Goal: Task Accomplishment & Management: Manage account settings

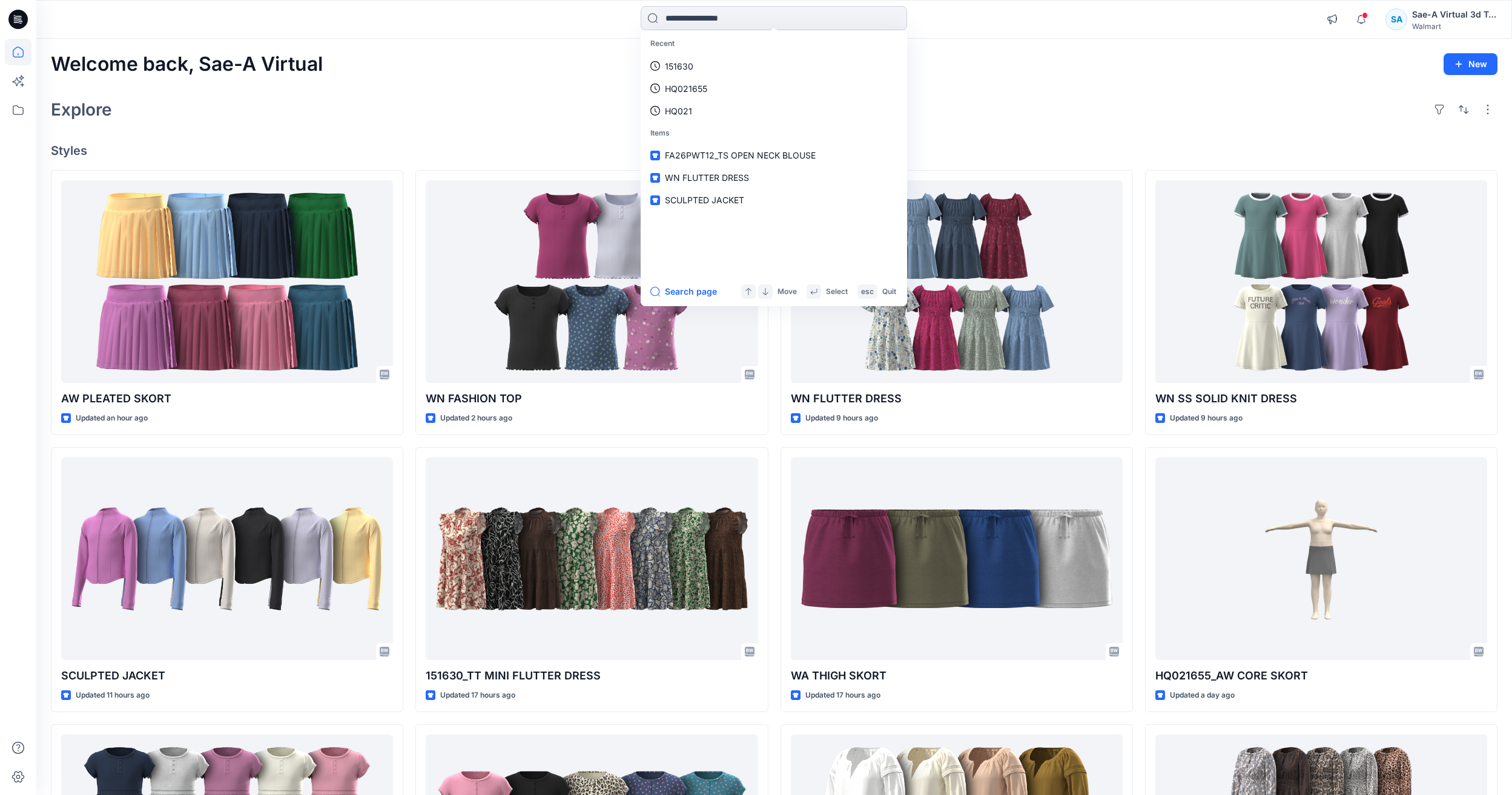
click at [778, 18] on input at bounding box center [773, 18] width 266 height 24
paste input "**********"
type input "**********"
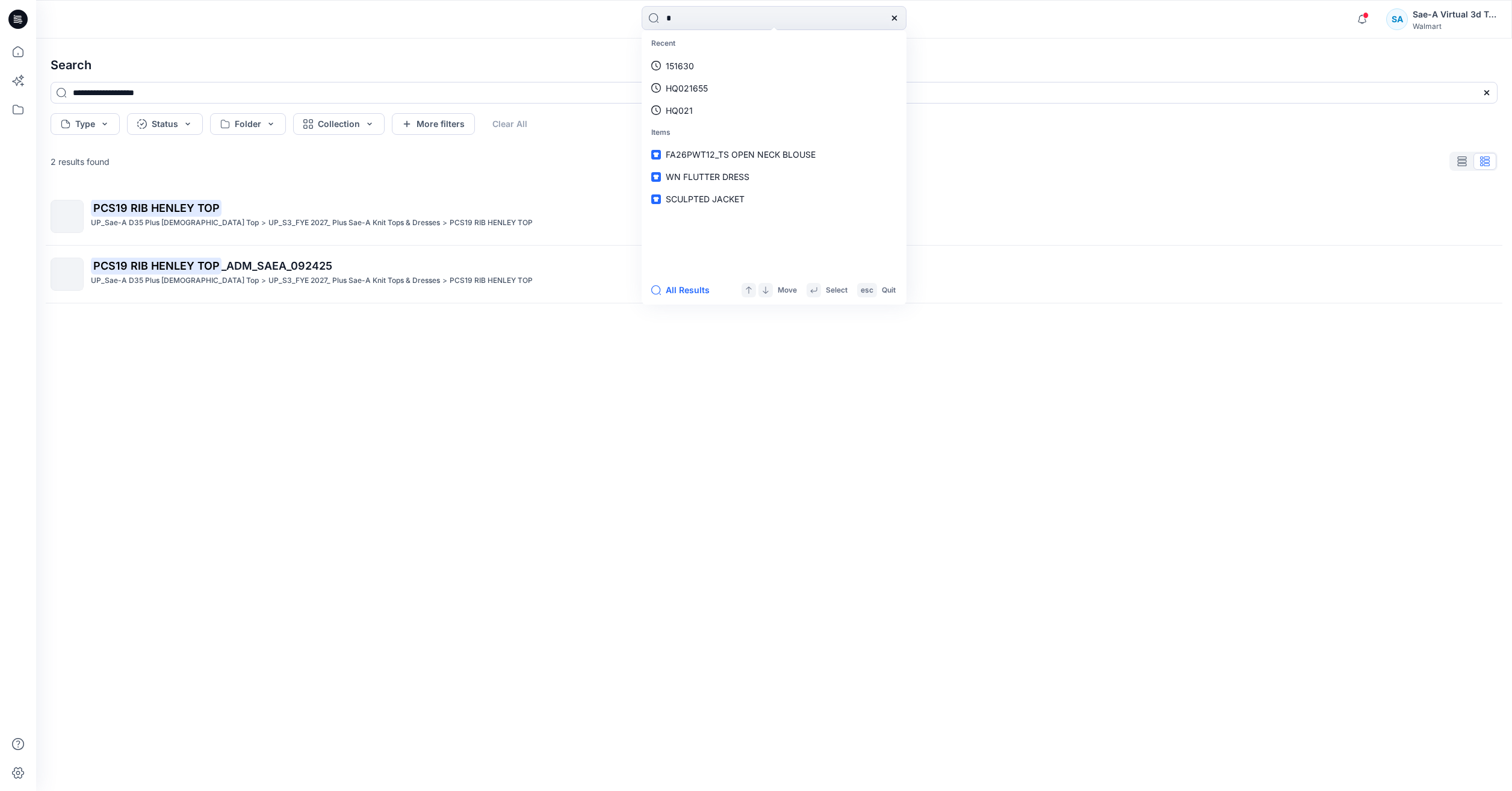
type input "*"
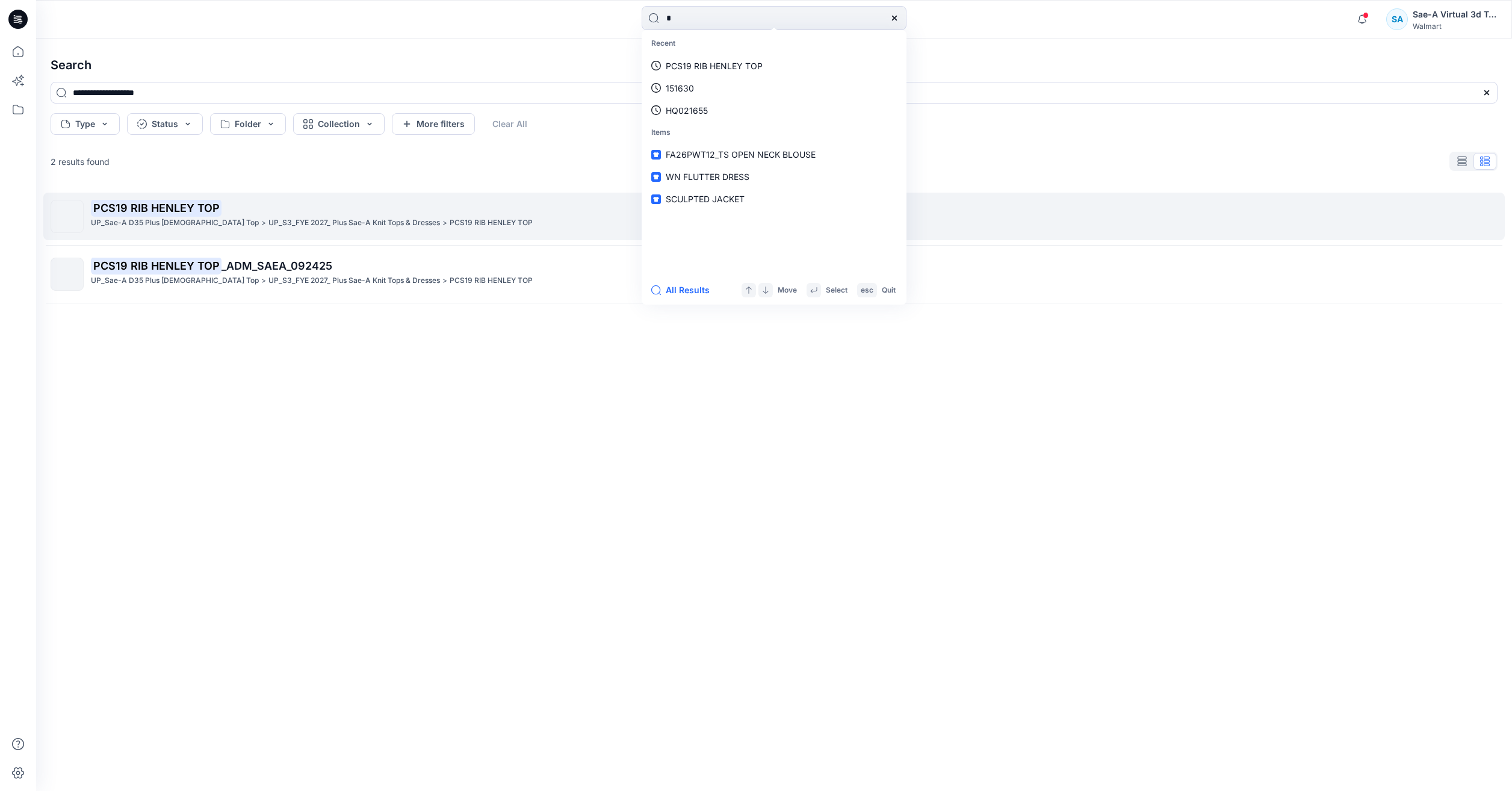
click at [316, 223] on p "UP_S3_FYE 2027_ Plus Sae-A Knit Tops & Dresses" at bounding box center [354, 223] width 172 height 12
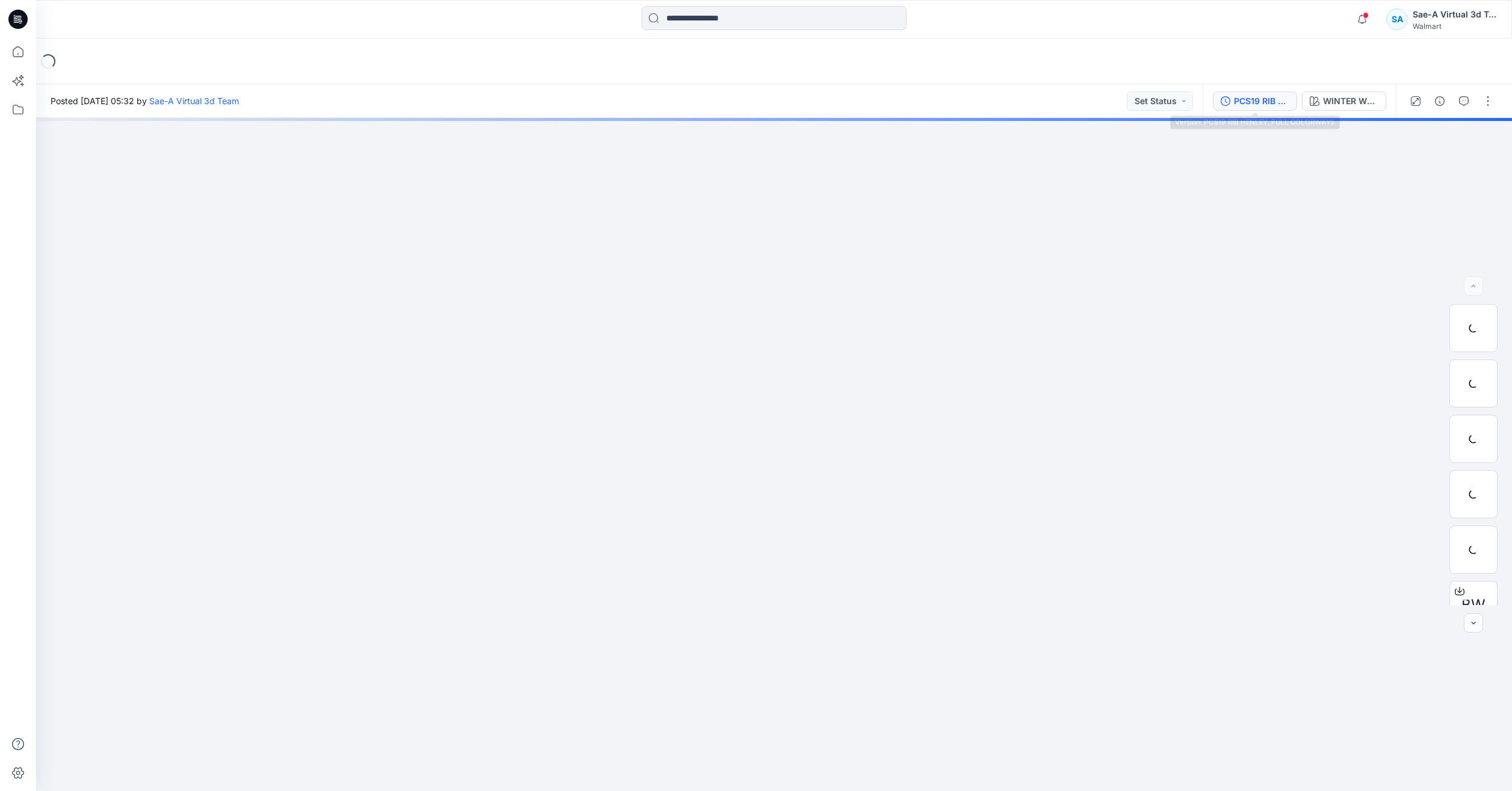
click at [1262, 102] on div "PCS19 RIB HENLEY_FULL COLORWAYS" at bounding box center [1261, 100] width 55 height 13
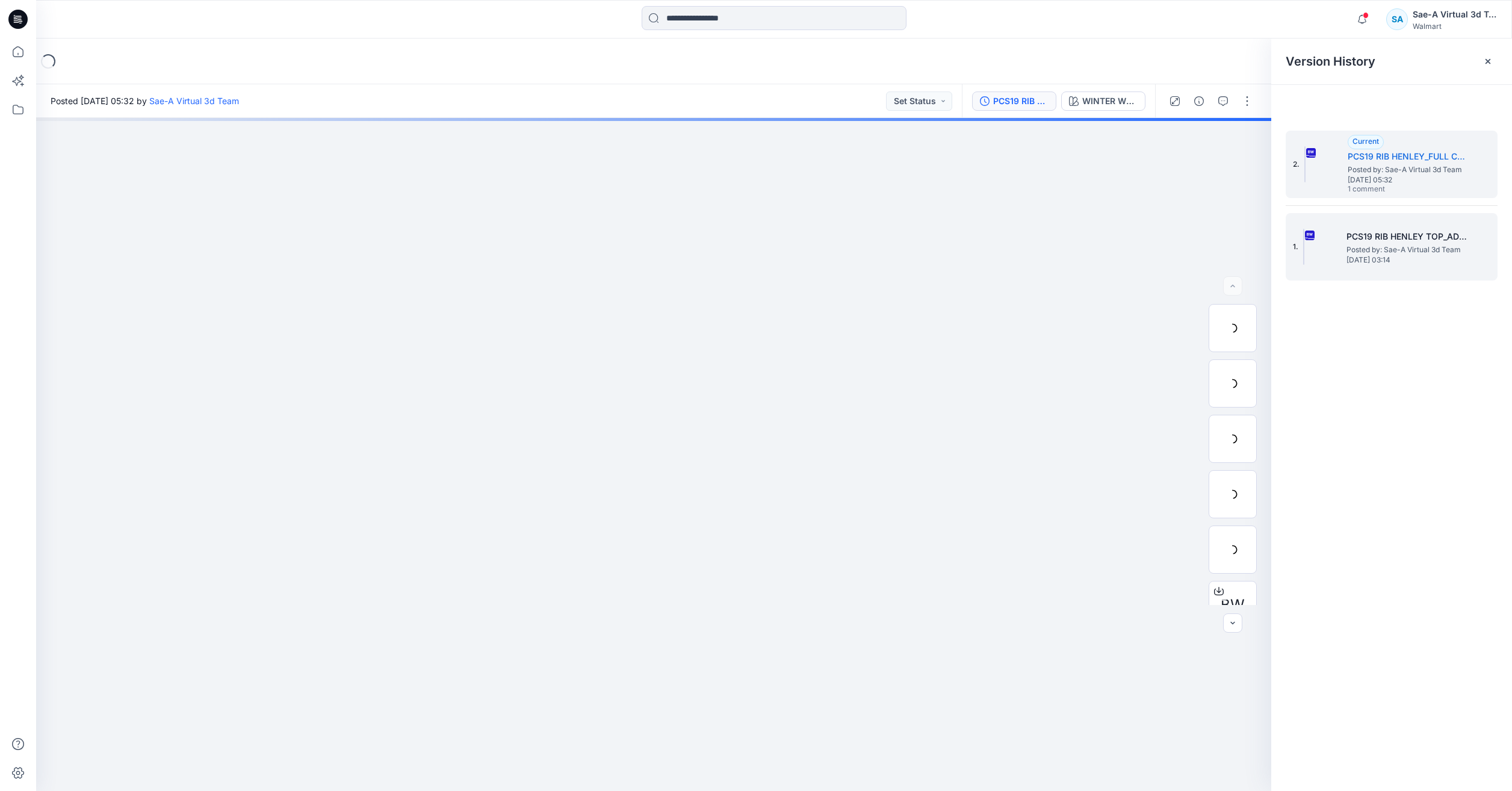
click at [1422, 261] on span "[DATE] 03:14" at bounding box center [1406, 260] width 121 height 9
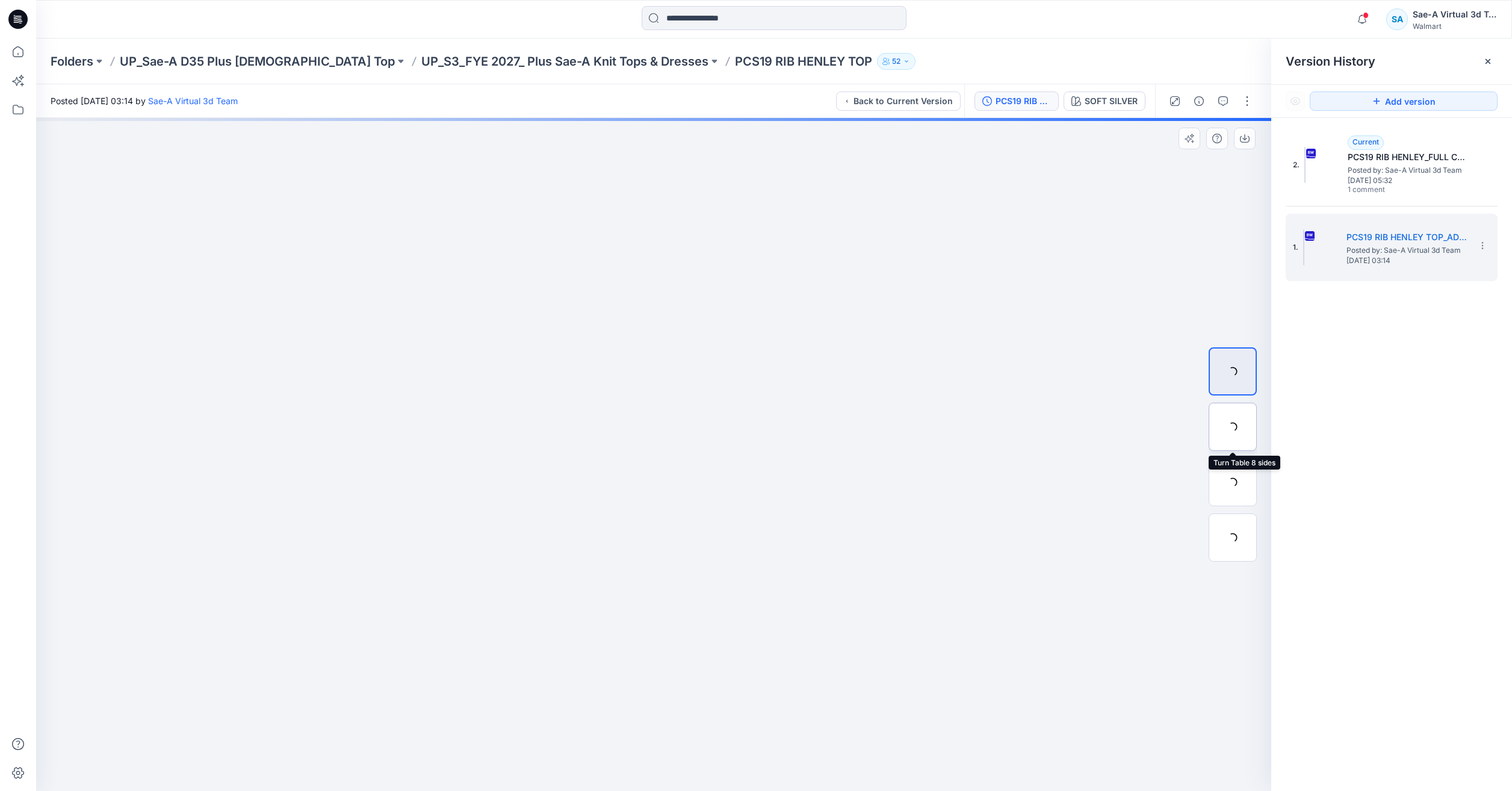
click at [1219, 444] on div at bounding box center [1232, 427] width 48 height 48
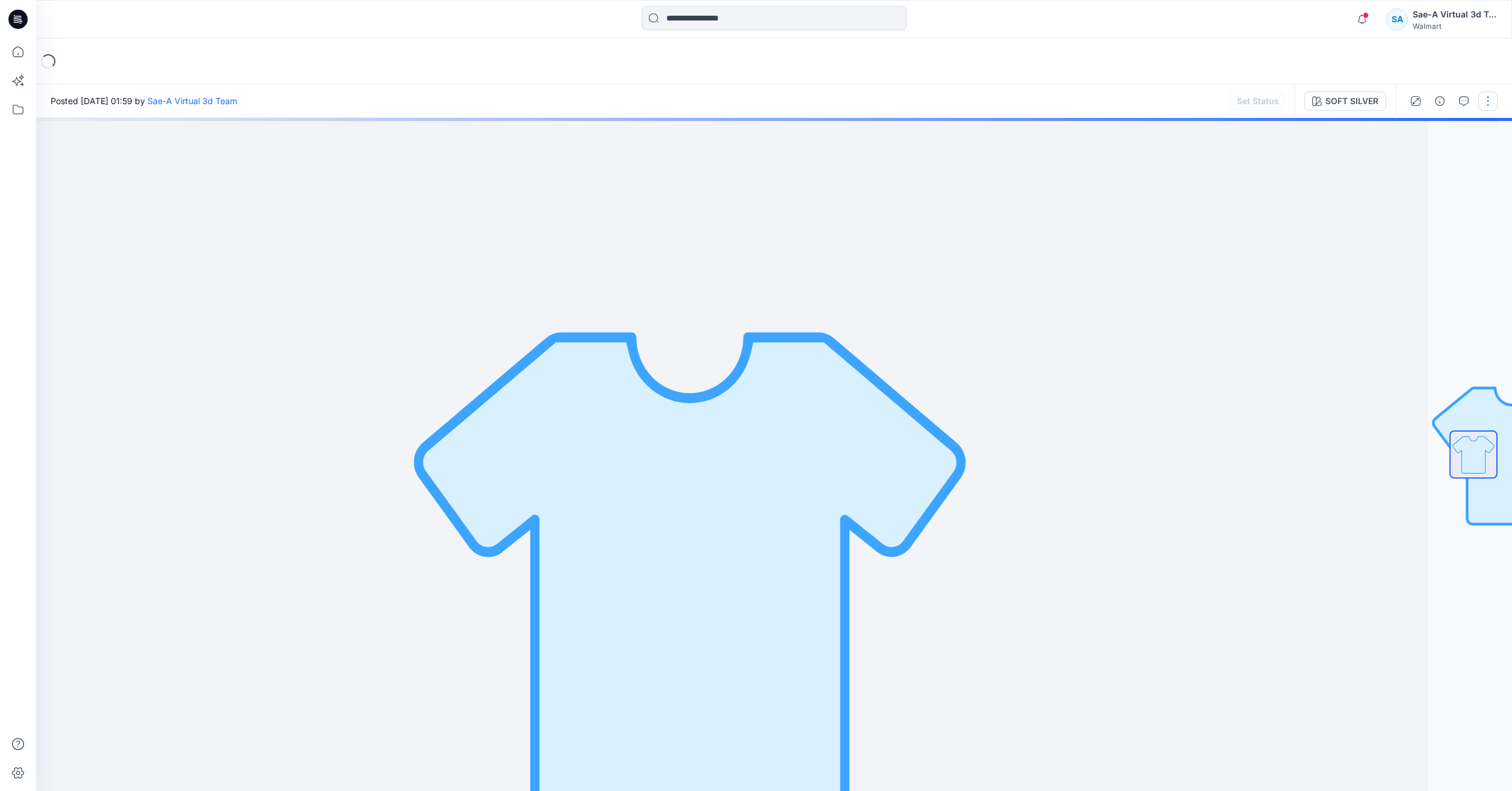
click at [1491, 100] on button "button" at bounding box center [1488, 101] width 19 height 19
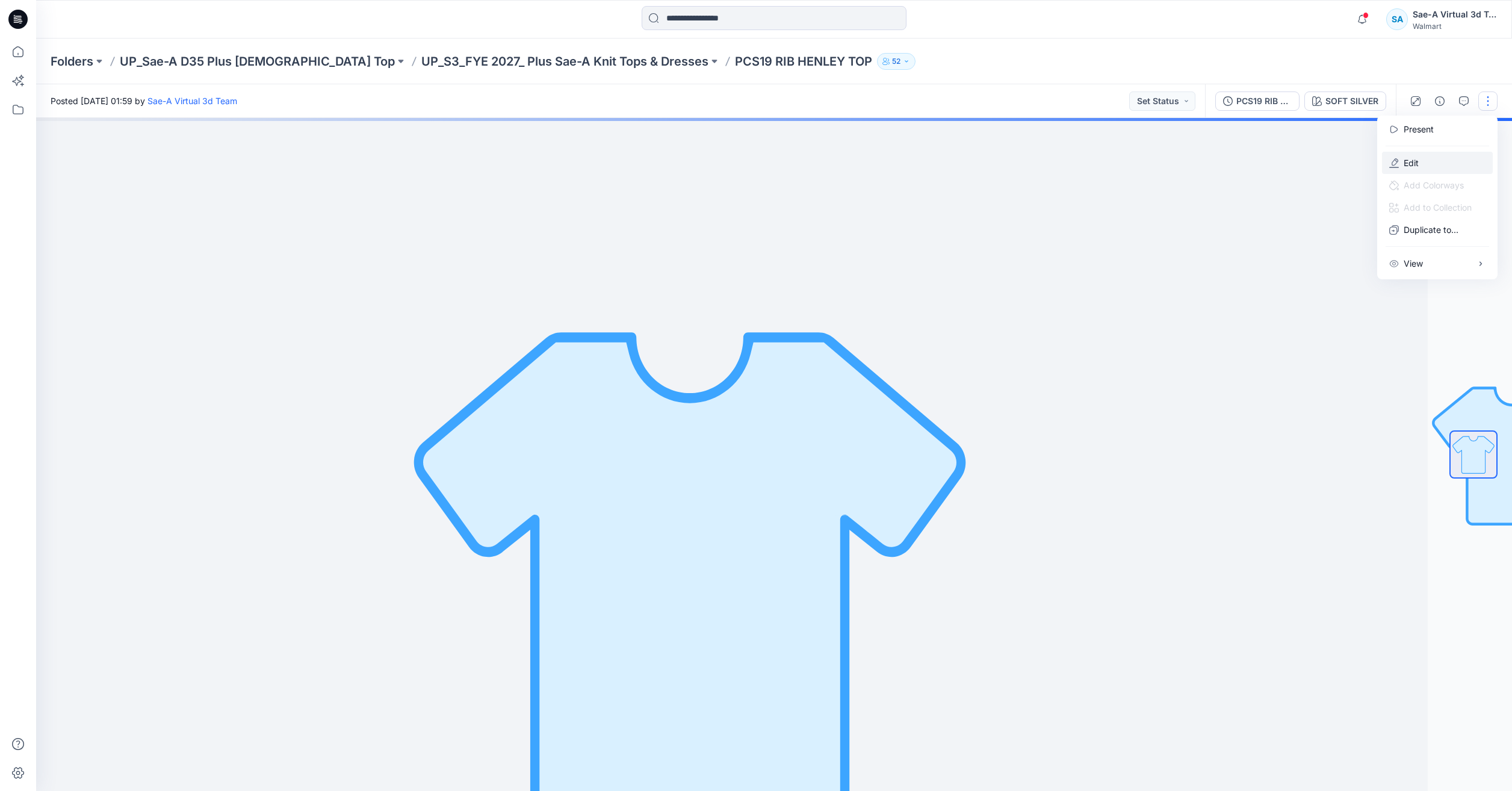
click at [1420, 170] on button "Edit" at bounding box center [1437, 162] width 111 height 22
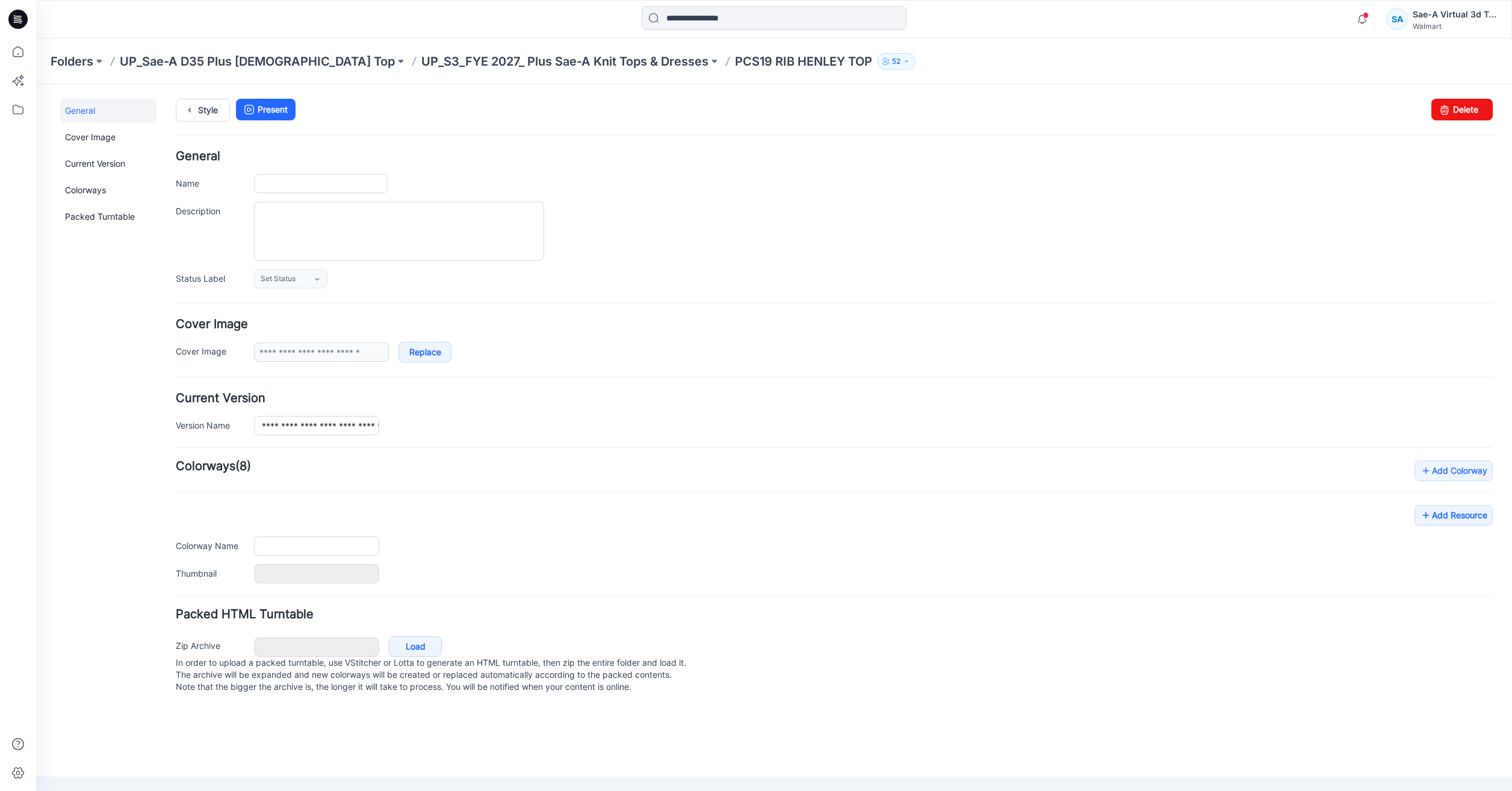
type input "**********"
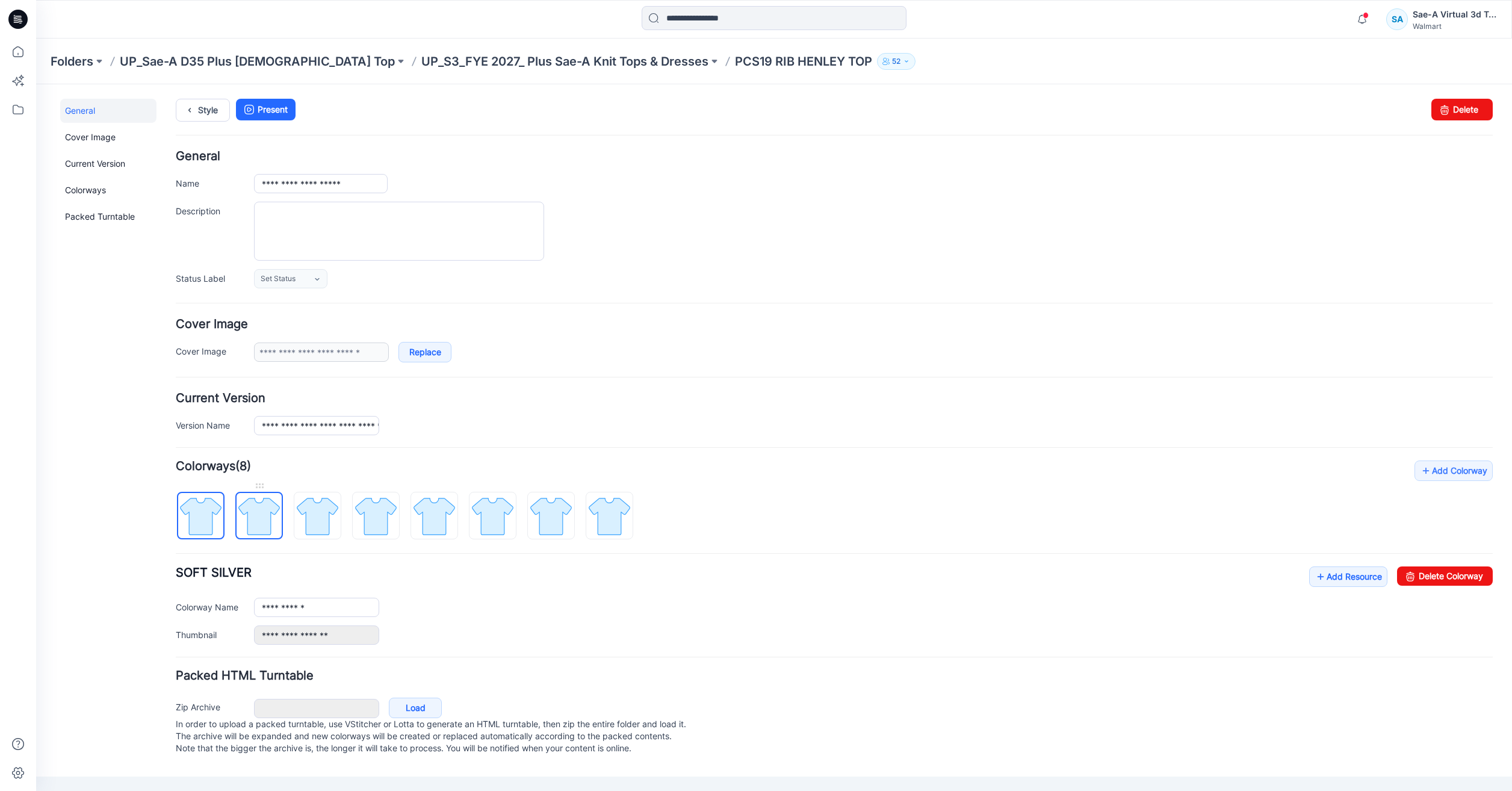
click at [249, 507] on img at bounding box center [259, 516] width 45 height 45
click at [1418, 575] on link "Delete Colorway" at bounding box center [1444, 576] width 96 height 19
click at [535, 520] on img at bounding box center [551, 516] width 45 height 45
click at [1428, 577] on link "Delete Colorway" at bounding box center [1444, 576] width 96 height 19
click at [508, 519] on img at bounding box center [492, 516] width 45 height 45
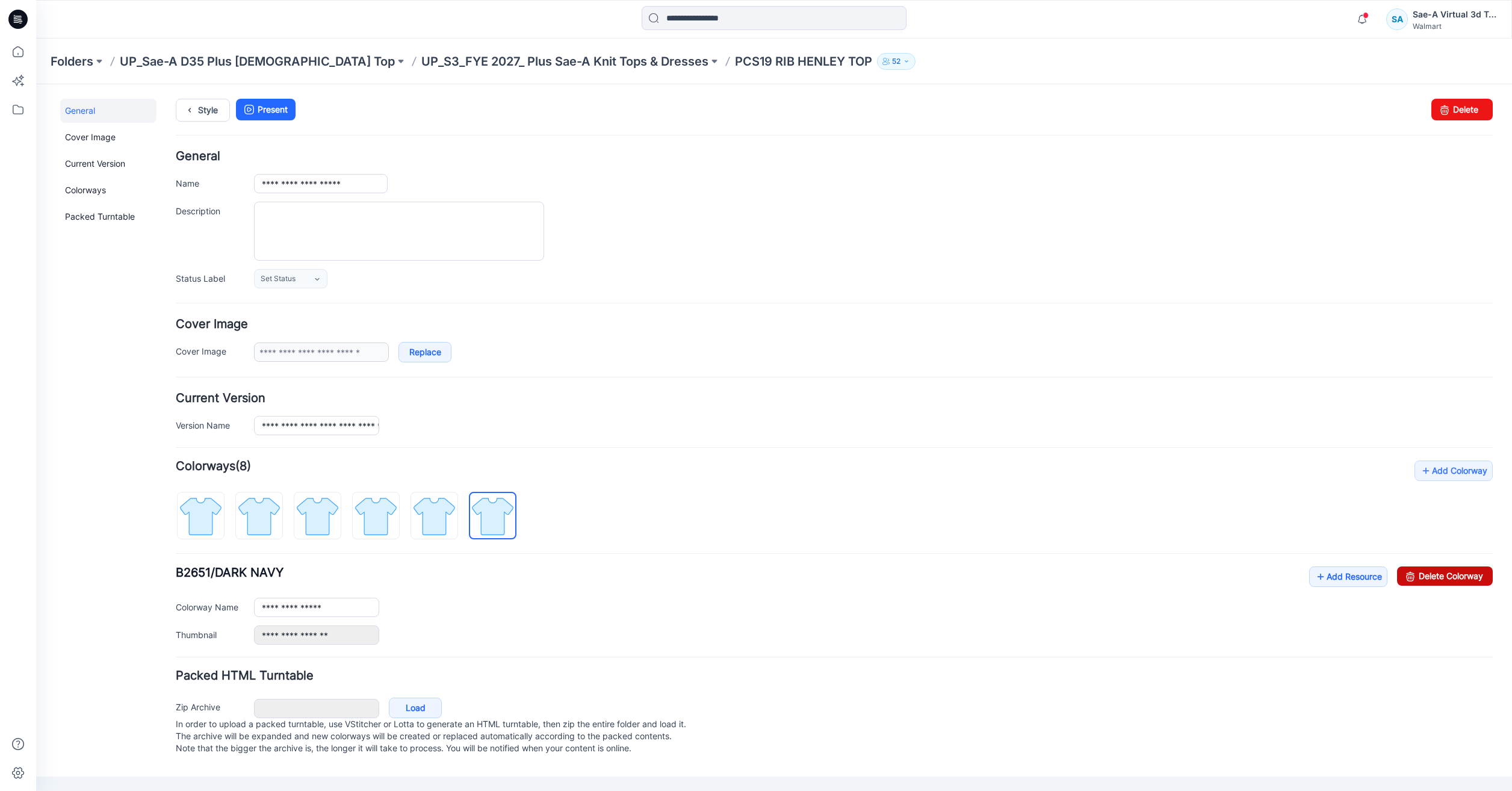
click at [1470, 575] on link "Delete Colorway" at bounding box center [1444, 576] width 96 height 19
click at [450, 524] on img at bounding box center [434, 516] width 45 height 45
click at [1424, 572] on link "Delete Colorway" at bounding box center [1444, 576] width 96 height 19
click at [394, 530] on img at bounding box center [376, 516] width 45 height 45
click at [1450, 576] on link "Delete Colorway" at bounding box center [1444, 576] width 96 height 19
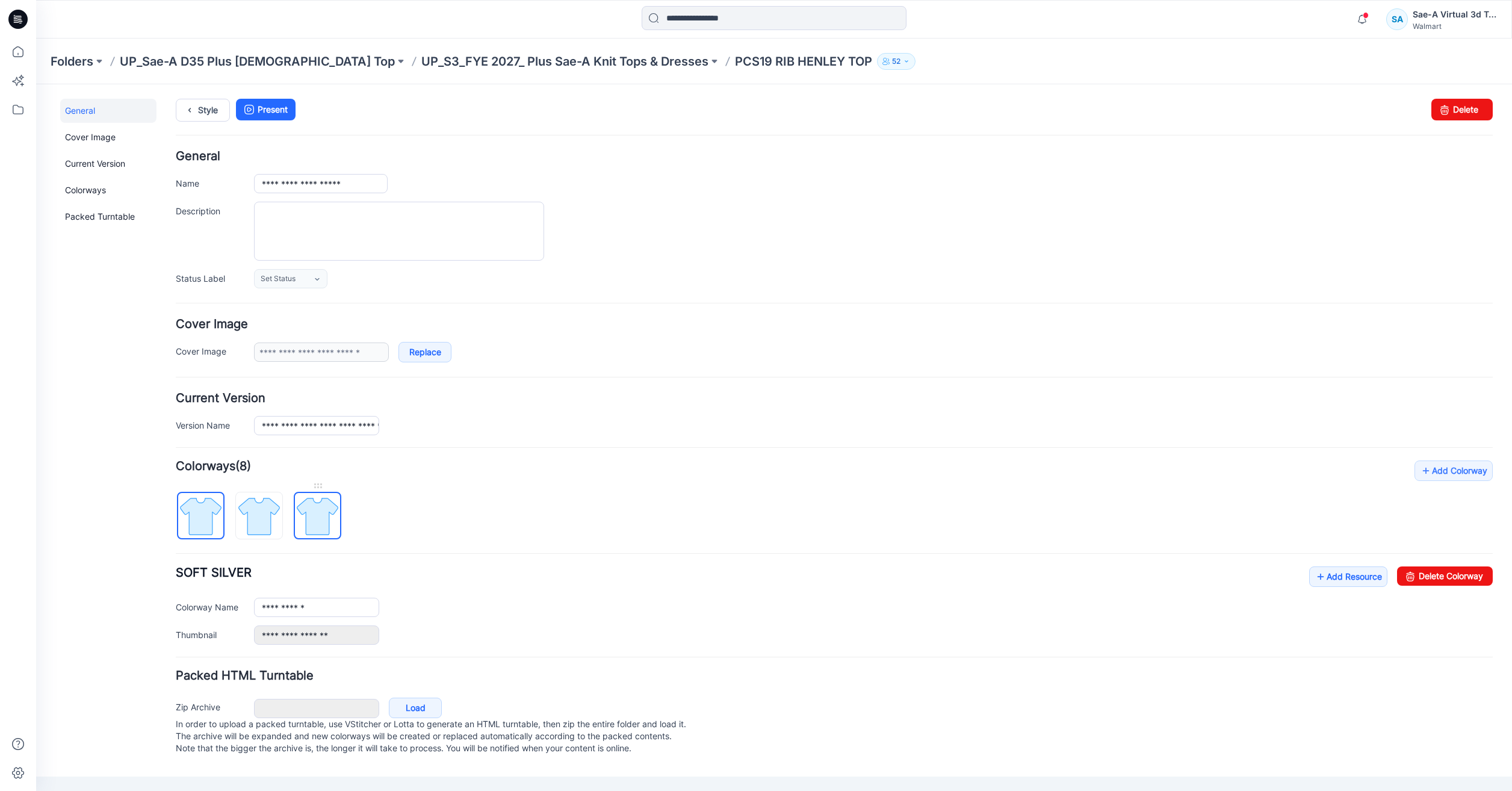
click at [331, 538] on link at bounding box center [318, 516] width 47 height 48
click at [1479, 578] on link "Delete Colorway" at bounding box center [1444, 576] width 96 height 19
click at [277, 505] on img at bounding box center [259, 516] width 45 height 45
click at [1439, 577] on link "Delete Colorway" at bounding box center [1444, 576] width 96 height 19
type input "**********"
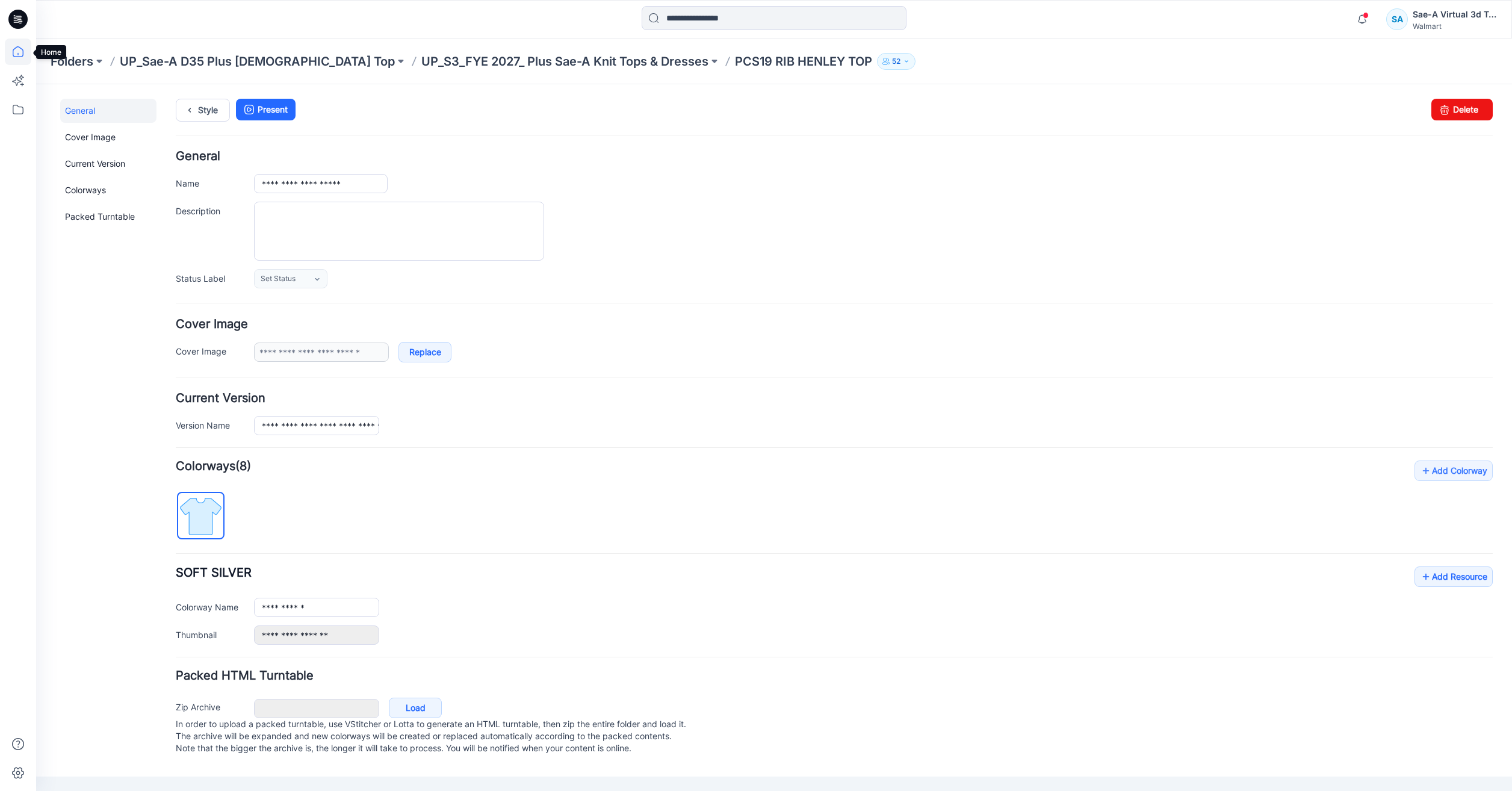
click at [9, 55] on icon at bounding box center [18, 52] width 26 height 26
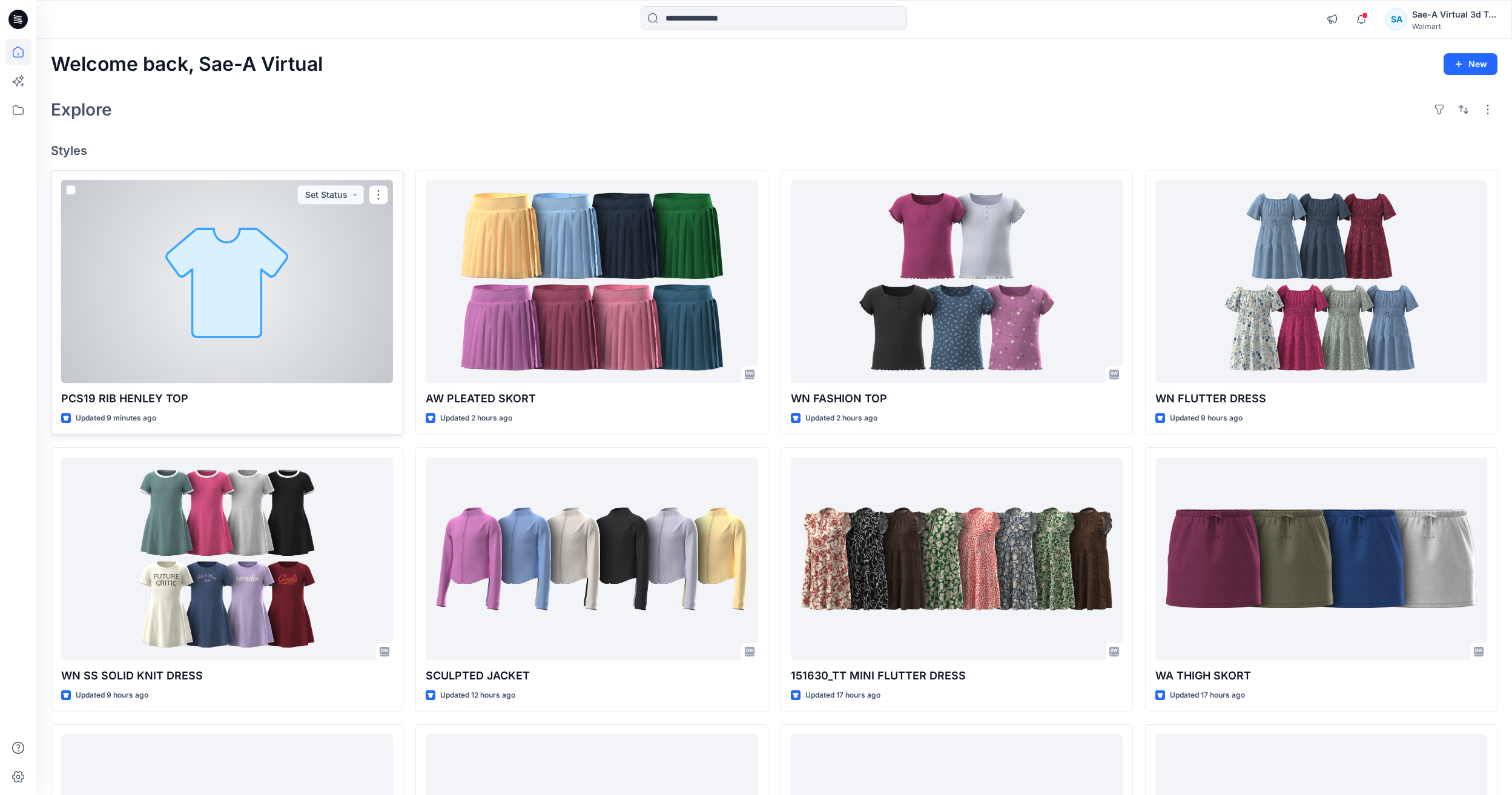
click at [172, 247] on div at bounding box center [226, 281] width 332 height 203
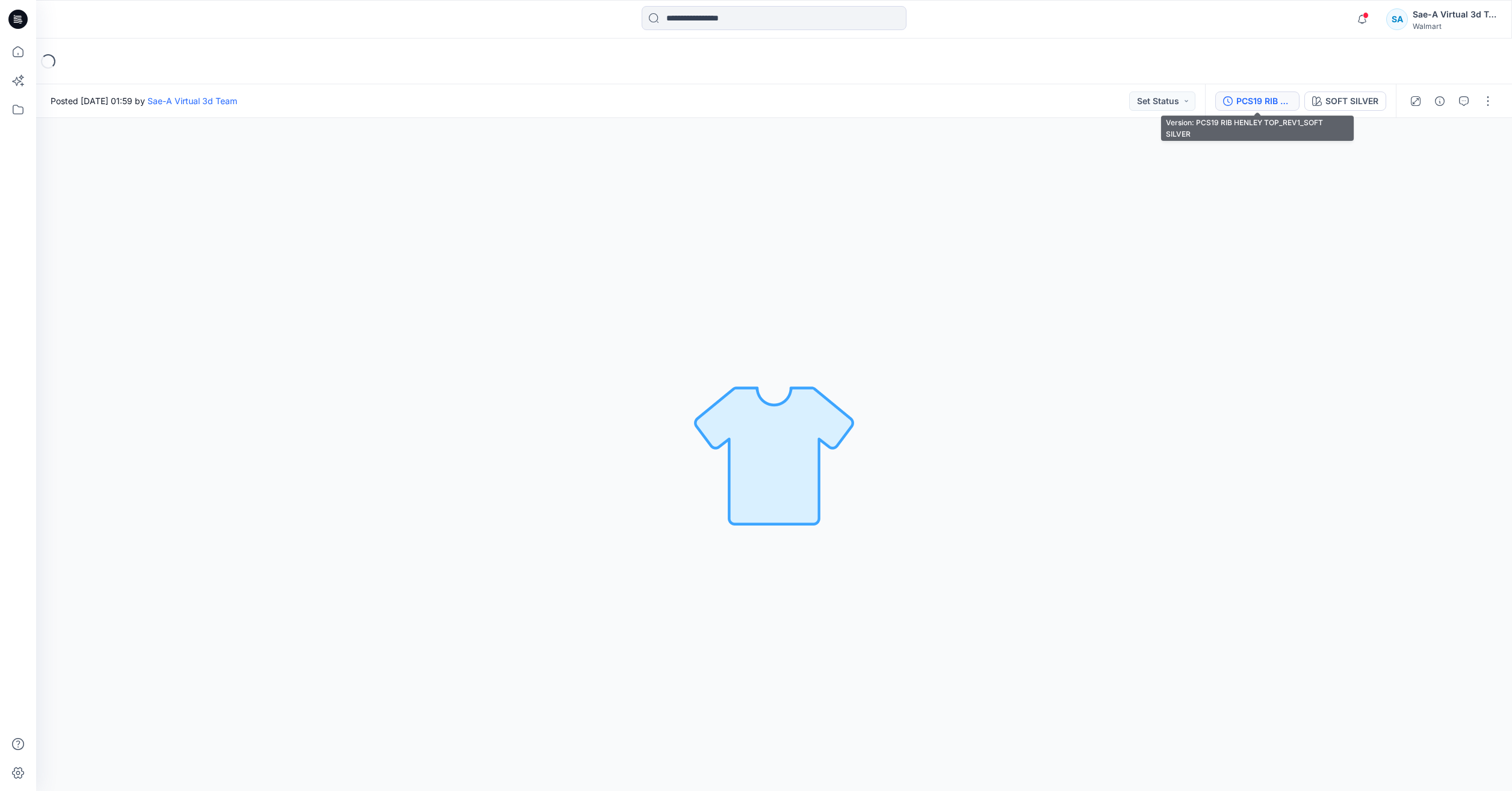
click at [1259, 109] on button "PCS19 RIB HENLEY TOP_REV1_SOFT SILVER" at bounding box center [1258, 101] width 84 height 19
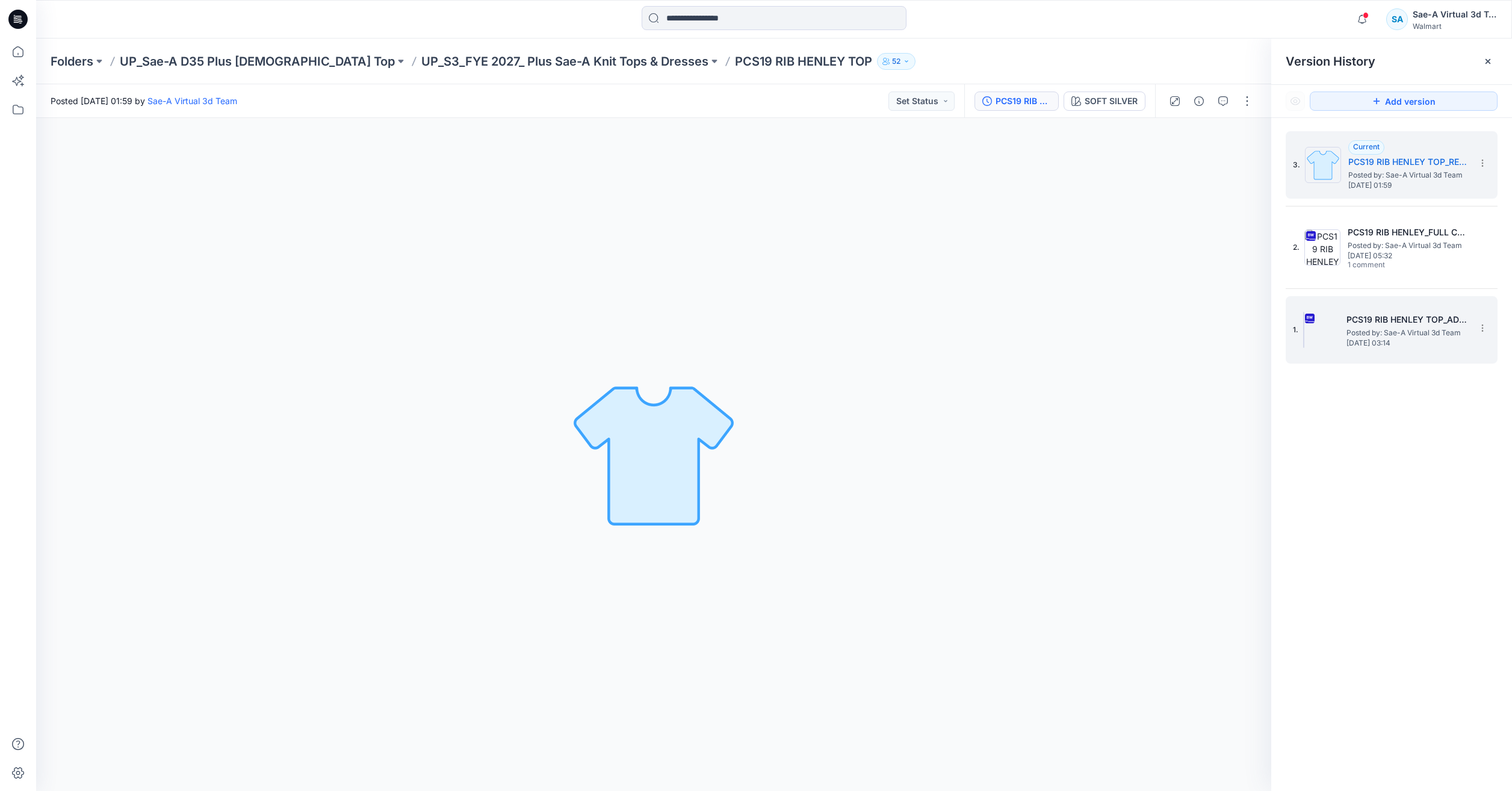
click at [1370, 327] on span "Posted by: Sae-A Virtual 3d Team" at bounding box center [1406, 333] width 121 height 12
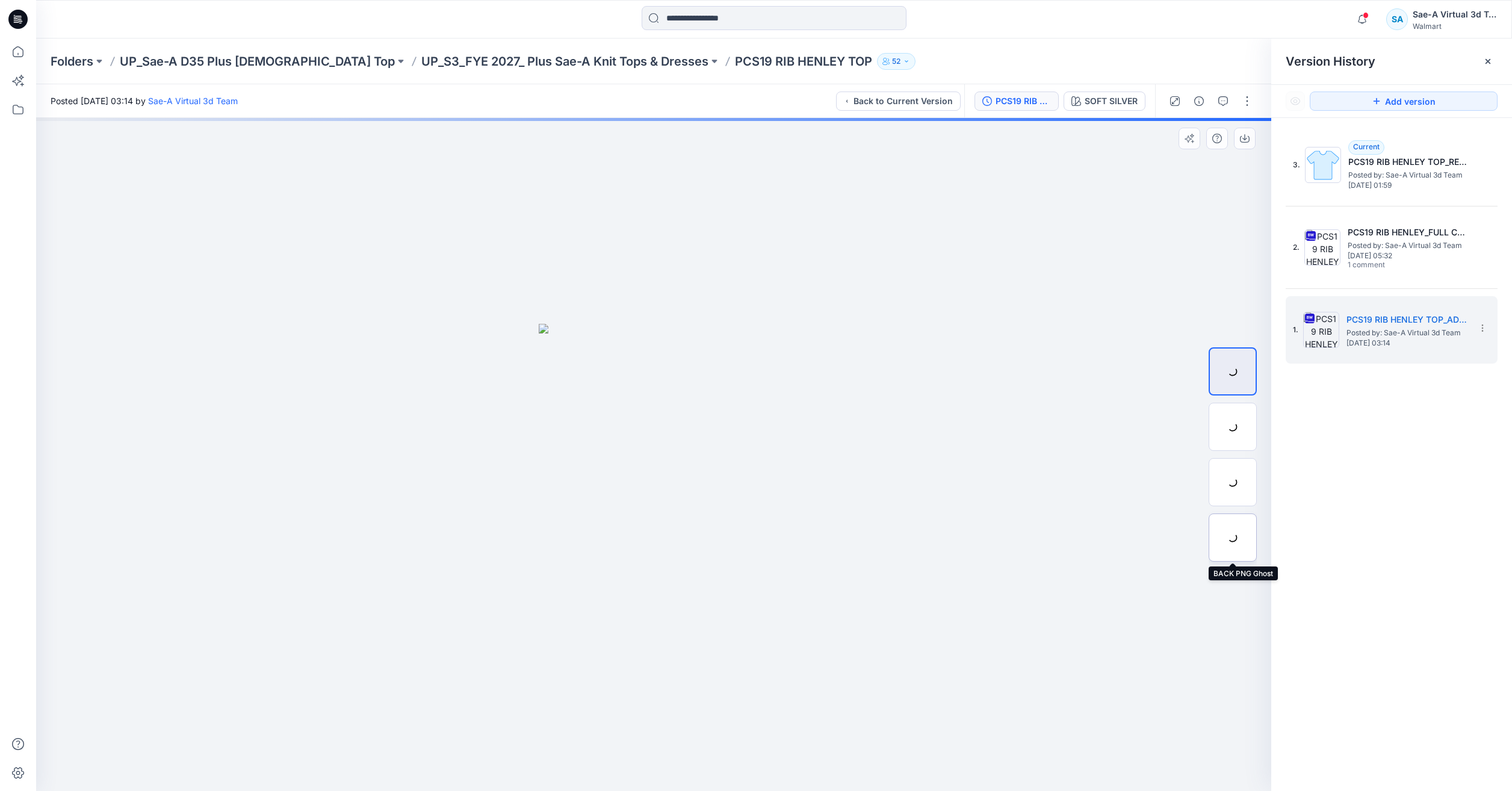
click at [1246, 548] on div at bounding box center [1232, 538] width 48 height 48
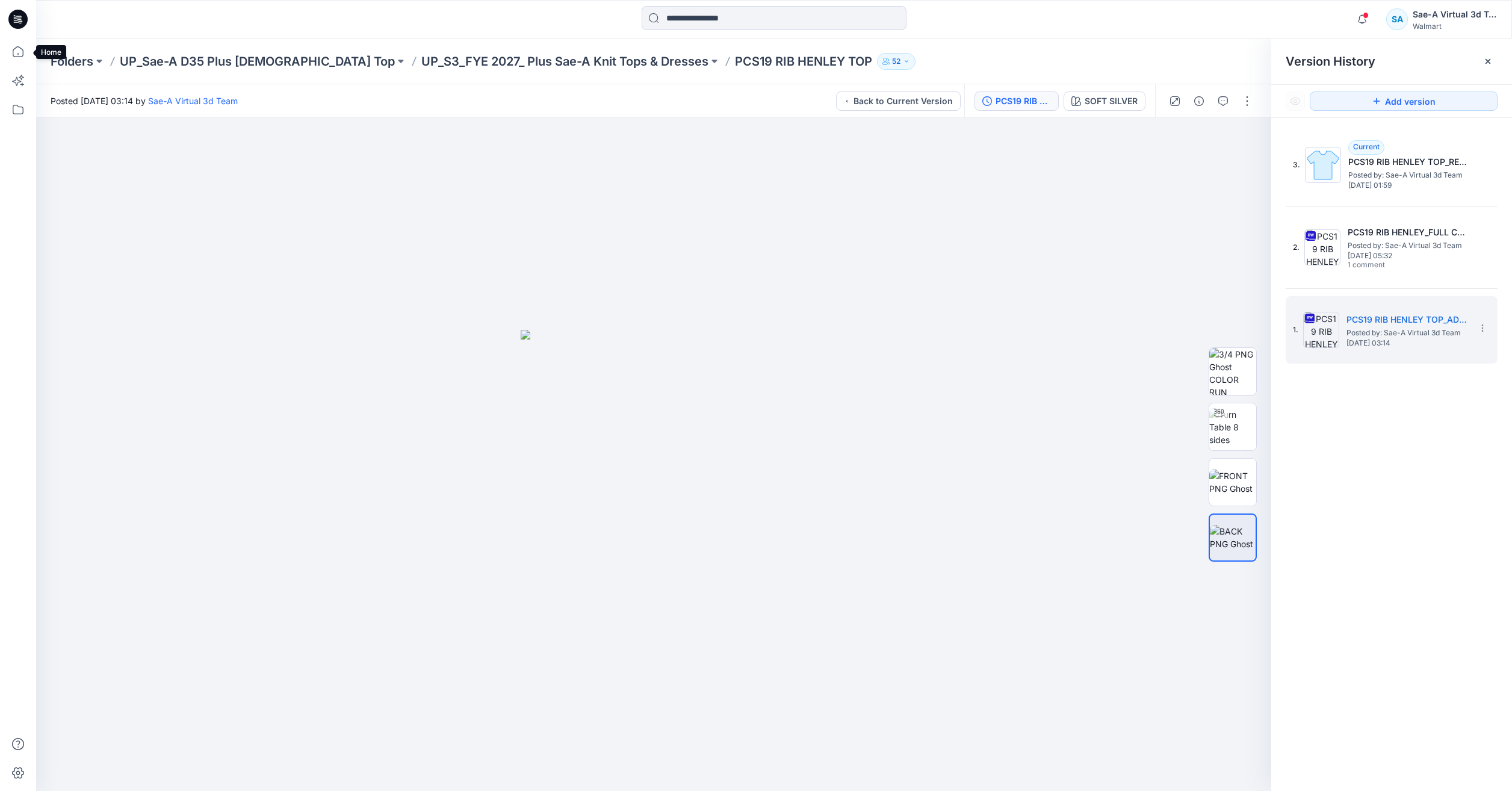
drag, startPoint x: 26, startPoint y: 50, endPoint x: 33, endPoint y: 47, distance: 7.6
click at [26, 50] on icon at bounding box center [18, 52] width 26 height 26
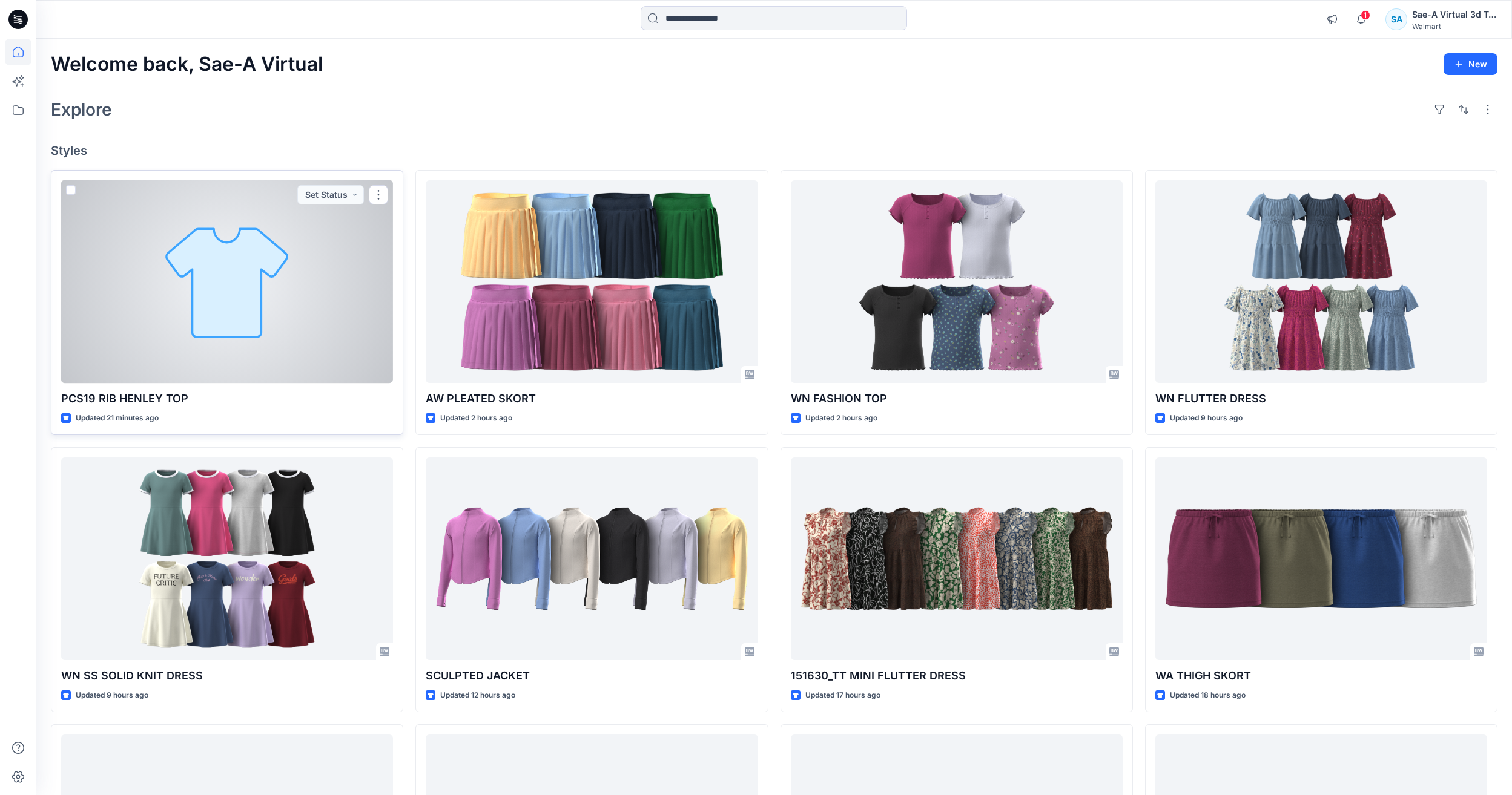
click at [287, 289] on div at bounding box center [226, 281] width 332 height 203
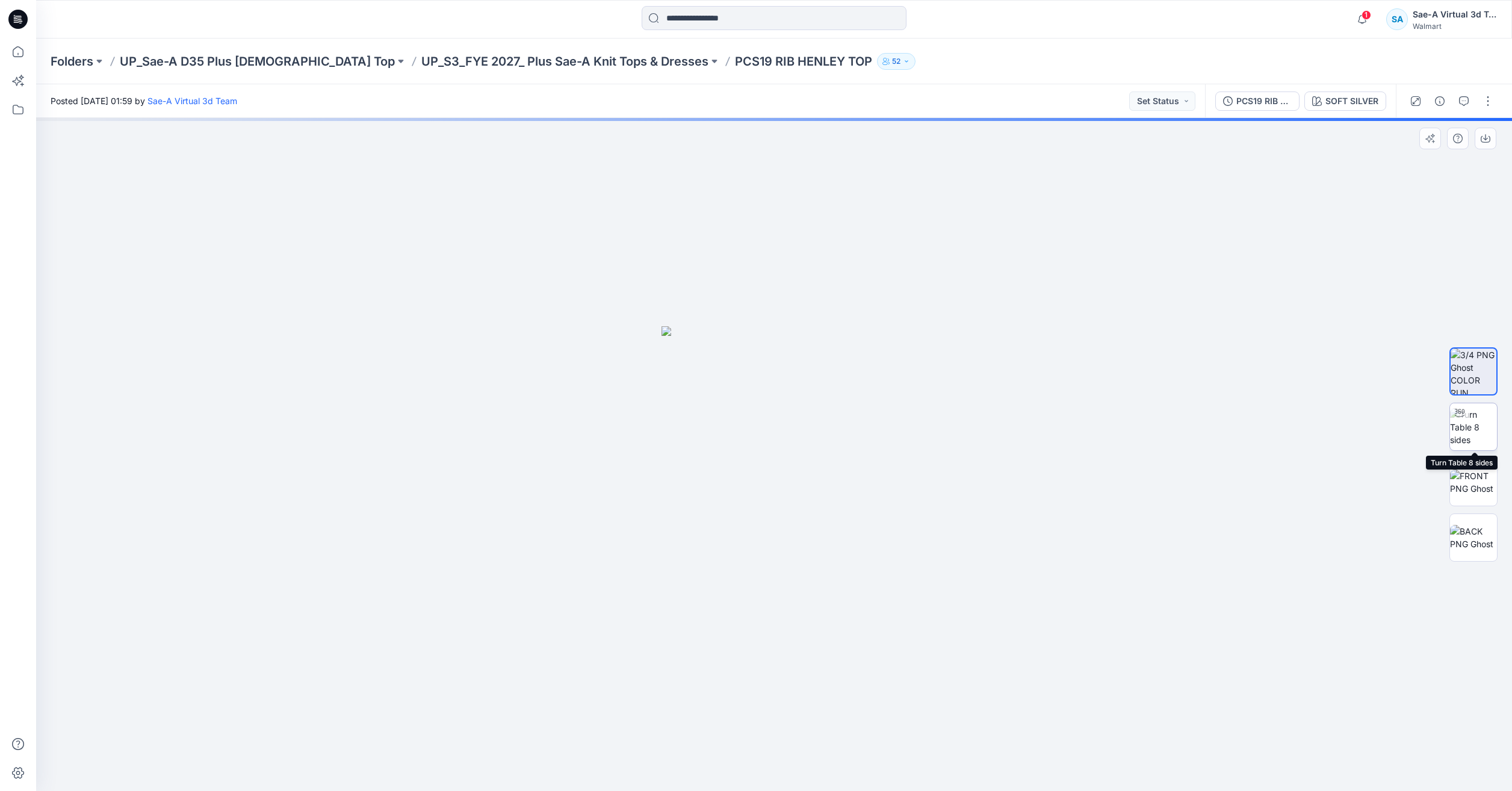
click at [1467, 433] on img at bounding box center [1473, 427] width 47 height 38
drag, startPoint x: 917, startPoint y: 762, endPoint x: 749, endPoint y: 750, distance: 168.4
click at [749, 750] on icon at bounding box center [776, 755] width 364 height 45
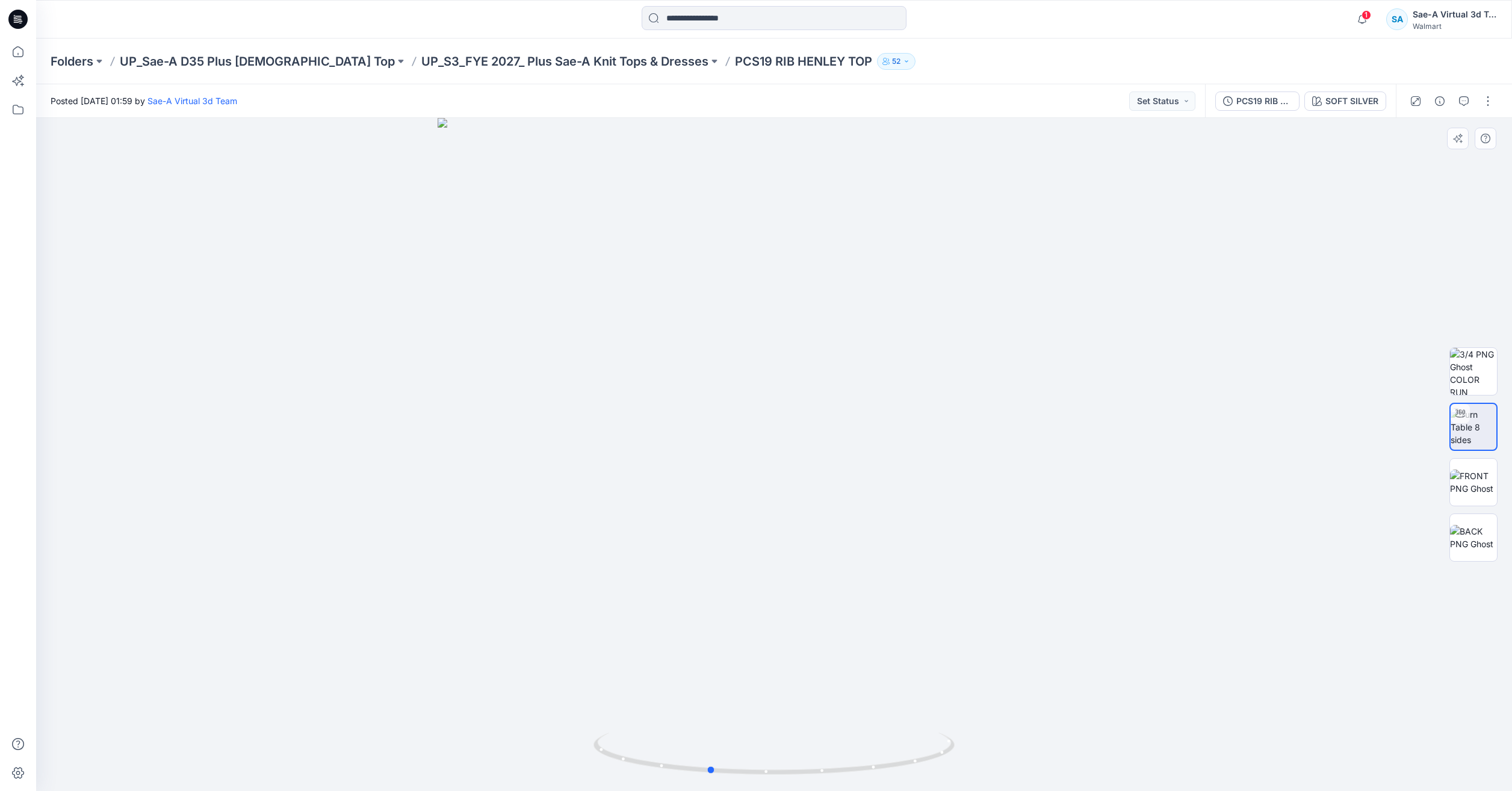
drag, startPoint x: 900, startPoint y: 757, endPoint x: 993, endPoint y: 745, distance: 93.8
click at [993, 745] on div at bounding box center [774, 454] width 1476 height 673
drag, startPoint x: 644, startPoint y: 465, endPoint x: 724, endPoint y: 502, distance: 88.1
click at [654, 460] on div at bounding box center [774, 454] width 1476 height 673
drag, startPoint x: 948, startPoint y: 758, endPoint x: 960, endPoint y: 757, distance: 12.0
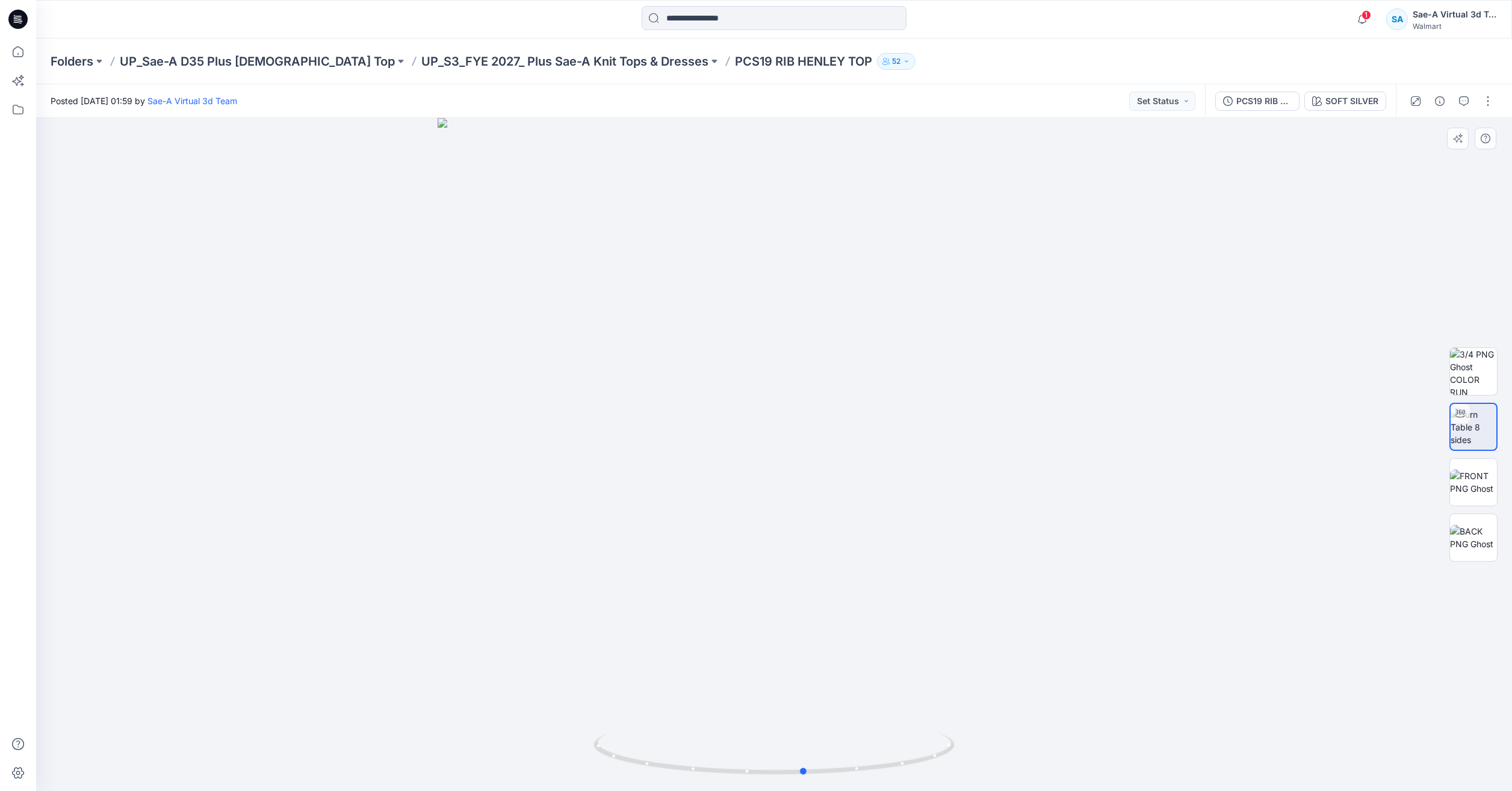
click at [960, 757] on div at bounding box center [774, 454] width 1476 height 673
click at [1481, 485] on img at bounding box center [1473, 482] width 47 height 26
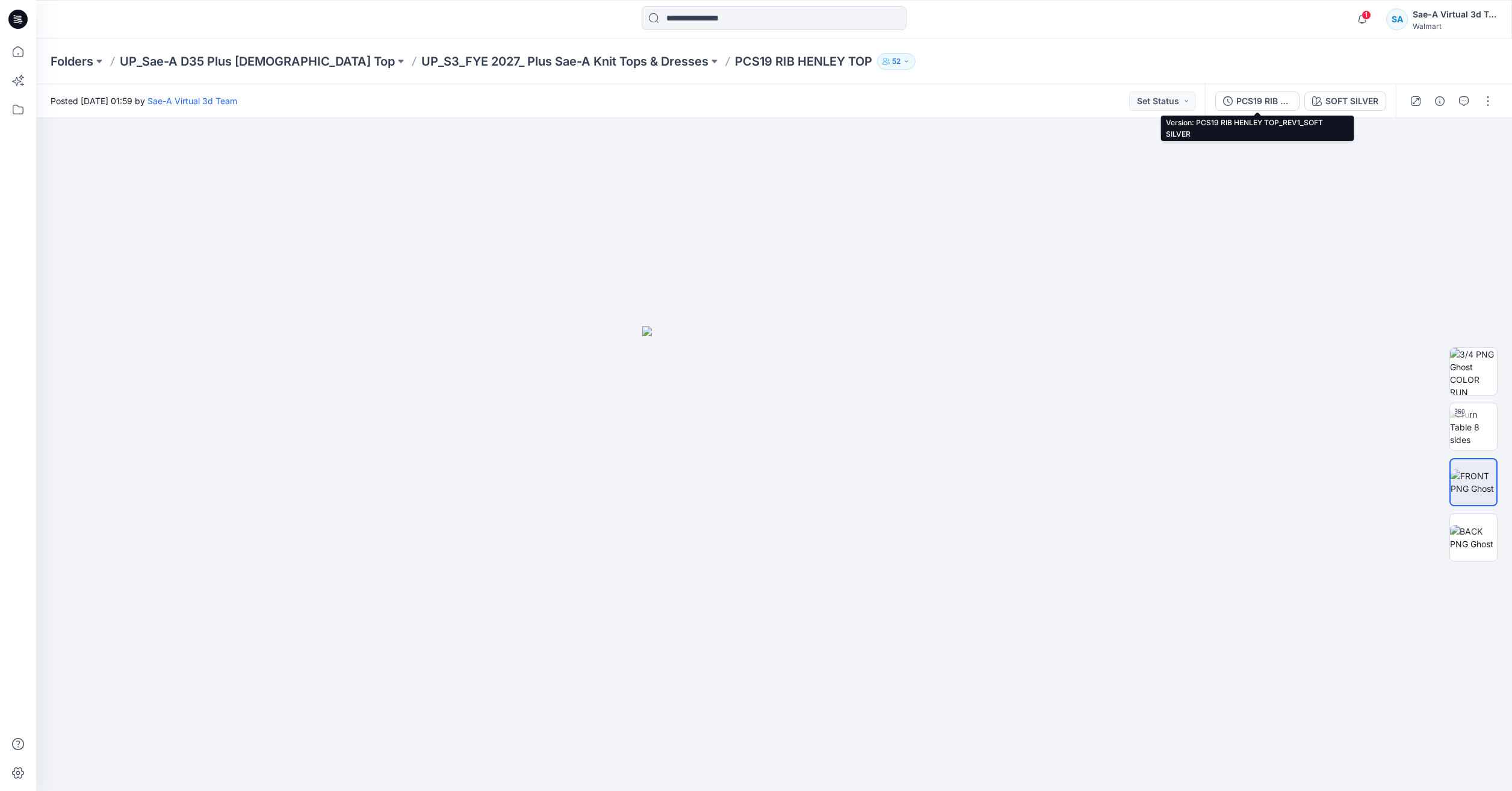
click at [1272, 99] on div "PCS19 RIB HENLEY TOP_REV1_SOFT SILVER" at bounding box center [1264, 100] width 55 height 13
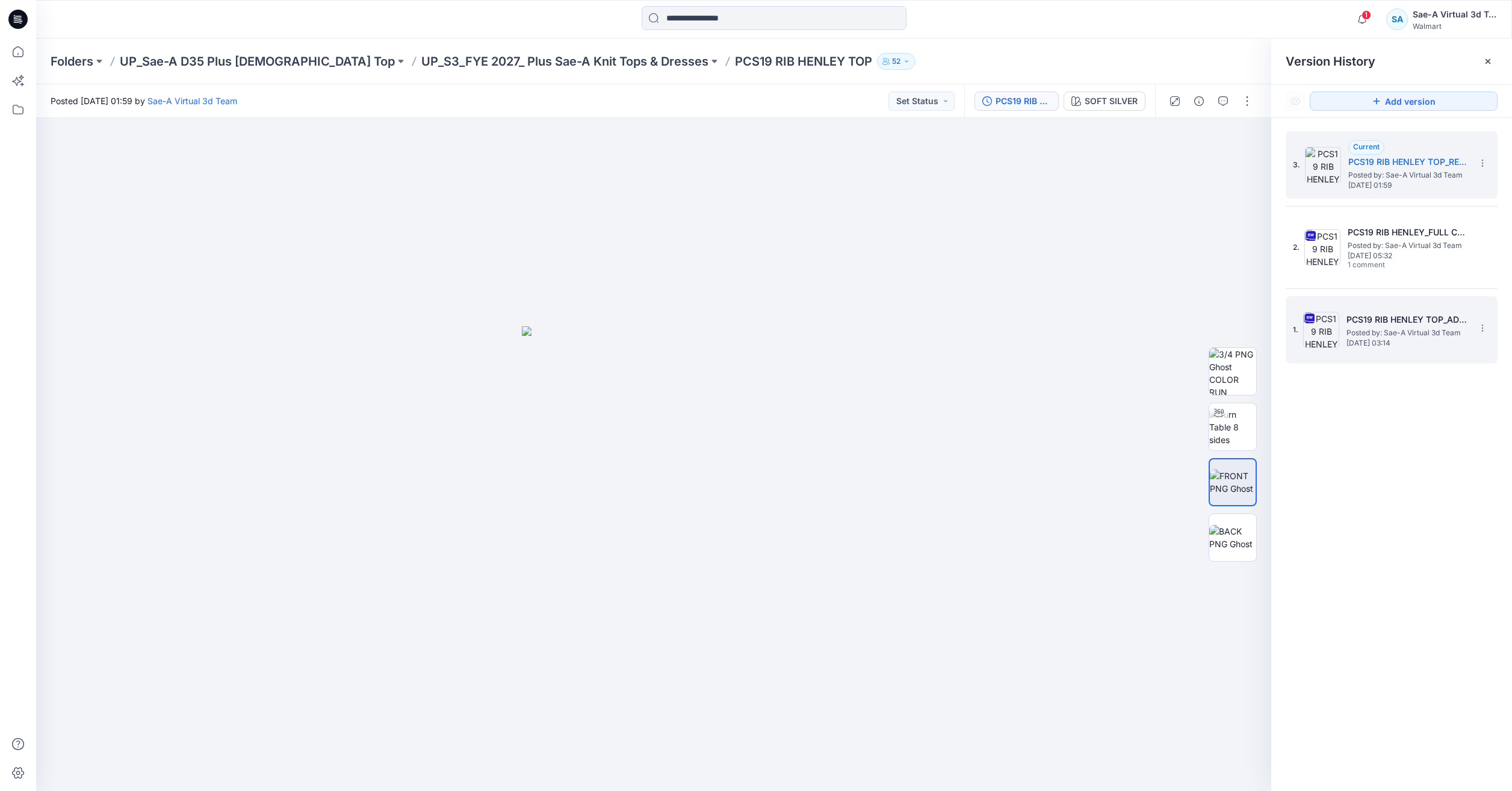
click at [1400, 319] on h5 "PCS19 RIB HENLEY TOP_ADM_SAEA_092425" at bounding box center [1406, 319] width 121 height 14
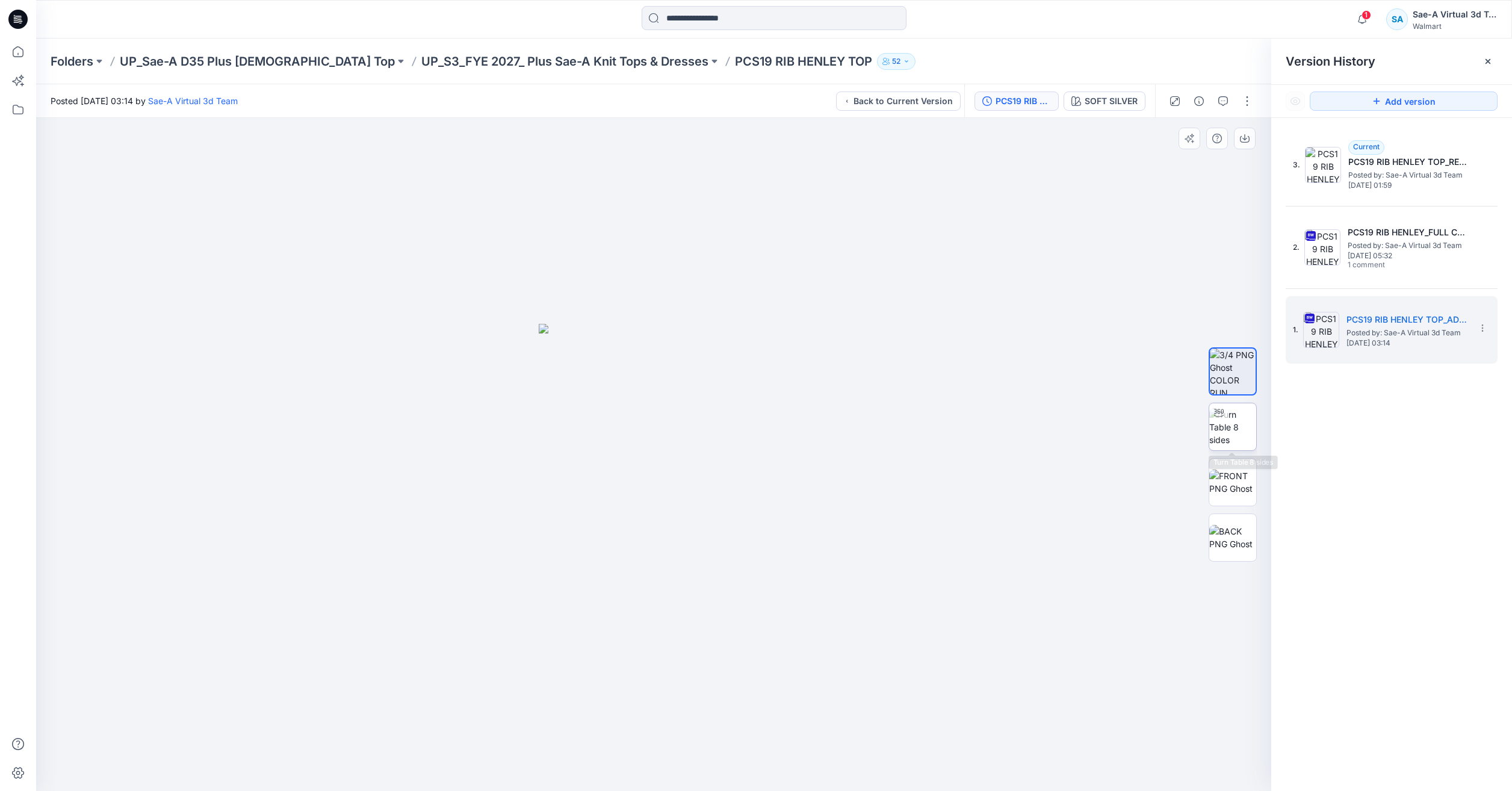
click at [1231, 443] on img at bounding box center [1232, 427] width 47 height 38
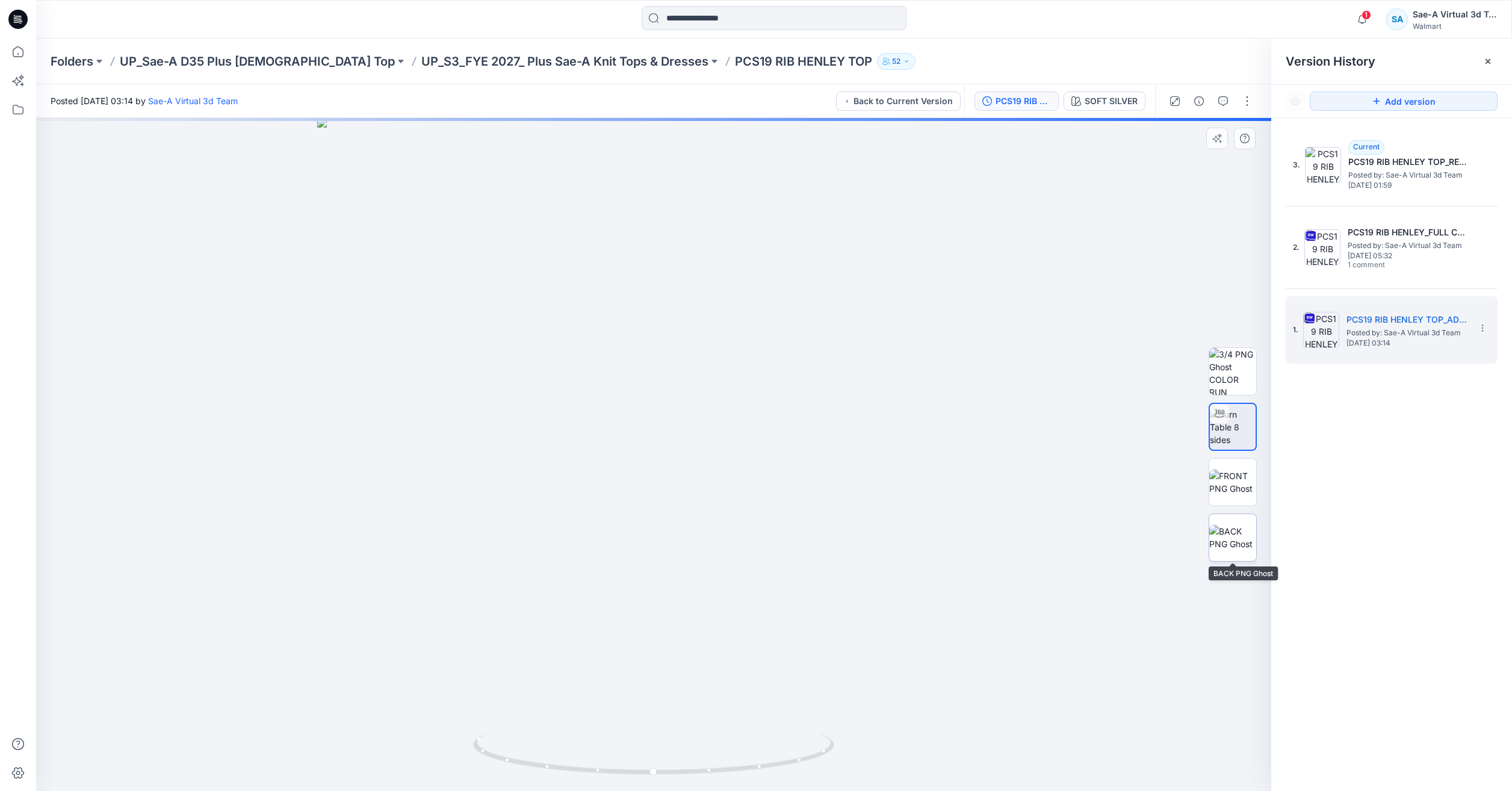
click at [1236, 537] on img at bounding box center [1232, 538] width 47 height 26
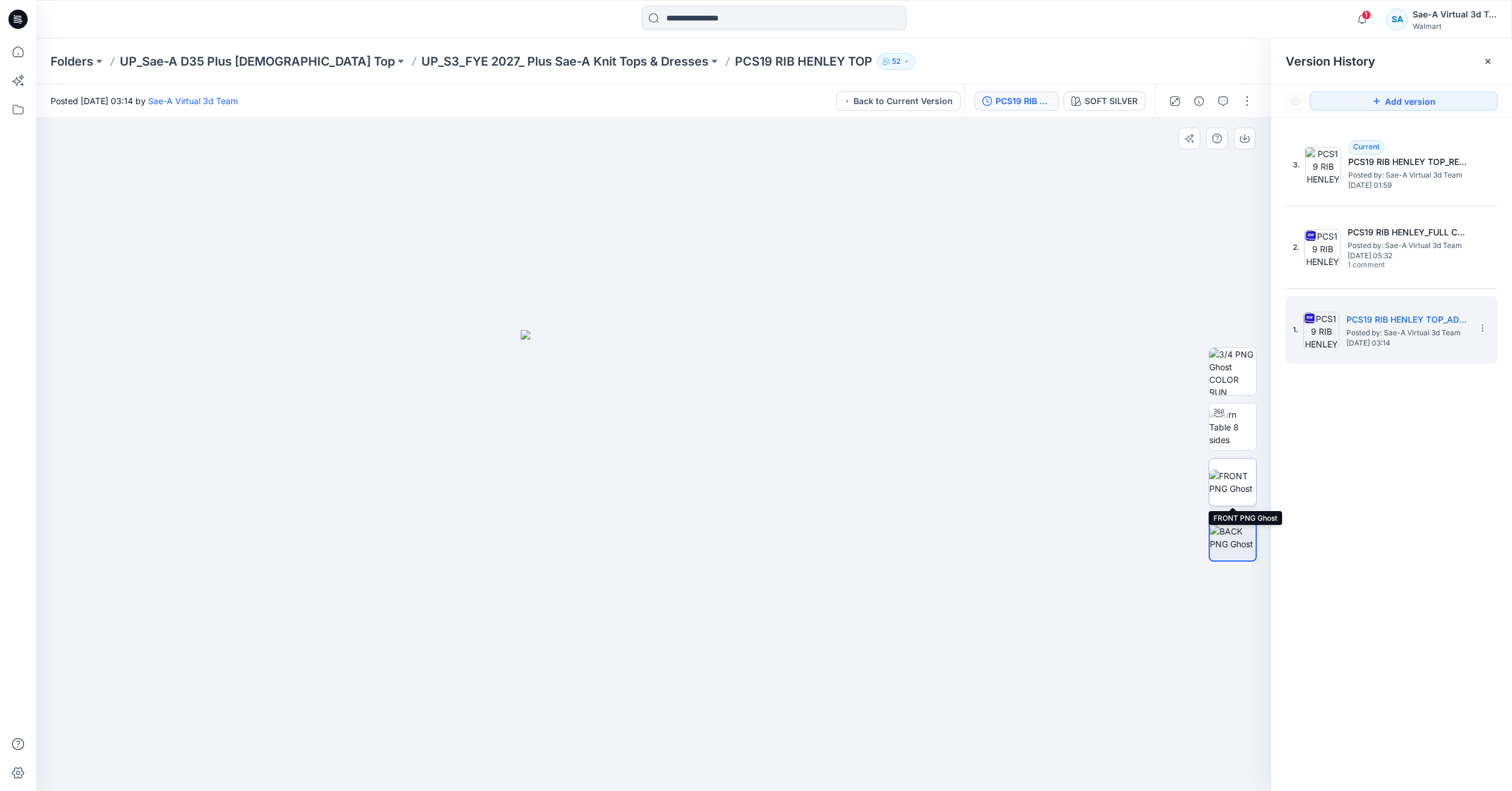
click at [1237, 484] on img at bounding box center [1232, 482] width 47 height 26
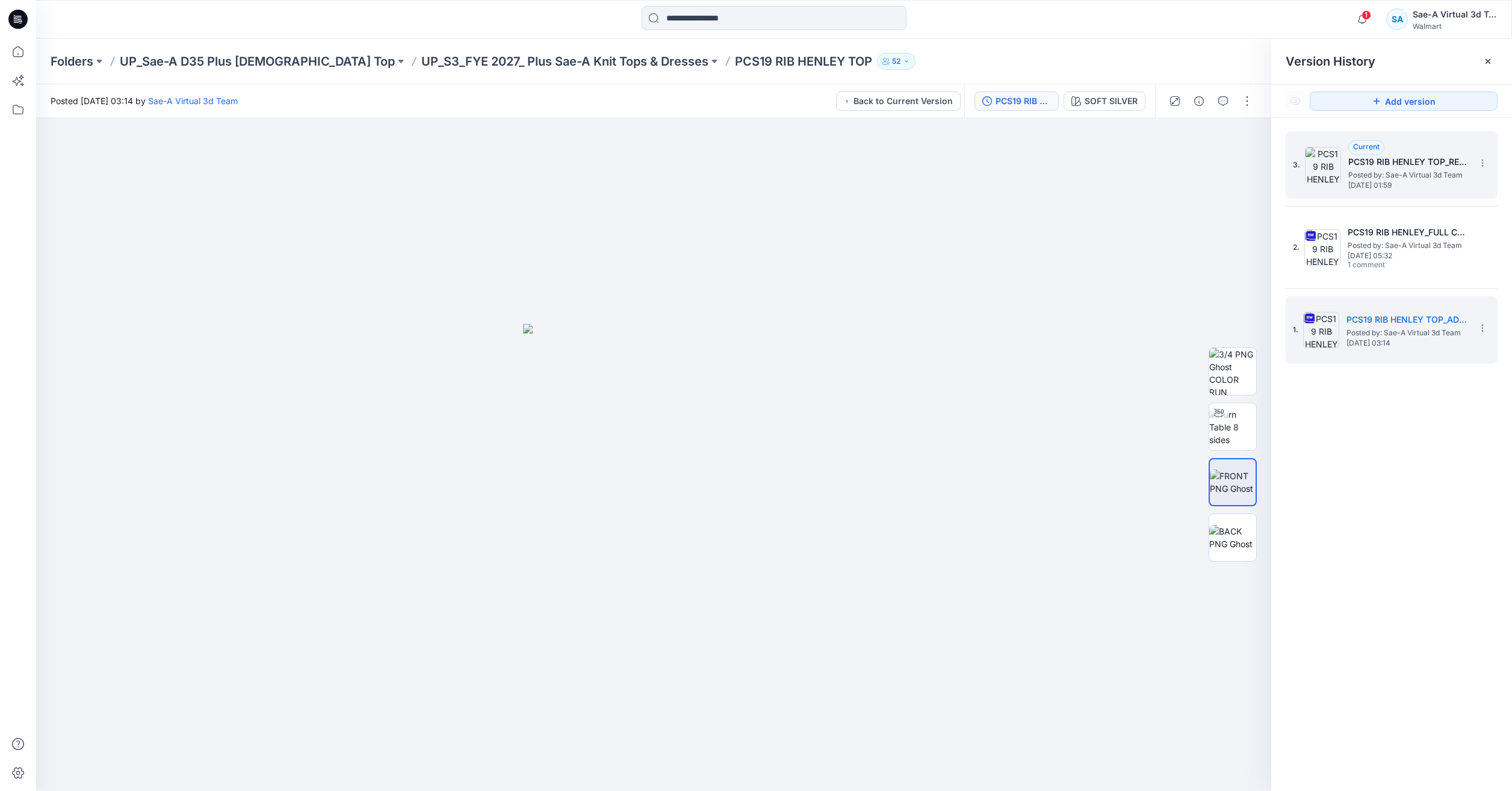
click at [1372, 187] on span "[DATE] 01:59" at bounding box center [1408, 186] width 121 height 9
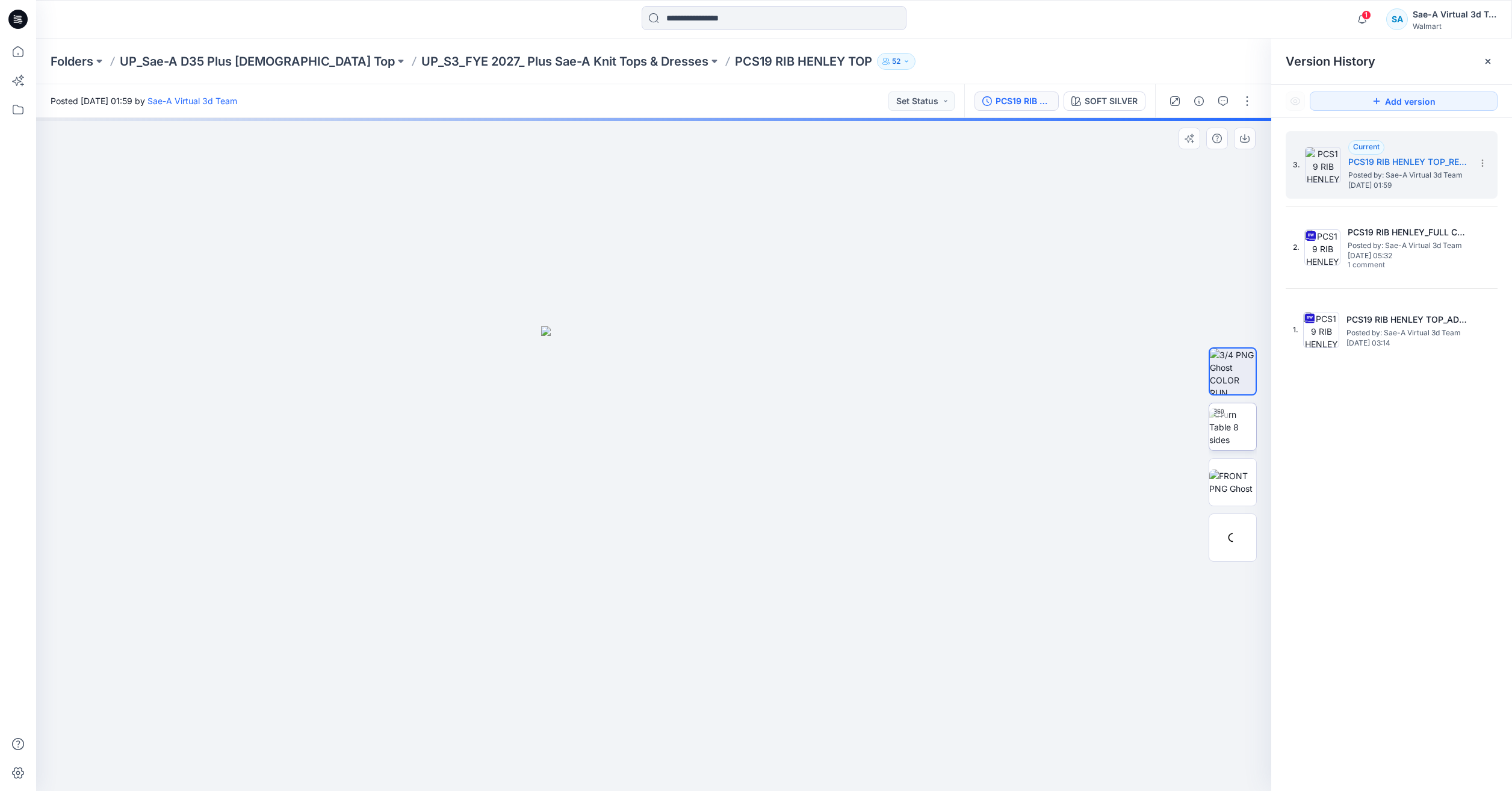
click at [1242, 432] on img at bounding box center [1232, 427] width 47 height 38
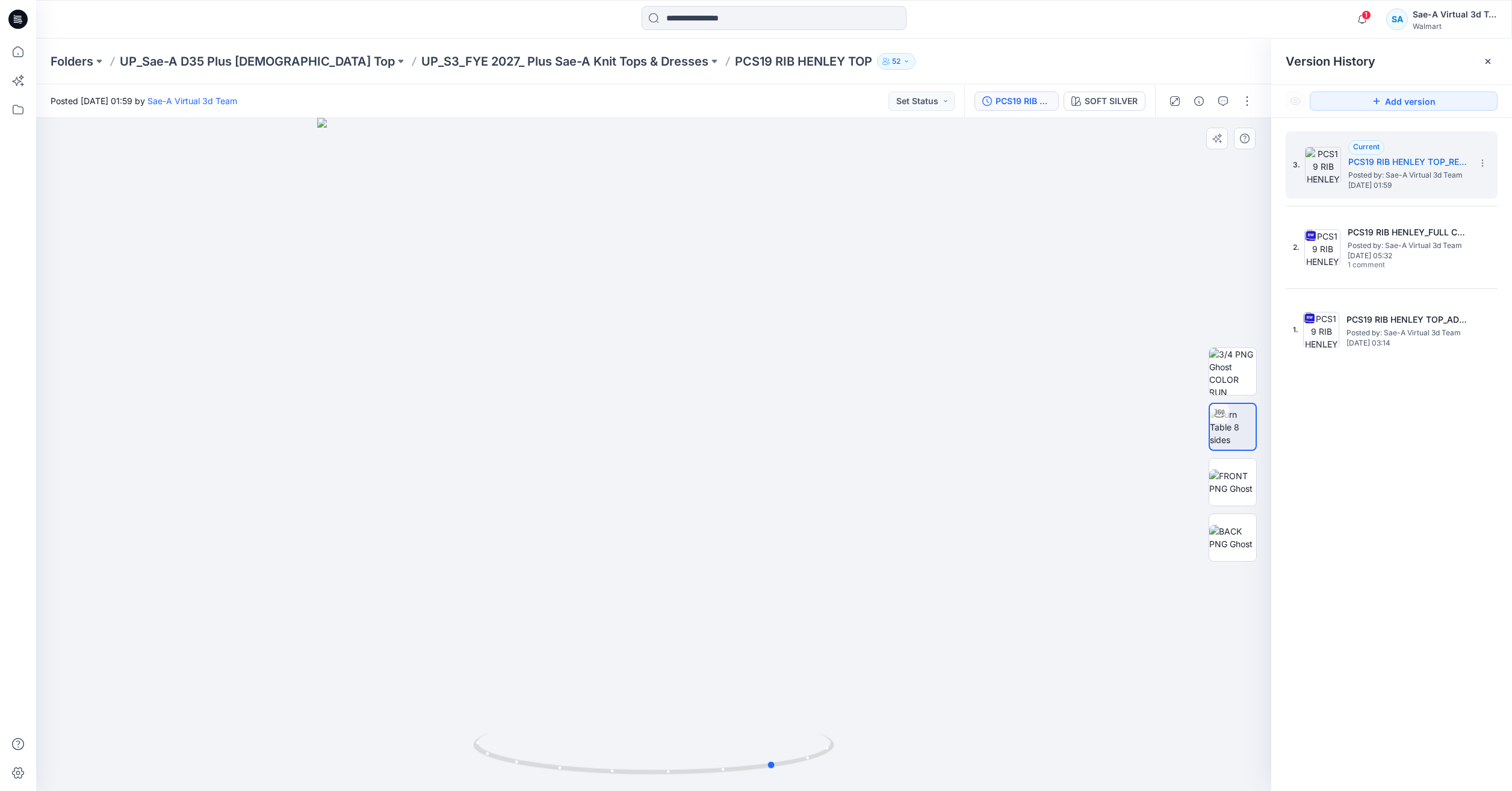
drag, startPoint x: 734, startPoint y: 765, endPoint x: 853, endPoint y: 744, distance: 120.8
click at [853, 744] on div at bounding box center [654, 454] width 1235 height 673
drag, startPoint x: 829, startPoint y: 756, endPoint x: 627, endPoint y: 760, distance: 202.0
click at [627, 760] on icon at bounding box center [655, 755] width 364 height 45
click at [861, 401] on div at bounding box center [654, 454] width 1235 height 673
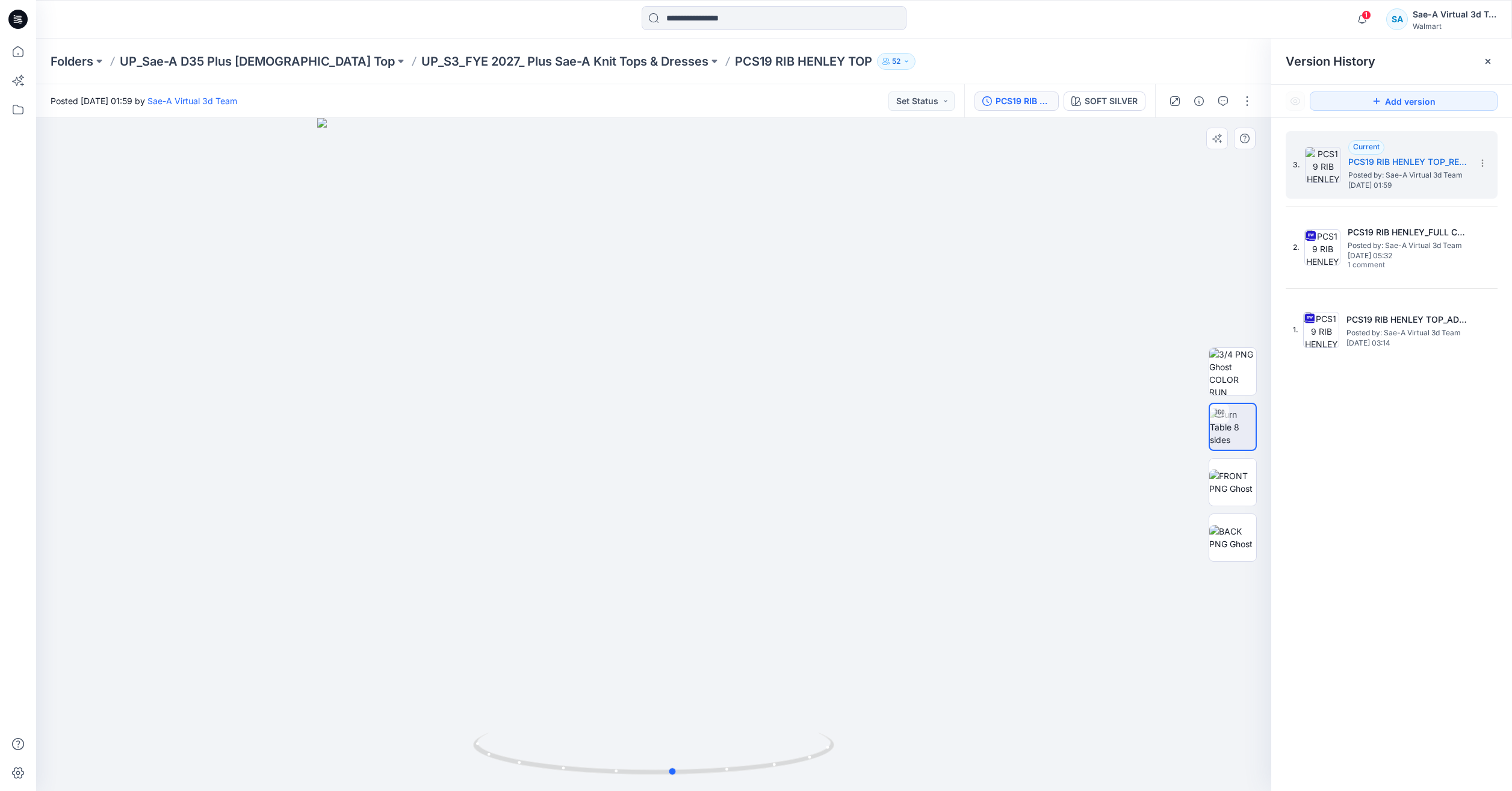
drag, startPoint x: 758, startPoint y: 759, endPoint x: 858, endPoint y: 750, distance: 100.4
click at [858, 750] on div at bounding box center [654, 454] width 1235 height 673
click at [1366, 312] on h5 "PCS19 RIB HENLEY TOP_ADM_SAEA_092425" at bounding box center [1406, 319] width 121 height 14
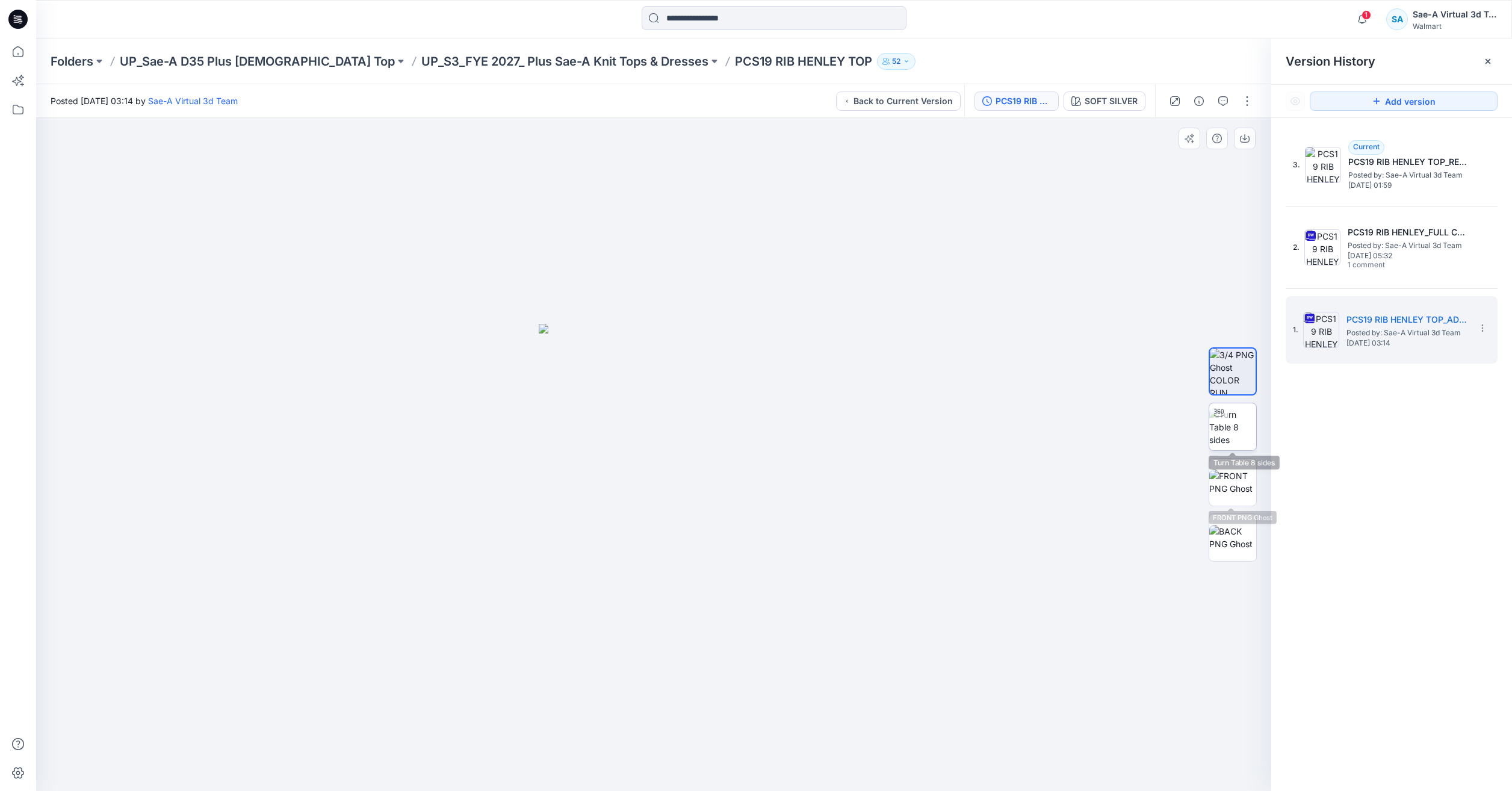
click at [1226, 446] on img at bounding box center [1232, 427] width 47 height 38
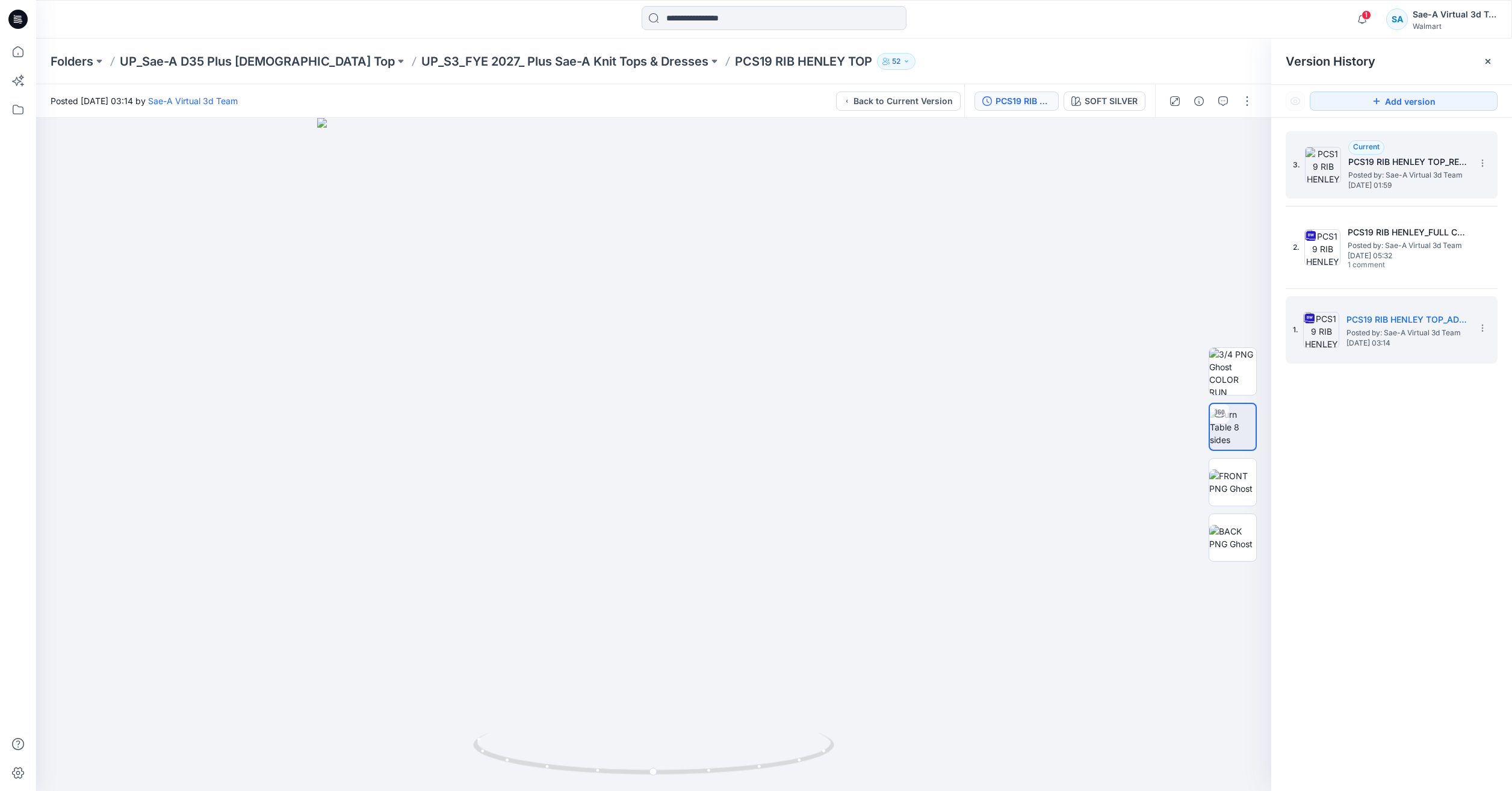
click at [1378, 179] on span "Posted by: Sae-A Virtual 3d Team" at bounding box center [1408, 175] width 121 height 12
click at [1377, 328] on span "Posted by: Sae-A Virtual 3d Team" at bounding box center [1406, 333] width 121 height 12
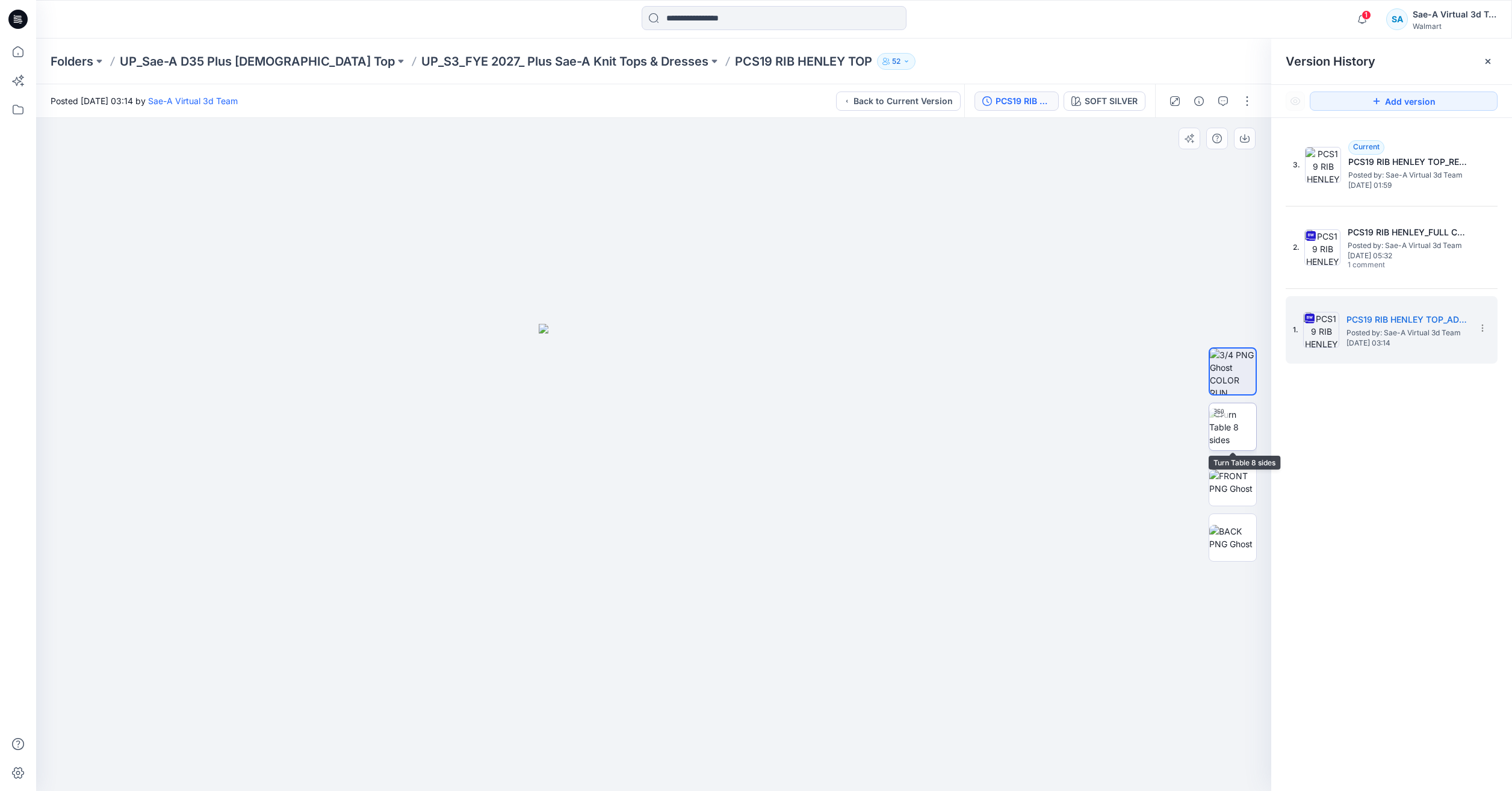
click at [1225, 441] on img at bounding box center [1232, 427] width 47 height 38
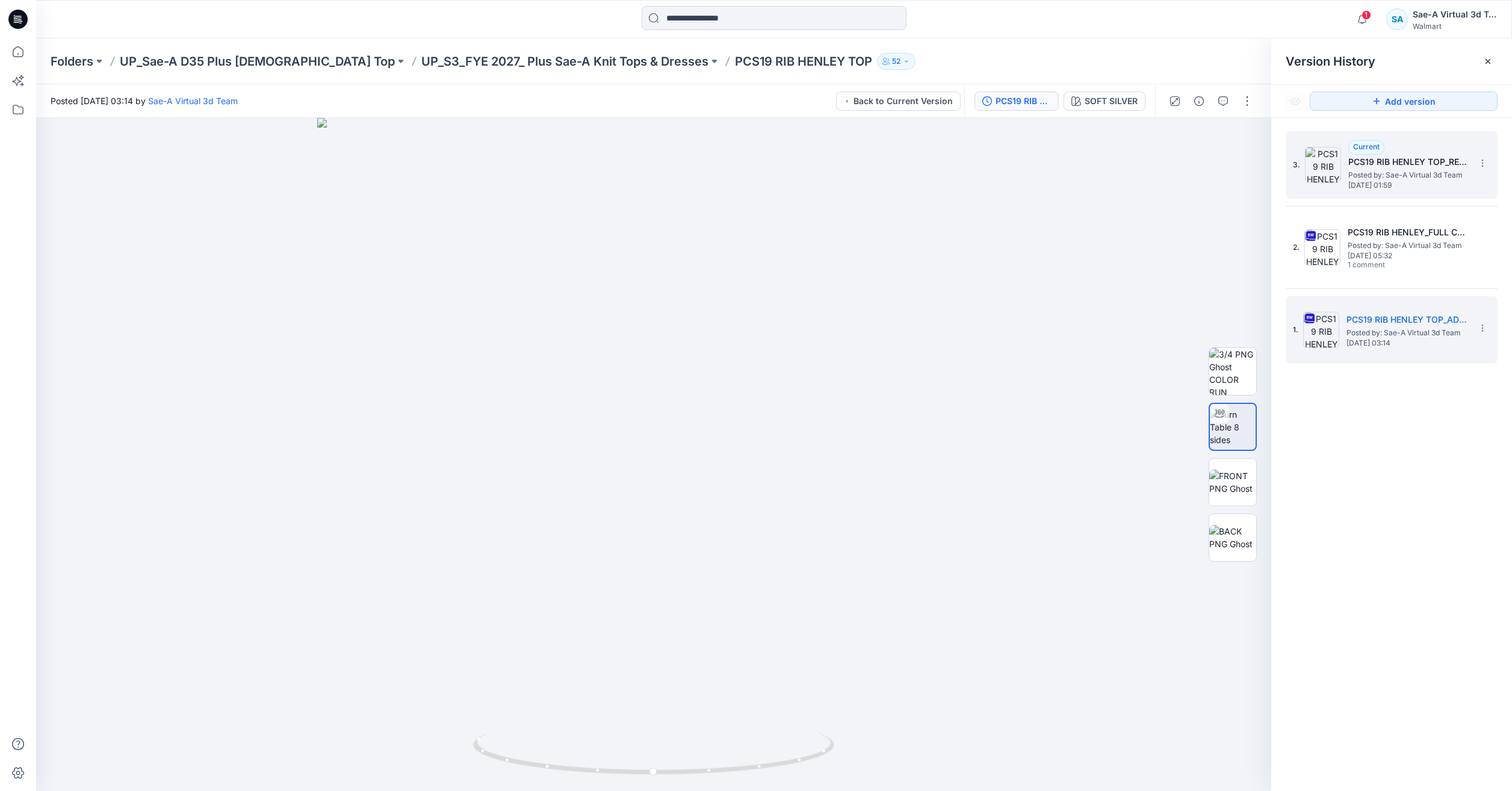
click at [1377, 156] on h5 "PCS19 RIB HENLEY TOP_REV1_SOFT SILVER" at bounding box center [1408, 162] width 121 height 14
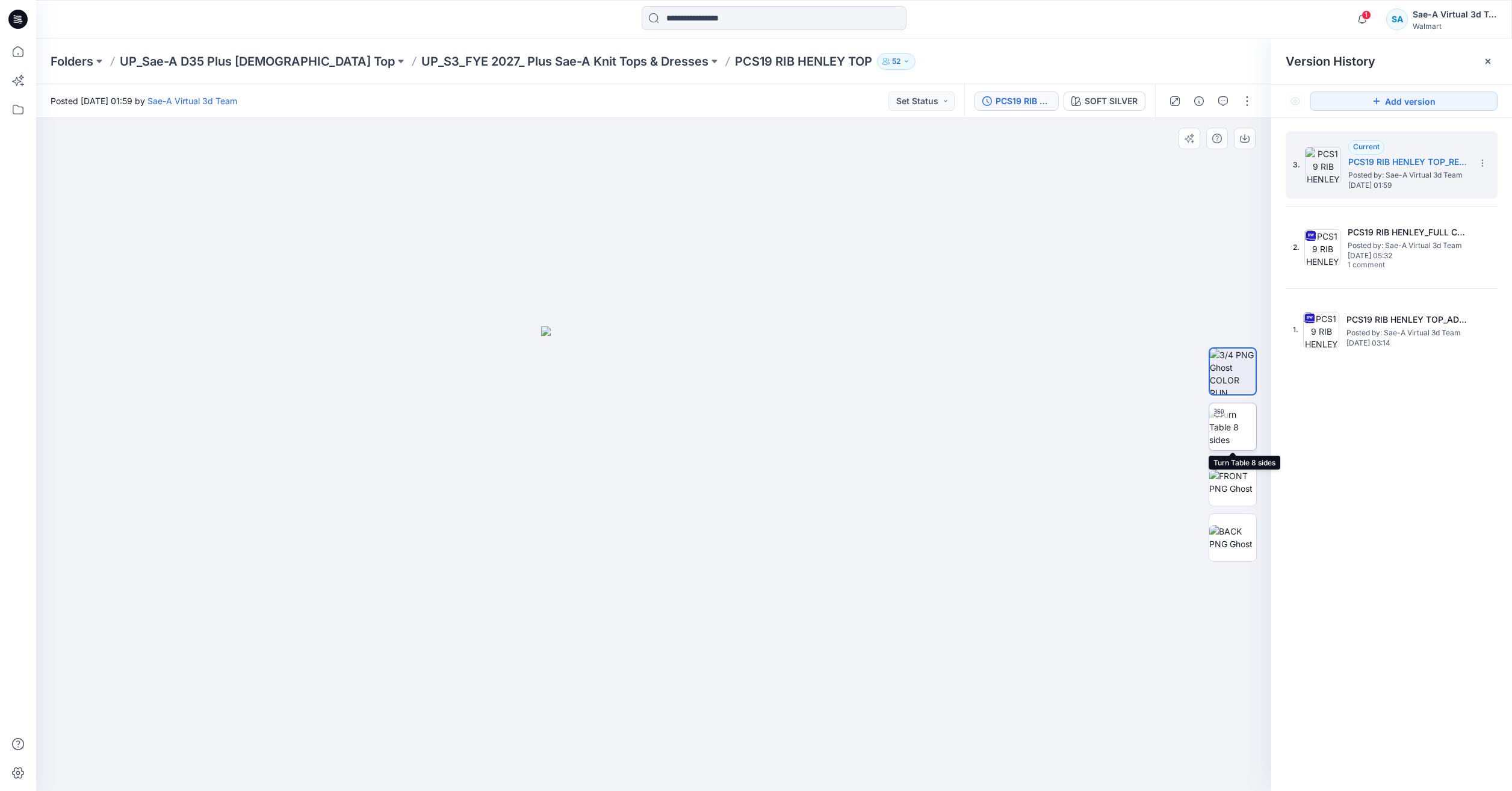
click at [1245, 416] on img at bounding box center [1232, 427] width 47 height 38
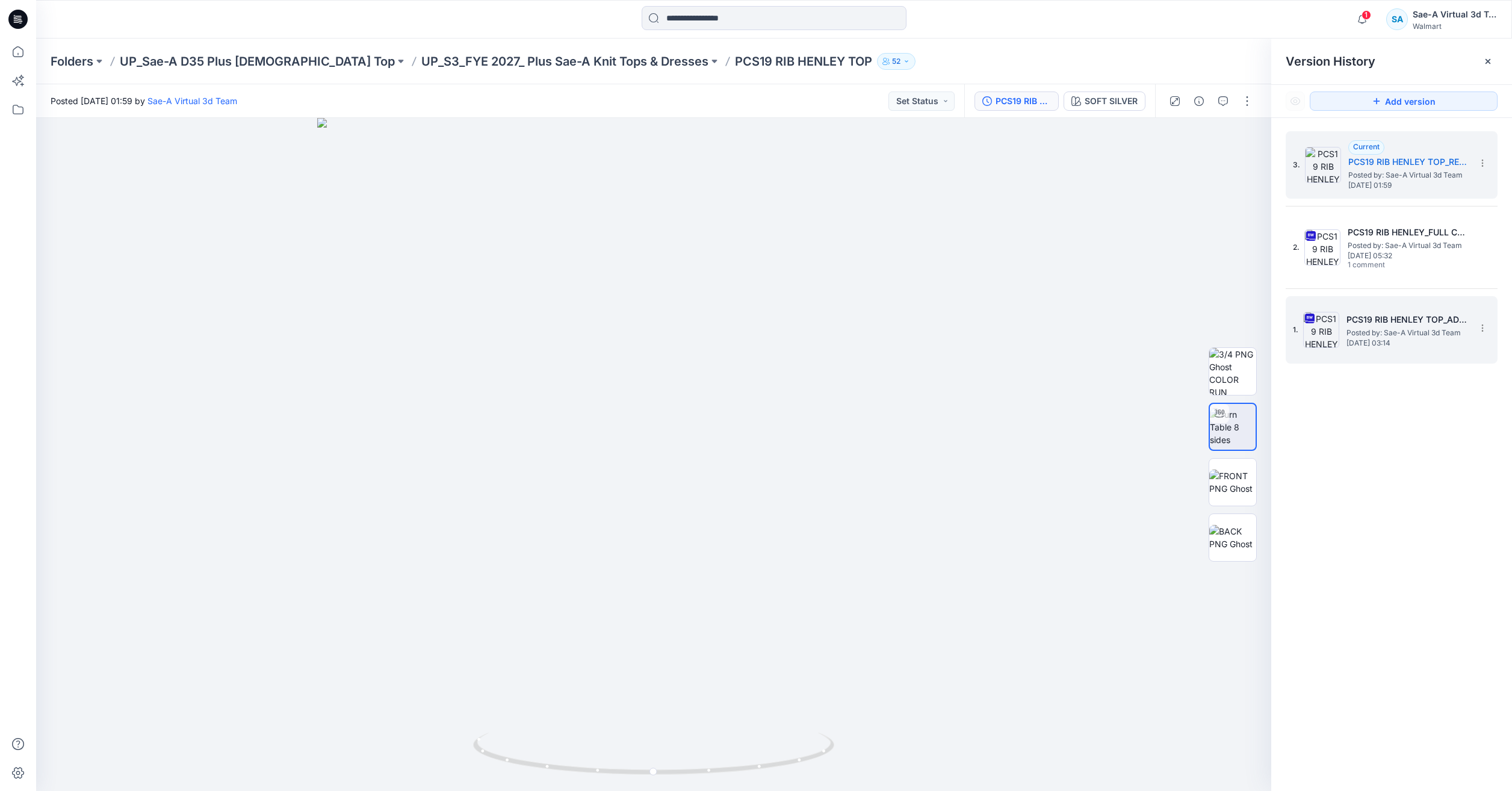
click at [1405, 339] on span "[DATE] 03:14" at bounding box center [1406, 343] width 121 height 9
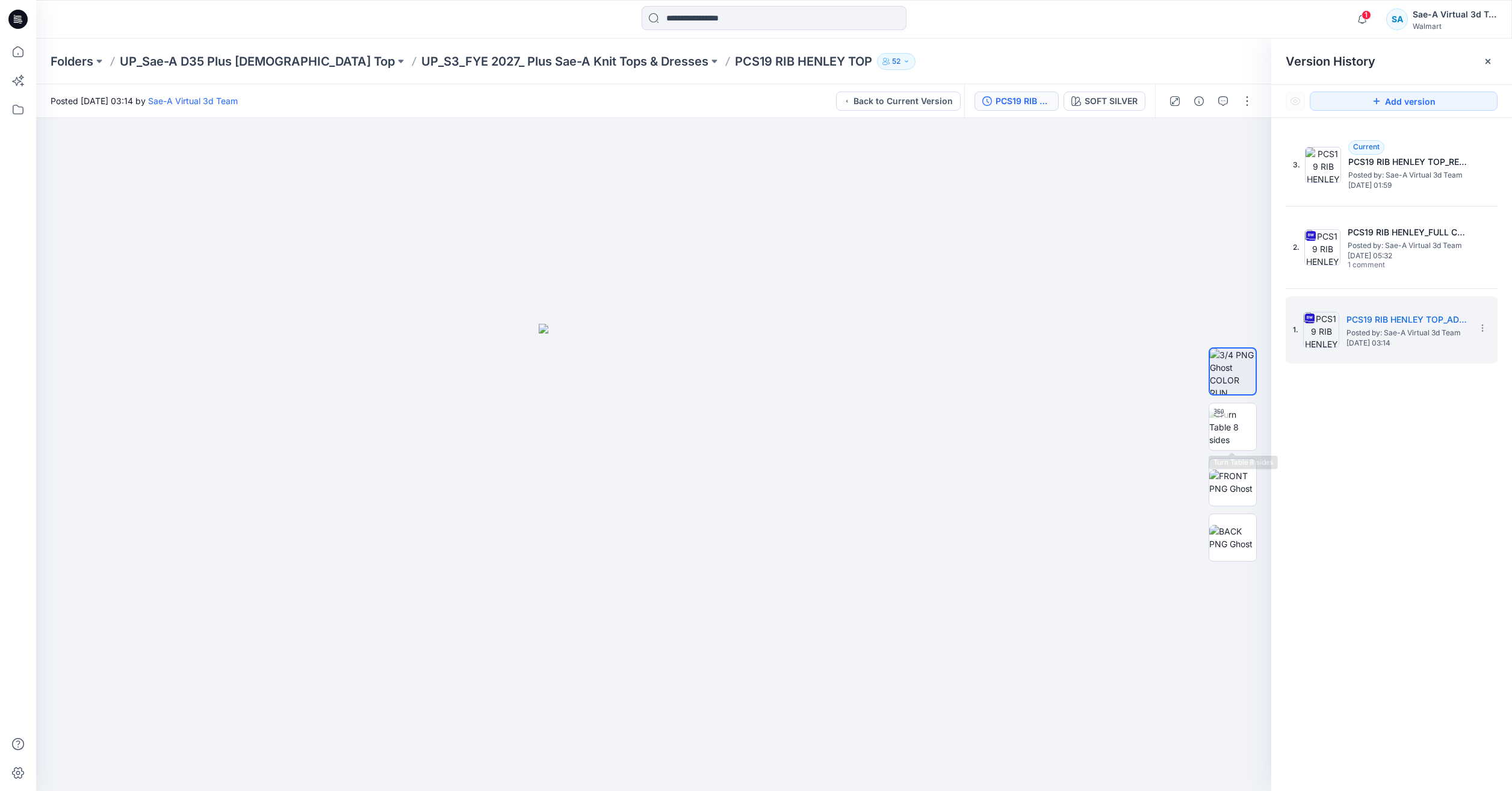
drag, startPoint x: 1249, startPoint y: 421, endPoint x: 1273, endPoint y: 417, distance: 24.3
click at [1249, 421] on img at bounding box center [1232, 427] width 47 height 38
drag, startPoint x: 702, startPoint y: 759, endPoint x: 636, endPoint y: 751, distance: 66.5
click at [636, 751] on icon at bounding box center [655, 755] width 364 height 45
drag, startPoint x: 749, startPoint y: 780, endPoint x: 897, endPoint y: 739, distance: 153.6
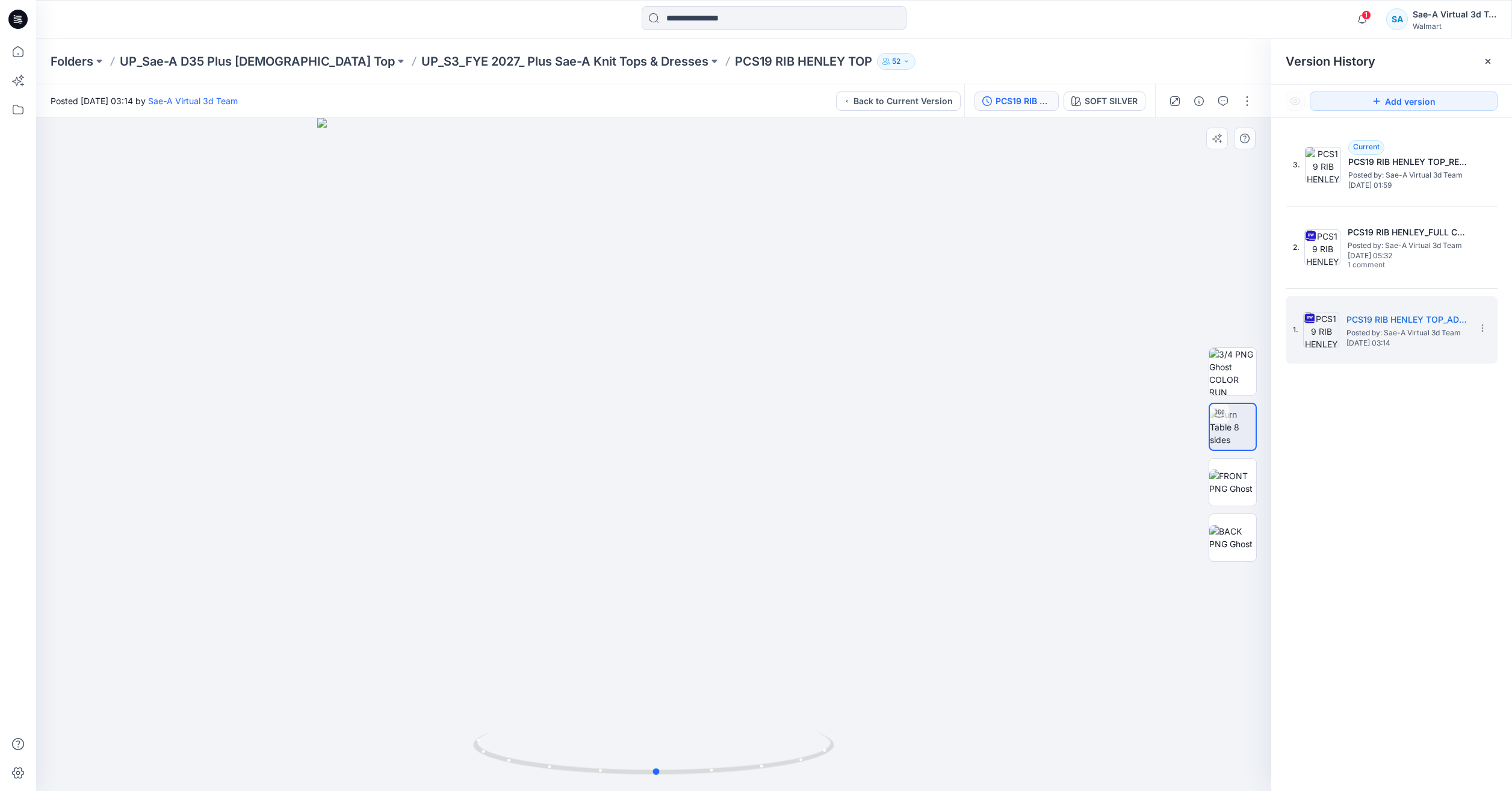
click at [897, 739] on div at bounding box center [654, 454] width 1235 height 673
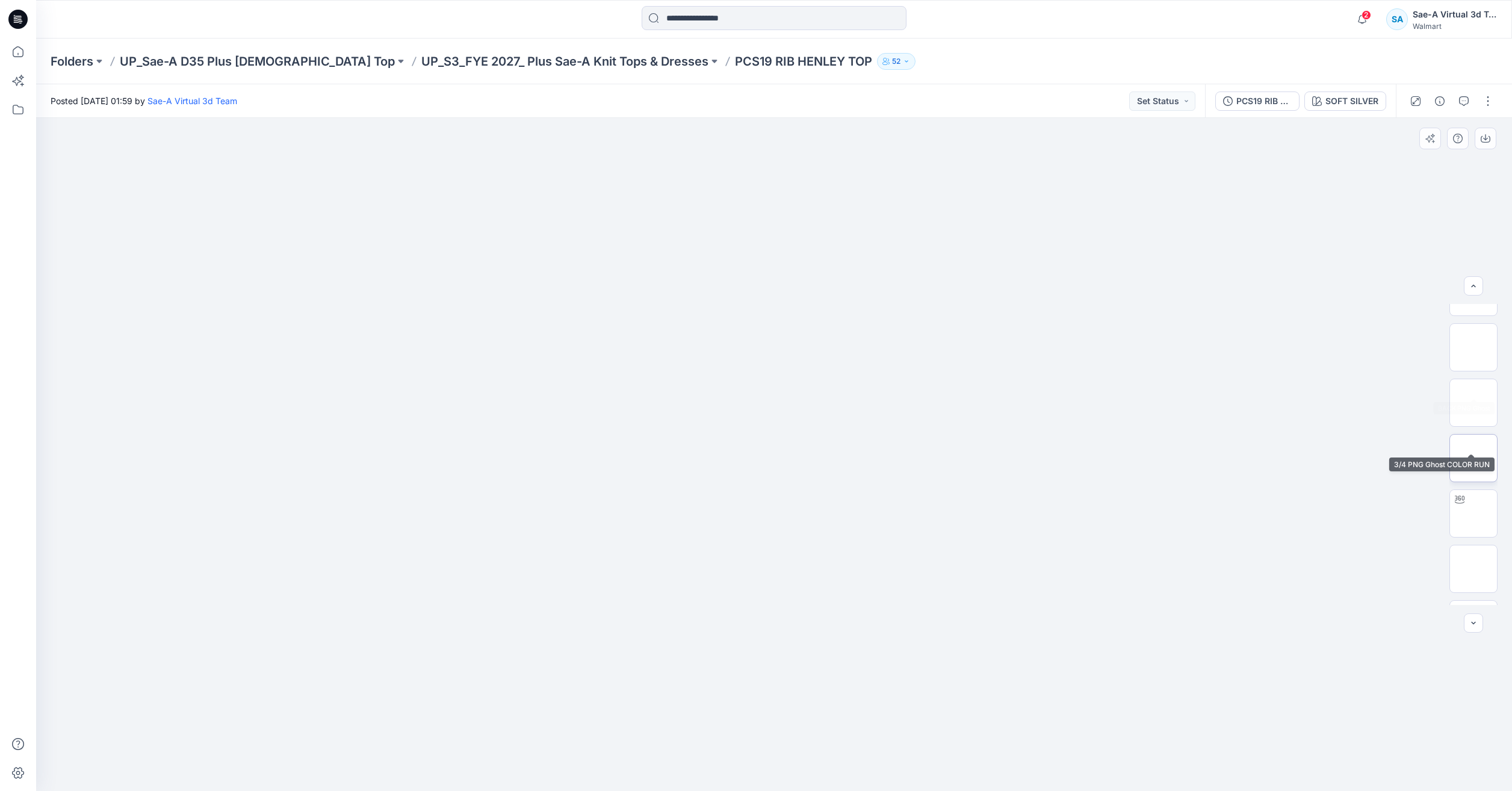
scroll to position [135, 0]
click at [1473, 470] on img at bounding box center [1473, 470] width 0 height 0
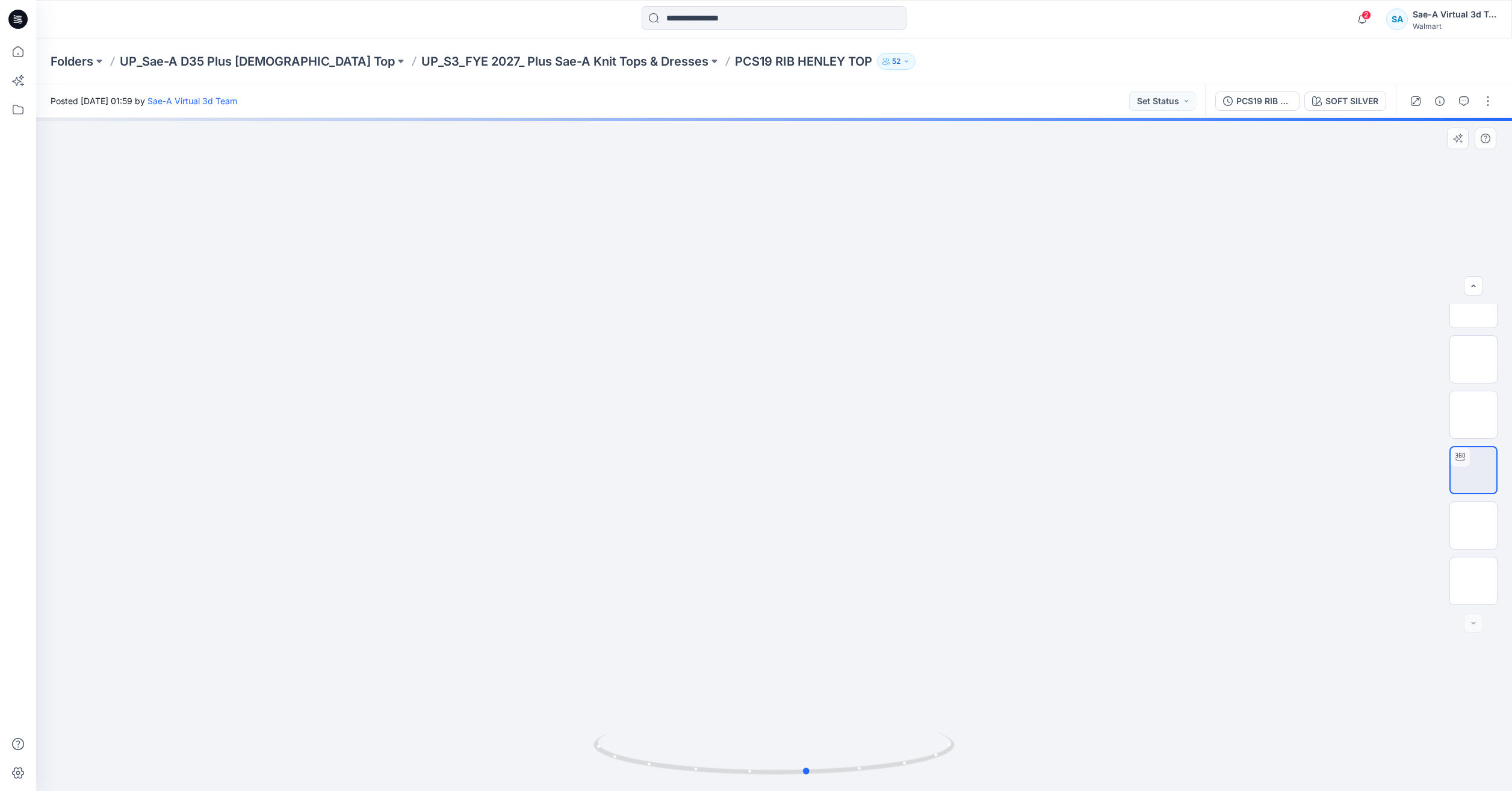
drag, startPoint x: 918, startPoint y: 770, endPoint x: 953, endPoint y: 779, distance: 36.1
click at [953, 779] on div at bounding box center [774, 761] width 362 height 60
click at [1473, 525] on img at bounding box center [1473, 525] width 0 height 0
click at [1473, 581] on img at bounding box center [1473, 581] width 0 height 0
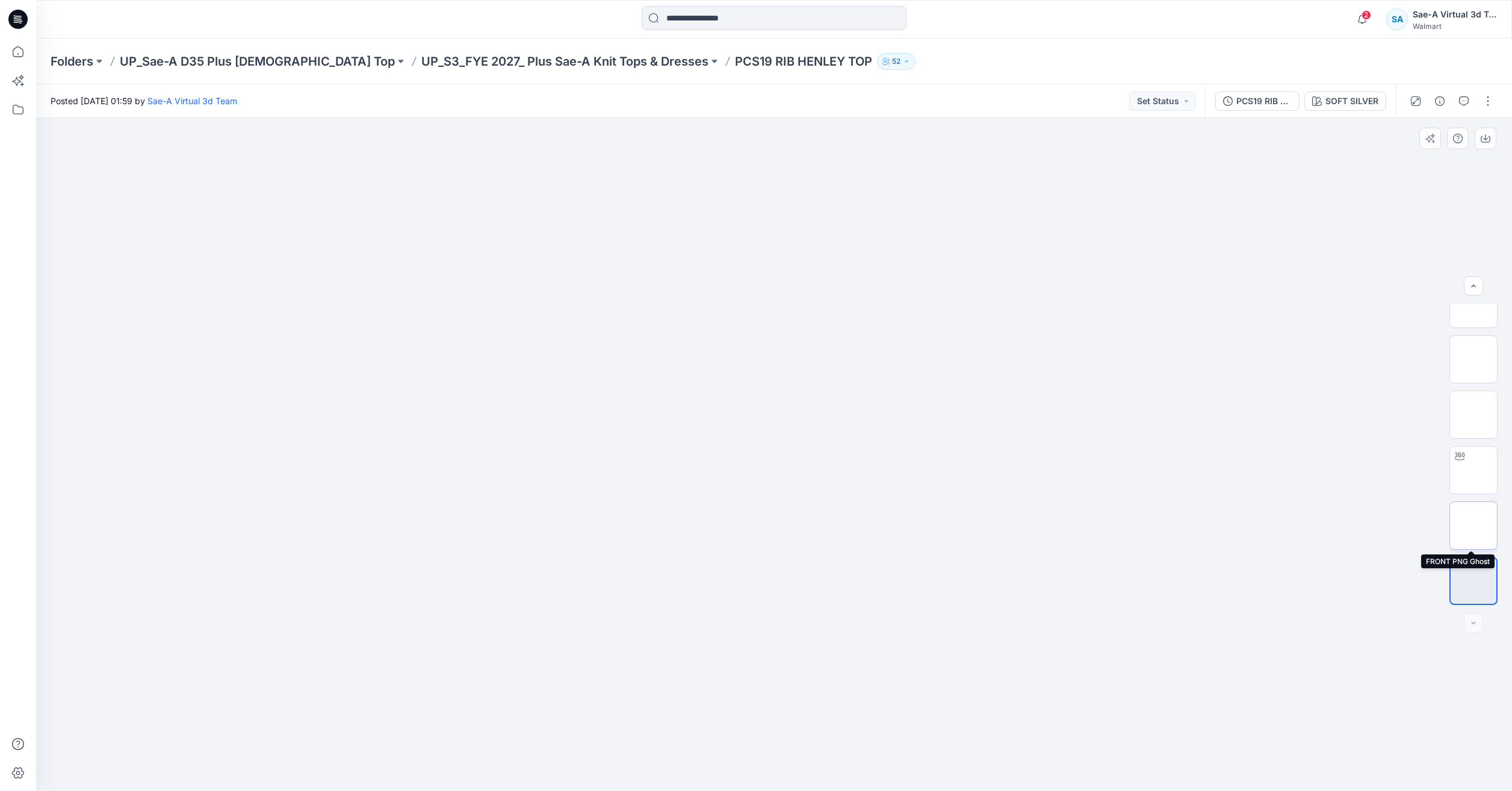
click at [1473, 525] on img at bounding box center [1473, 525] width 0 height 0
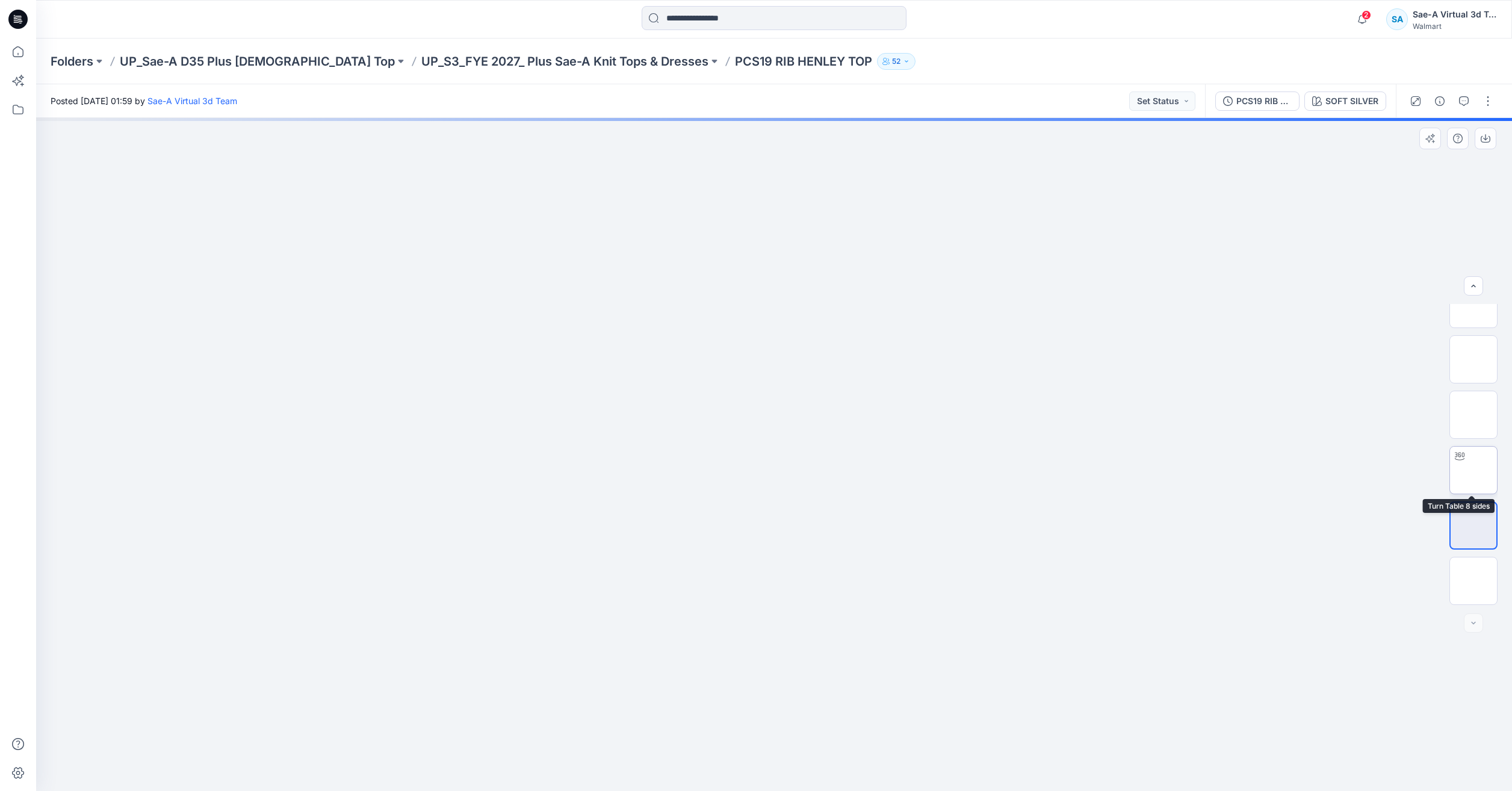
click at [1473, 470] on img at bounding box center [1473, 470] width 0 height 0
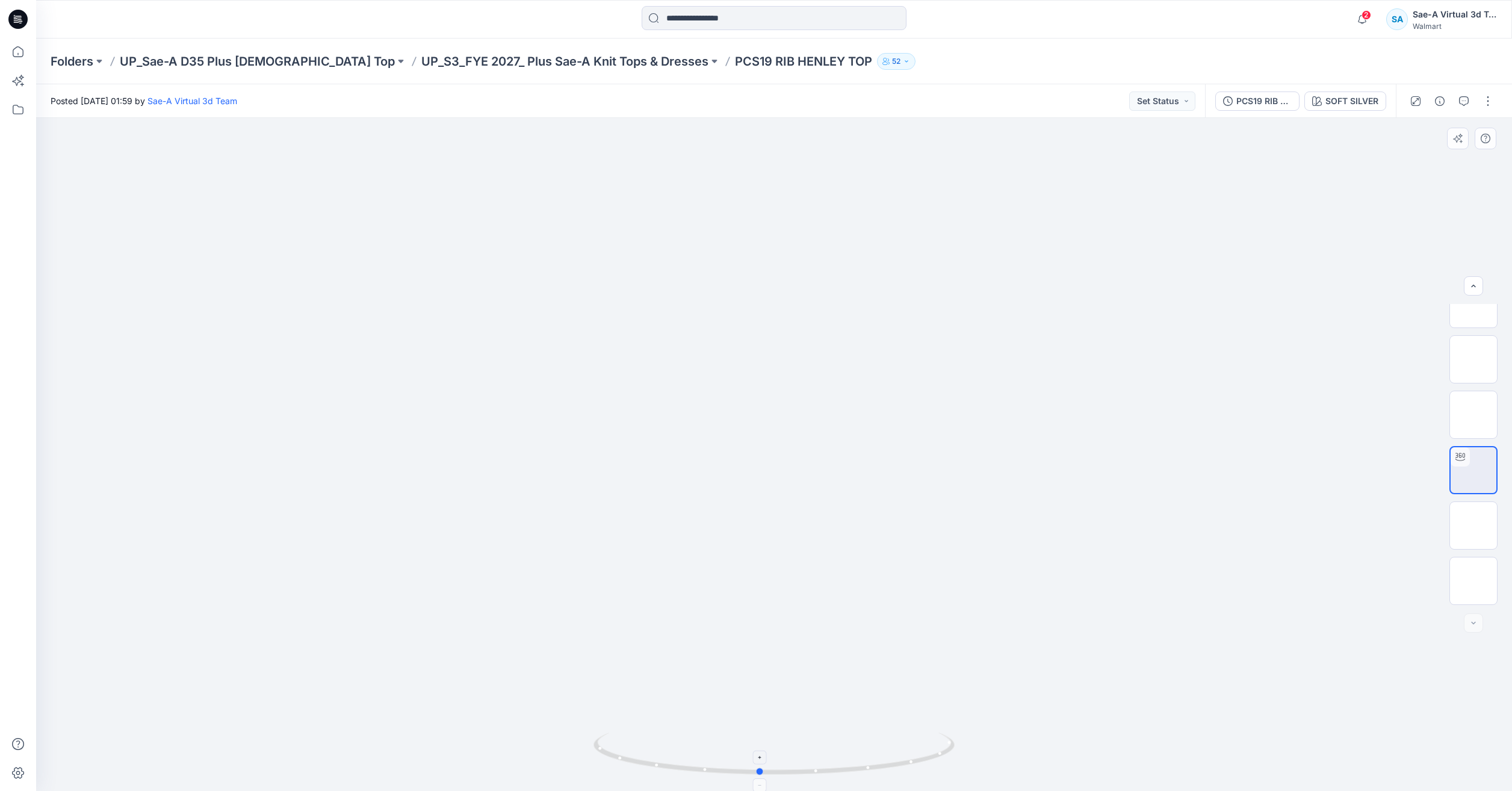
drag, startPoint x: 920, startPoint y: 758, endPoint x: 909, endPoint y: 745, distance: 17.0
click at [909, 745] on icon at bounding box center [776, 755] width 364 height 45
drag, startPoint x: 858, startPoint y: 771, endPoint x: 953, endPoint y: 751, distance: 97.1
click at [953, 751] on icon at bounding box center [776, 755] width 364 height 45
click at [1473, 525] on img at bounding box center [1473, 525] width 0 height 0
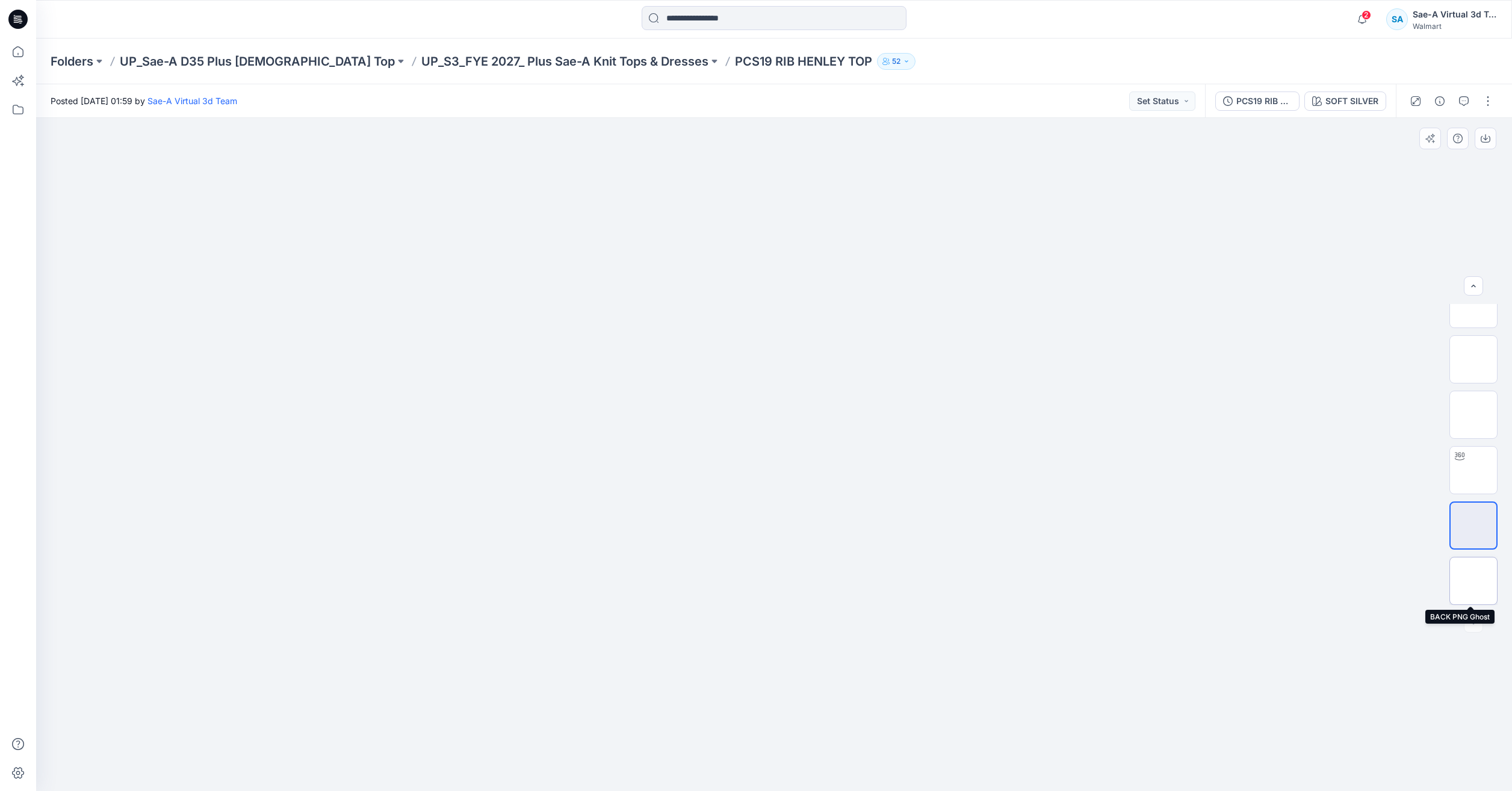
click at [1473, 581] on img at bounding box center [1473, 581] width 0 height 0
click at [1473, 525] on img at bounding box center [1473, 525] width 0 height 0
click at [1473, 415] on img at bounding box center [1473, 415] width 0 height 0
click at [1465, 476] on img at bounding box center [1473, 470] width 47 height 38
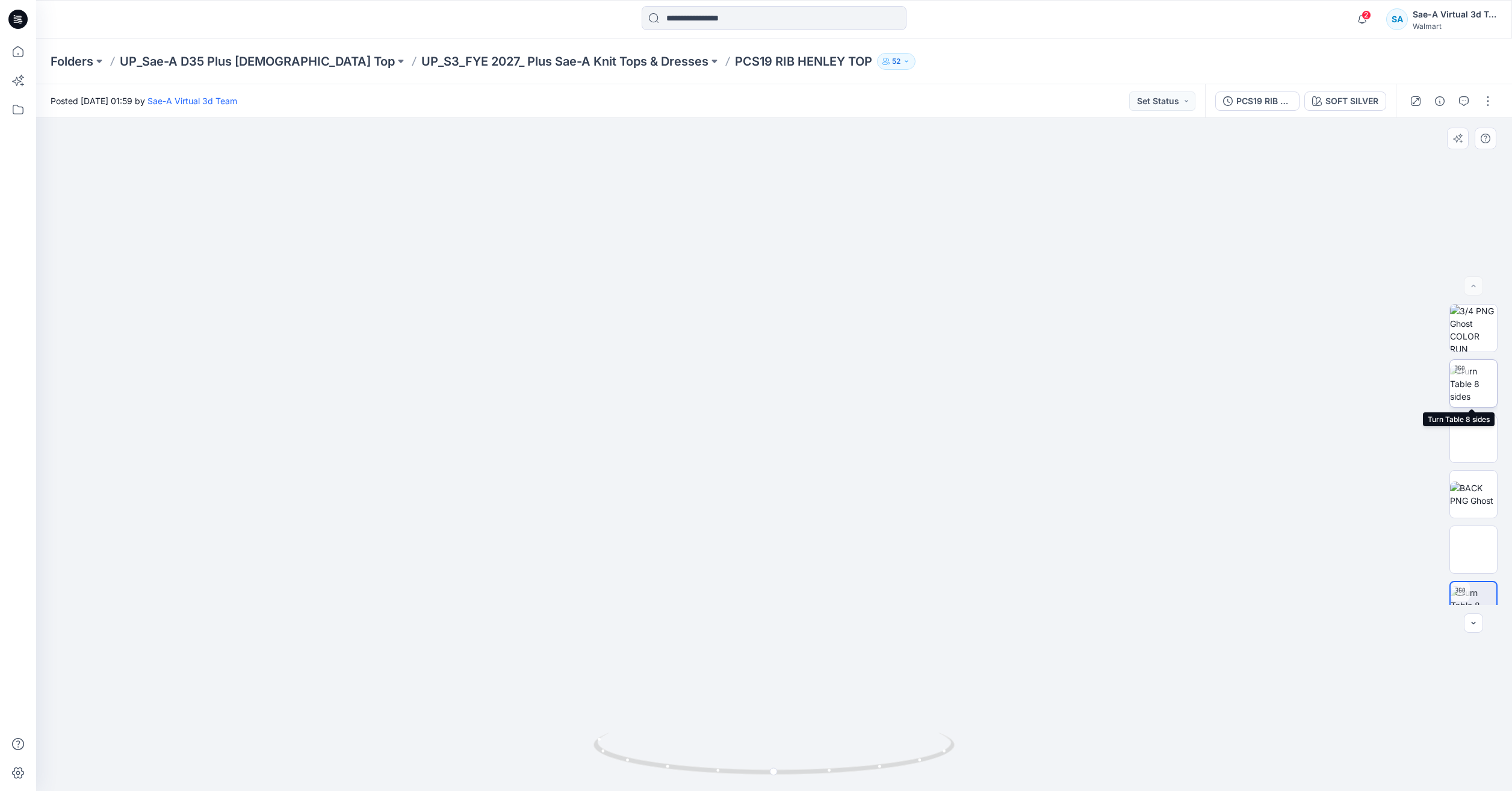
click at [1472, 379] on img at bounding box center [1473, 384] width 47 height 38
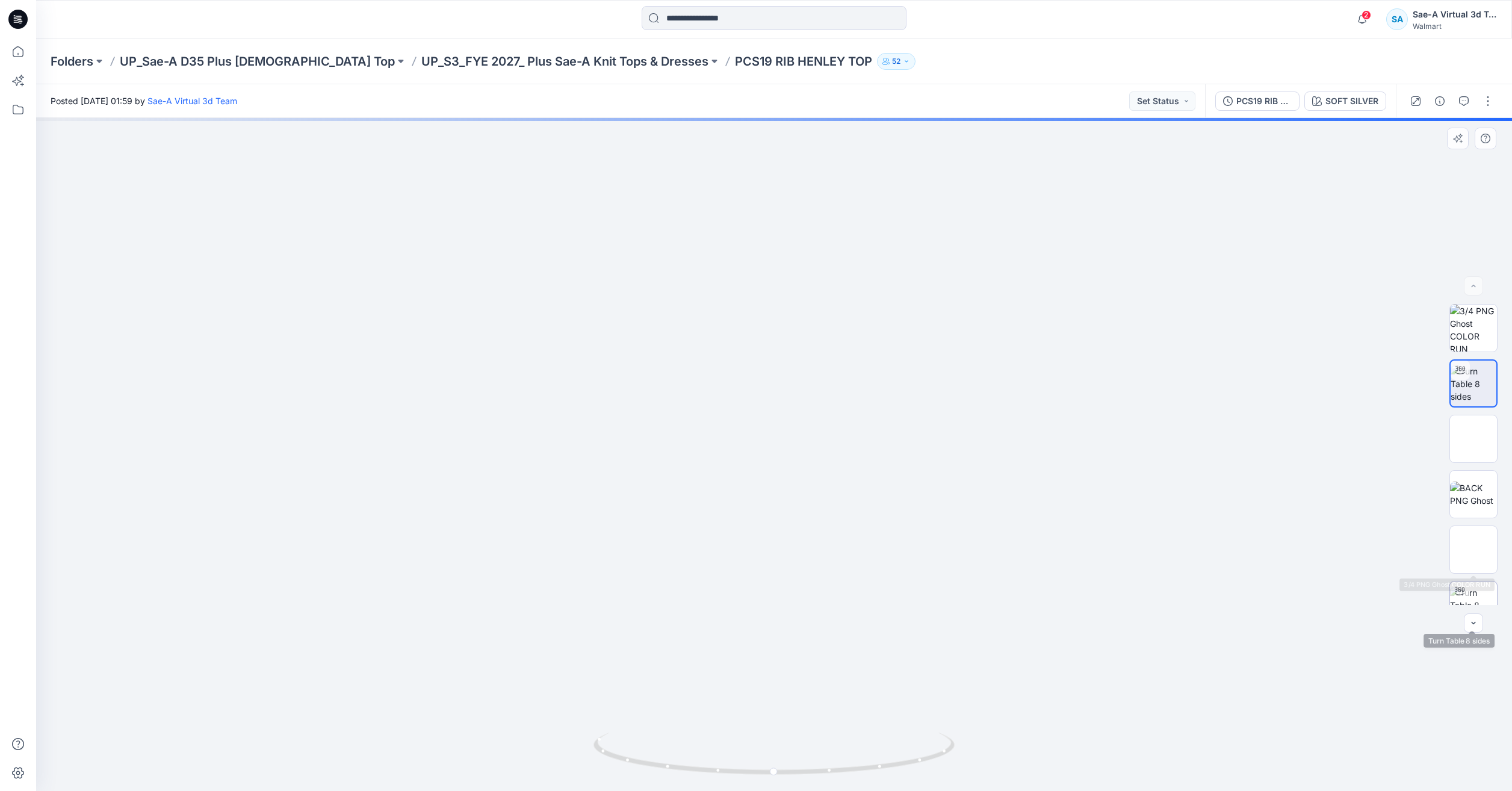
click at [1466, 588] on img at bounding box center [1473, 605] width 47 height 38
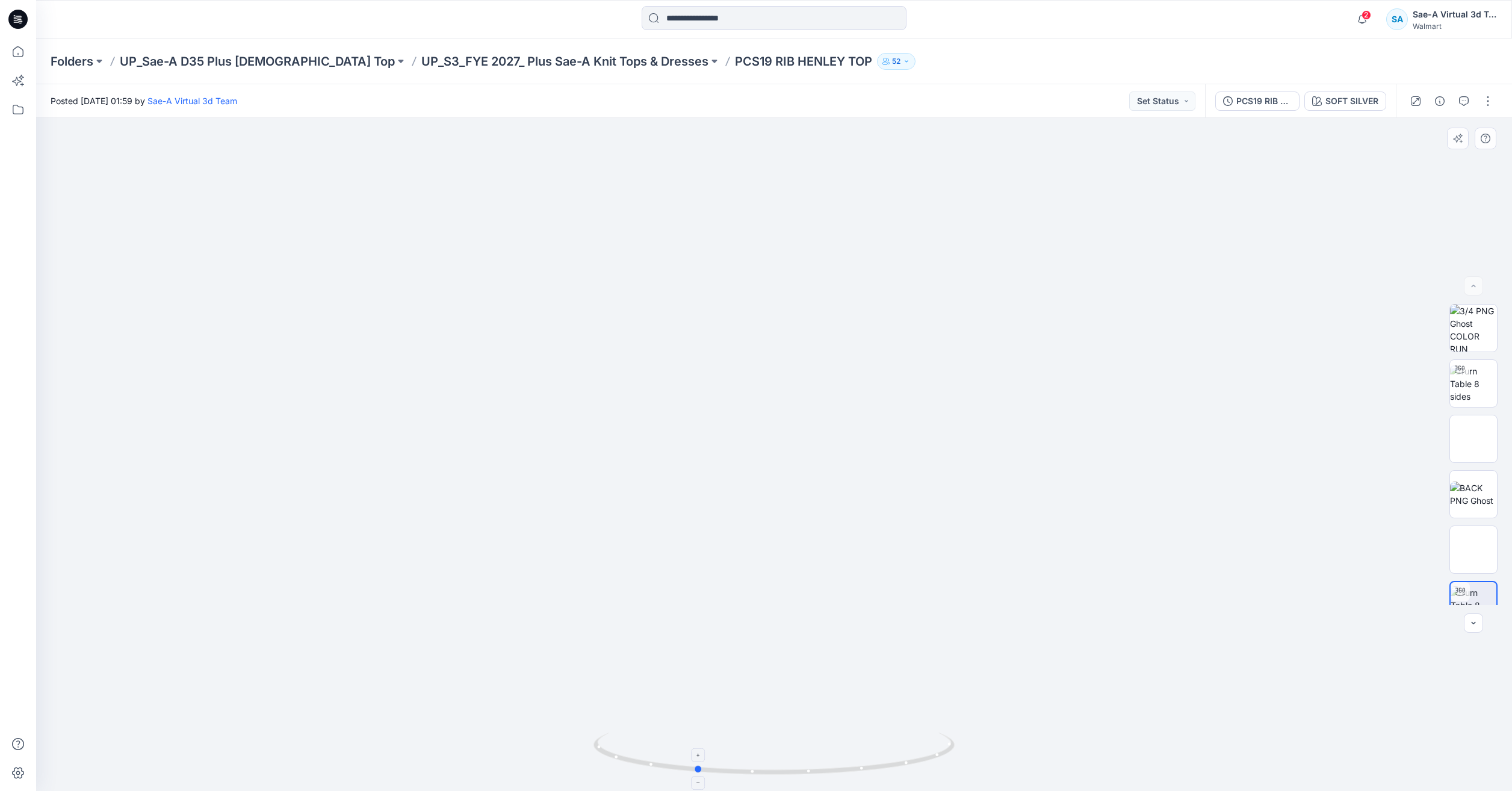
drag, startPoint x: 831, startPoint y: 775, endPoint x: 779, endPoint y: 768, distance: 52.5
click at [779, 768] on icon at bounding box center [776, 755] width 364 height 45
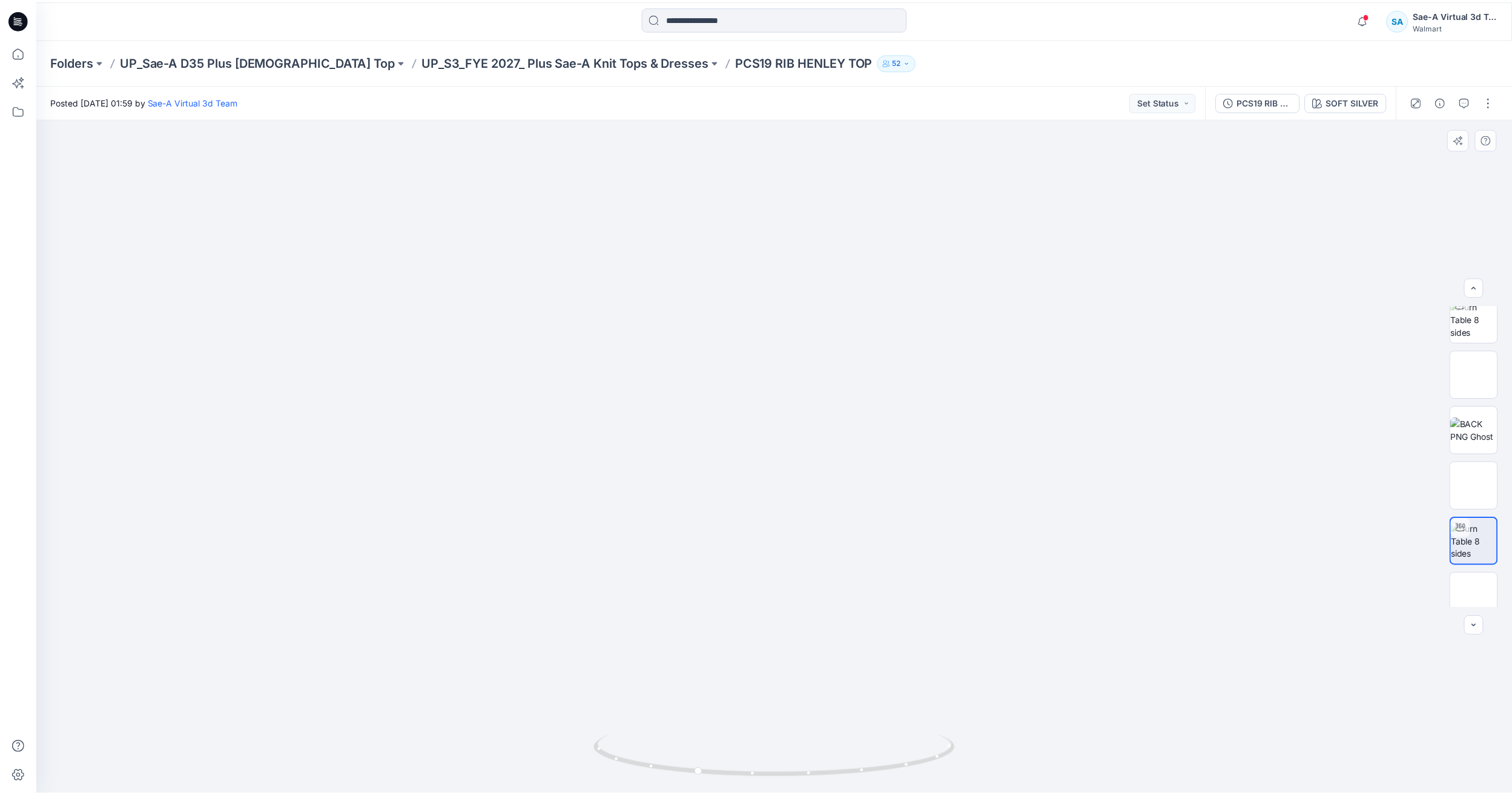
scroll to position [135, 0]
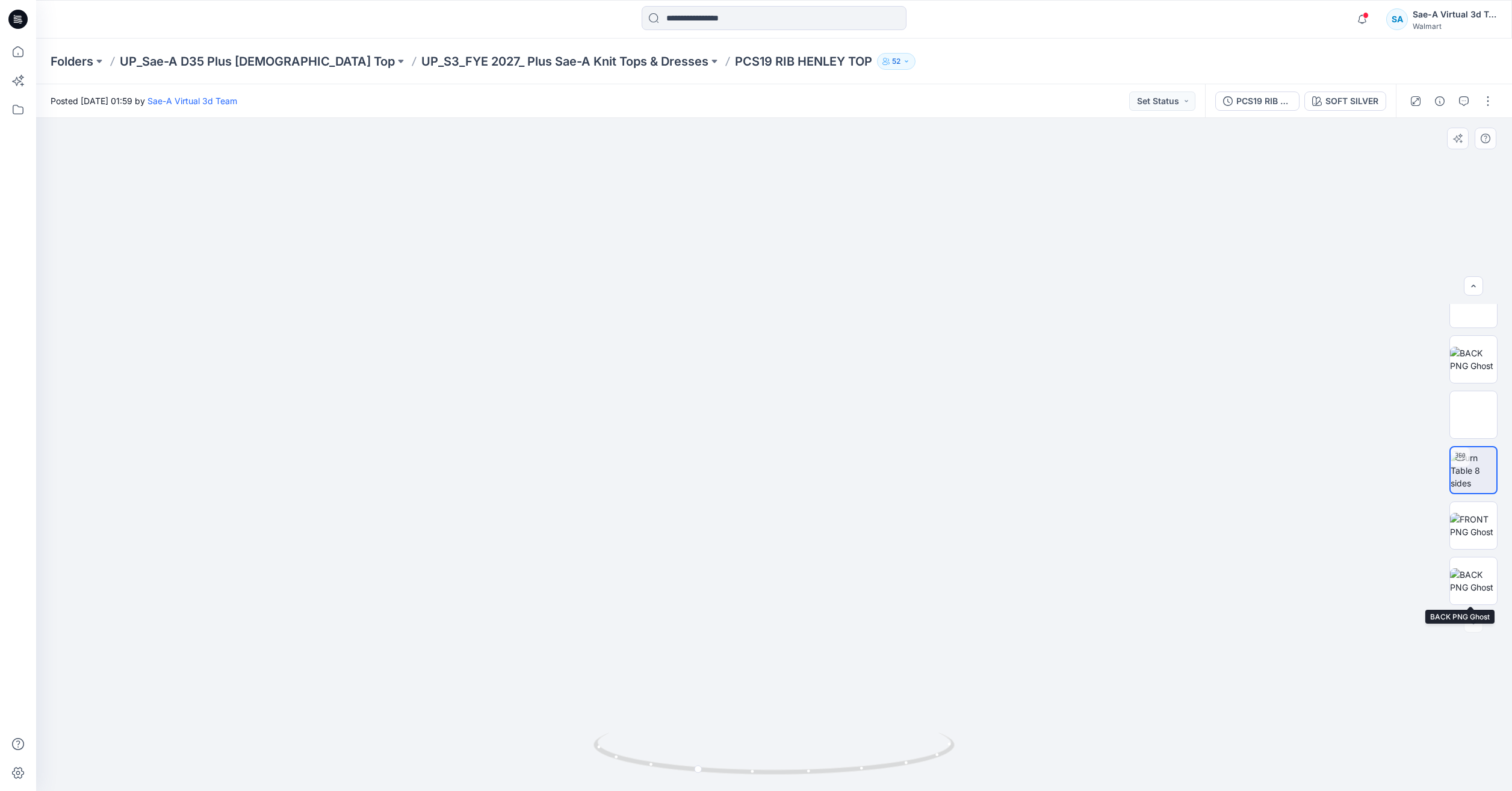
click at [1481, 551] on div at bounding box center [1473, 455] width 48 height 301
click at [1479, 538] on img at bounding box center [1473, 525] width 47 height 26
click at [18, 56] on icon at bounding box center [18, 52] width 26 height 26
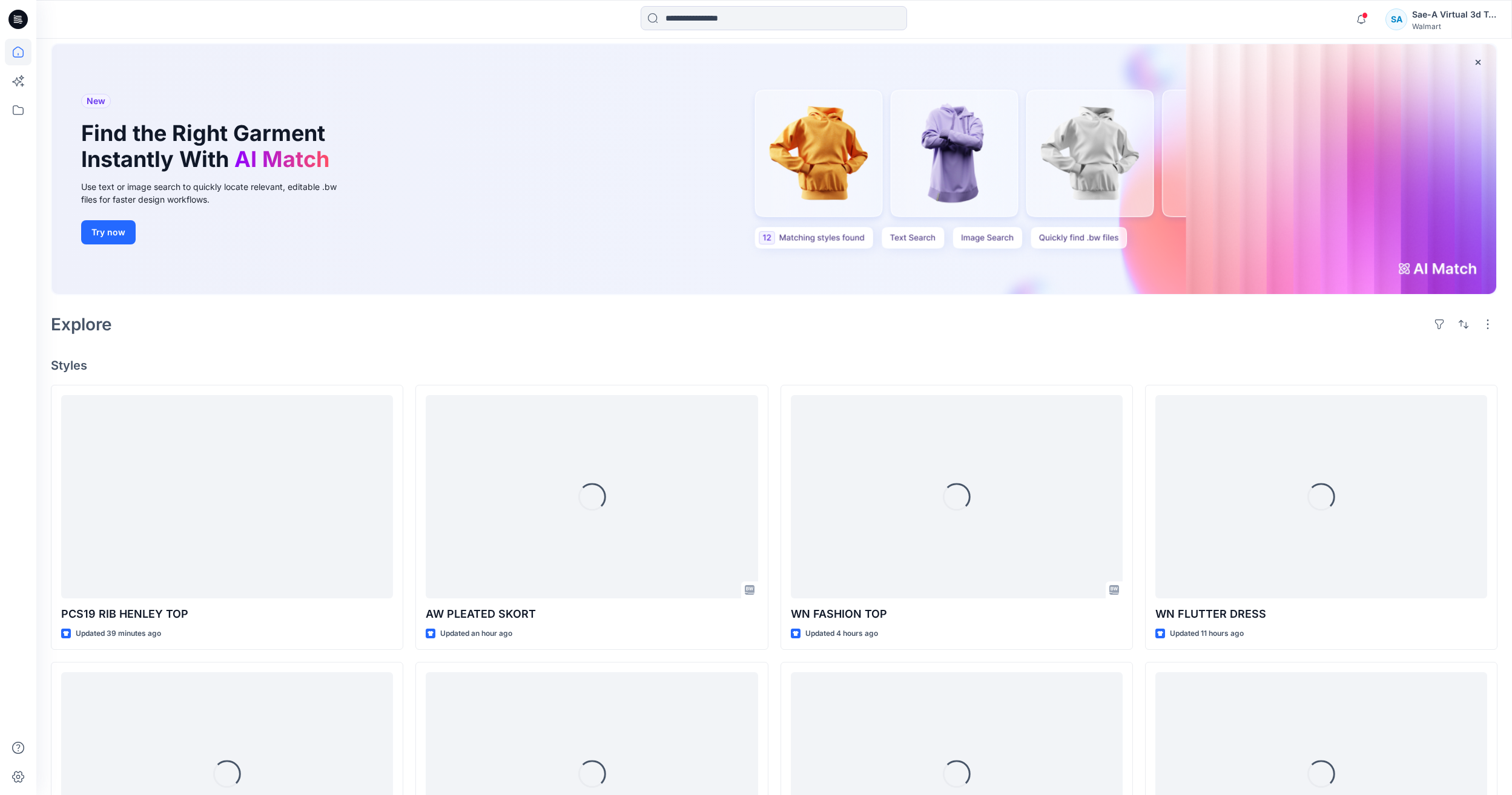
scroll to position [181, 0]
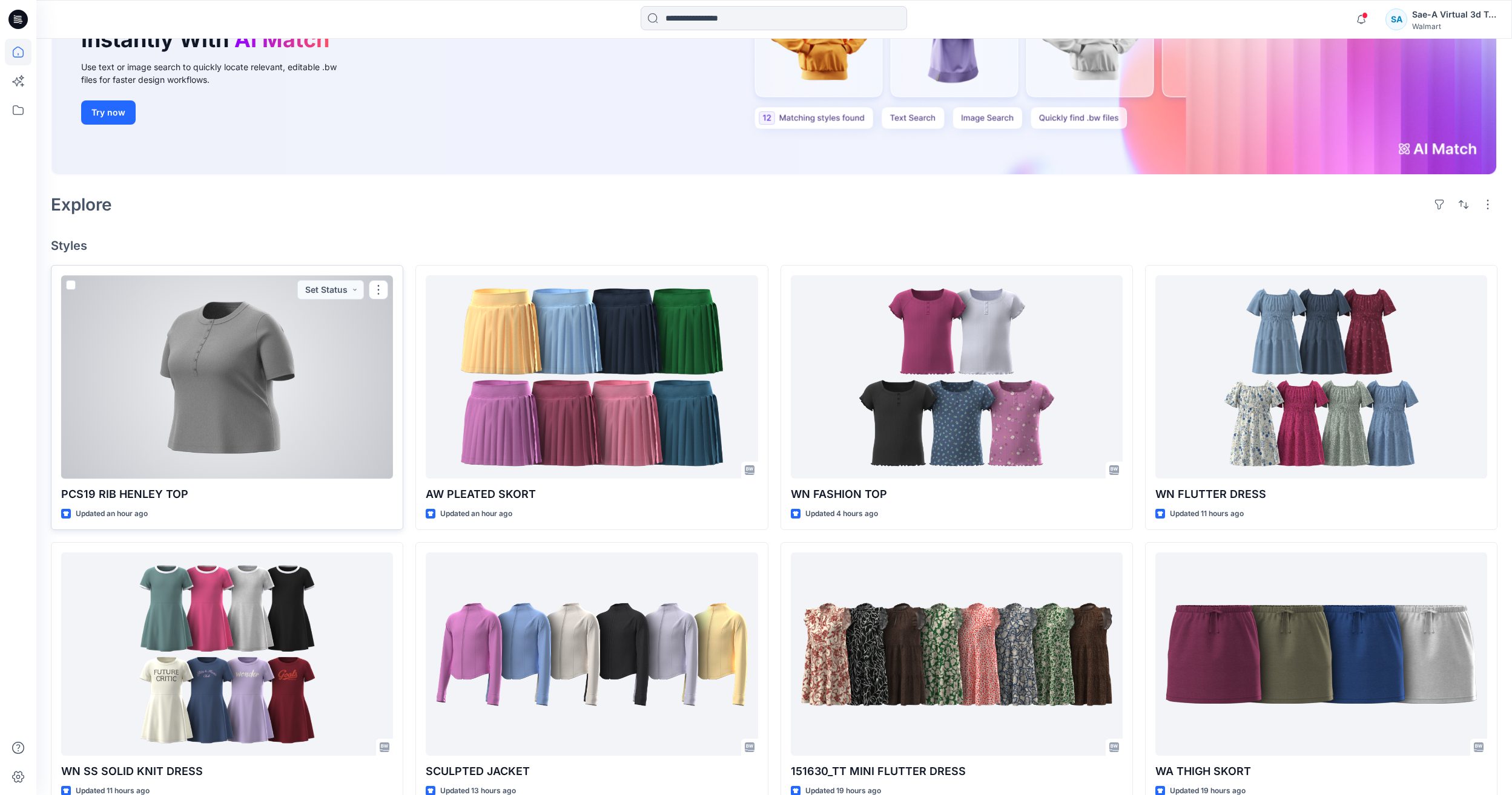
click at [175, 329] on div at bounding box center [226, 376] width 332 height 203
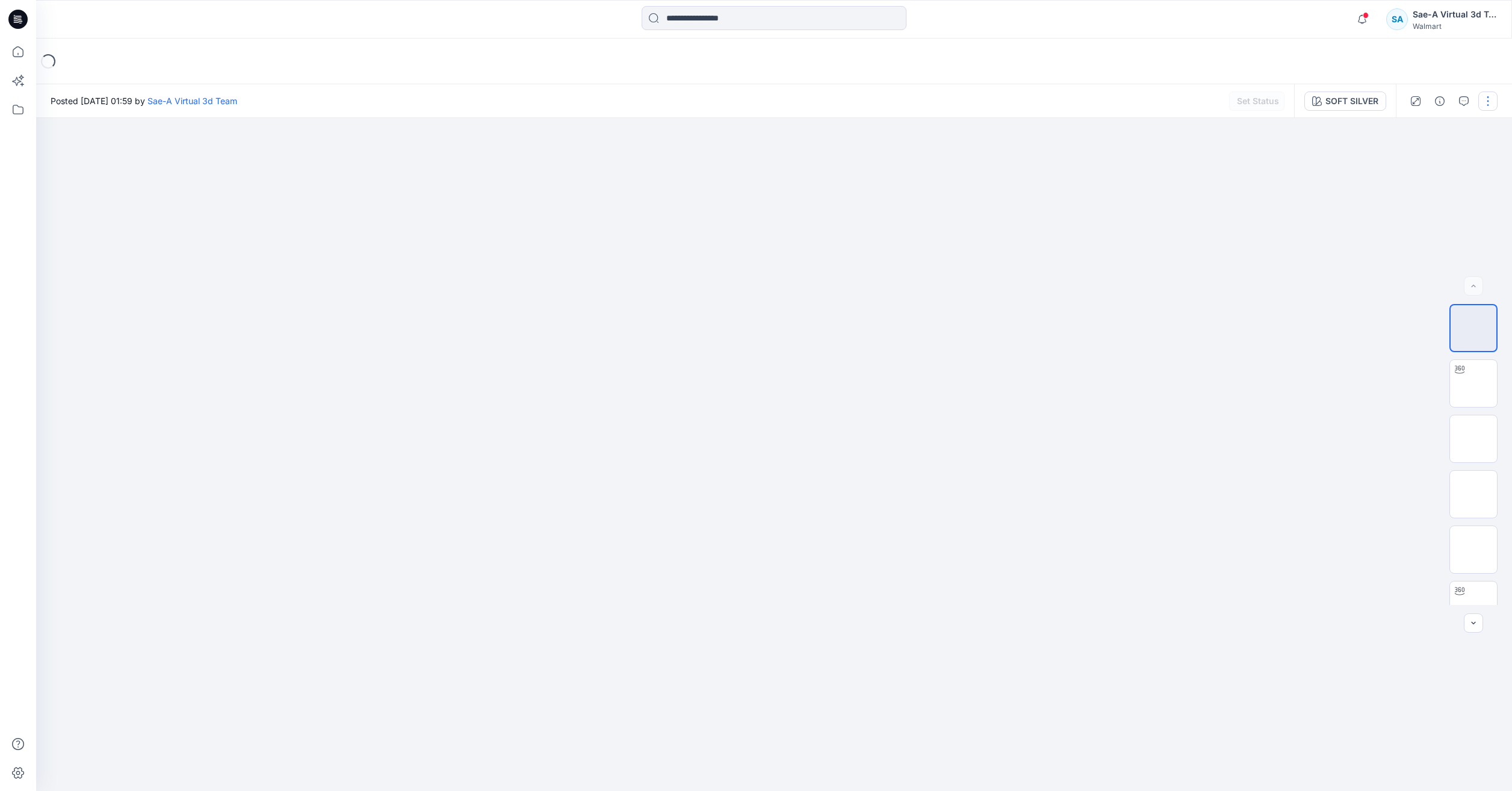
click at [1488, 100] on button "button" at bounding box center [1488, 101] width 19 height 19
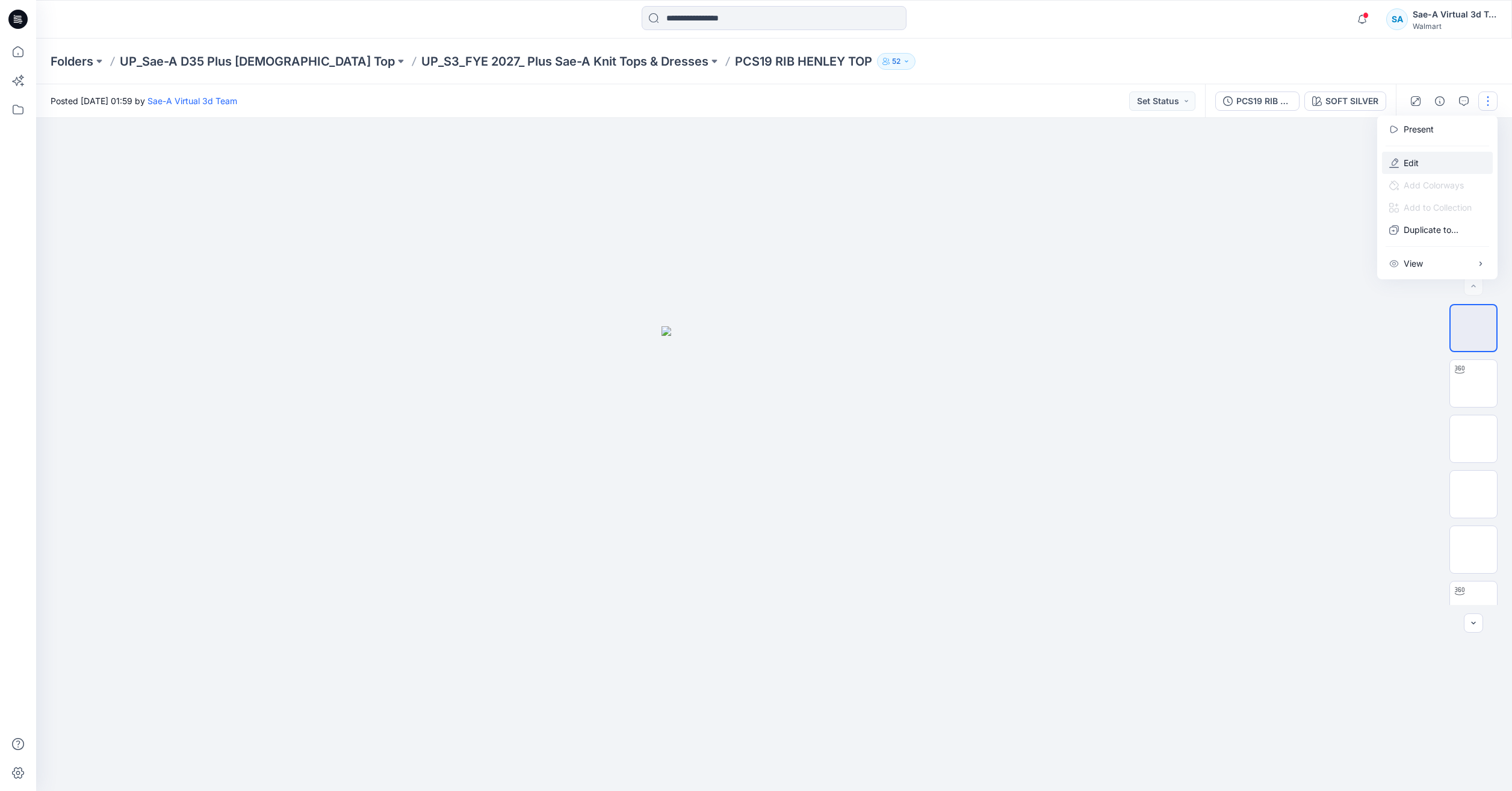
click at [1420, 167] on button "Edit" at bounding box center [1437, 162] width 111 height 22
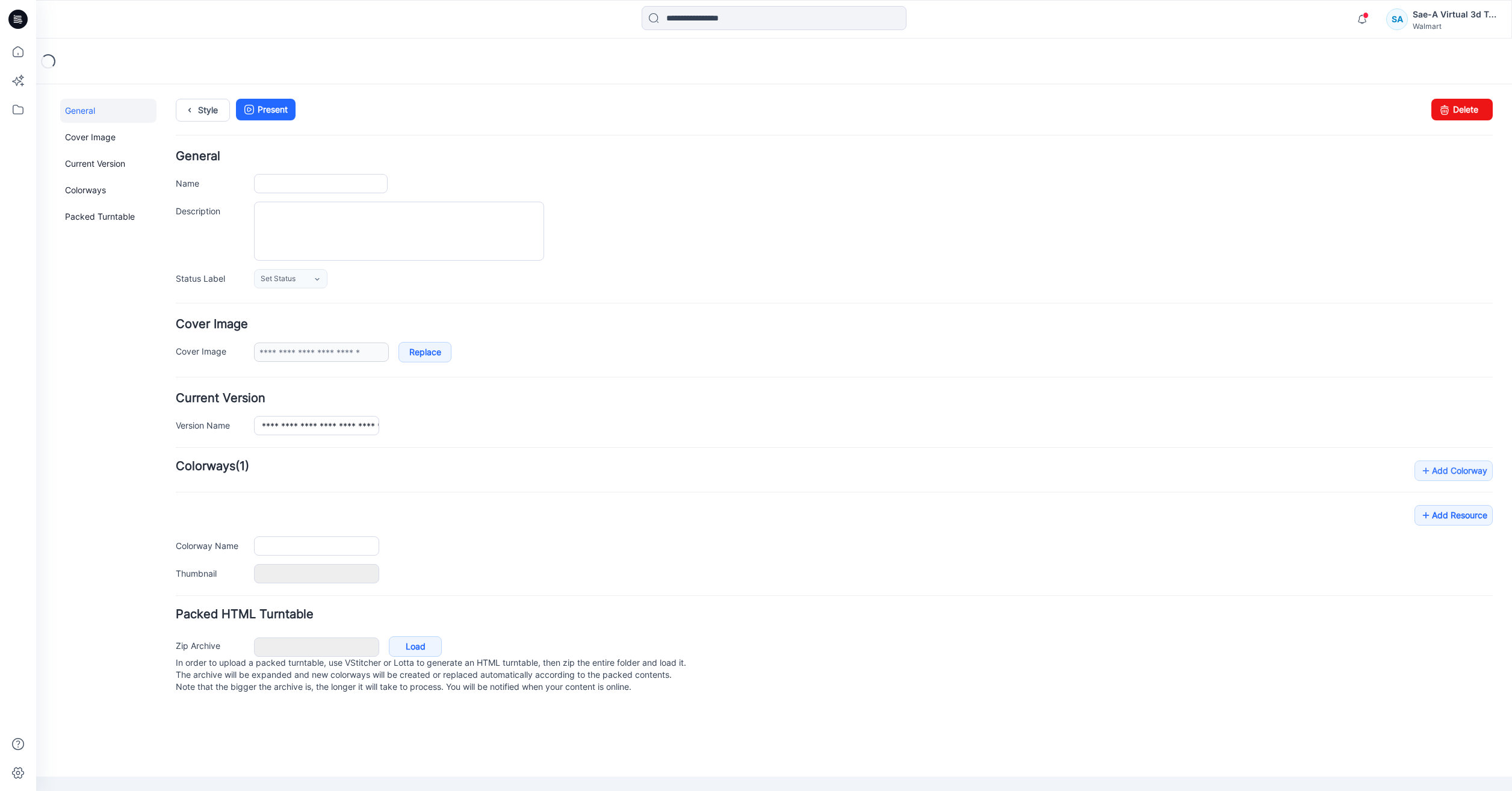
type input "**********"
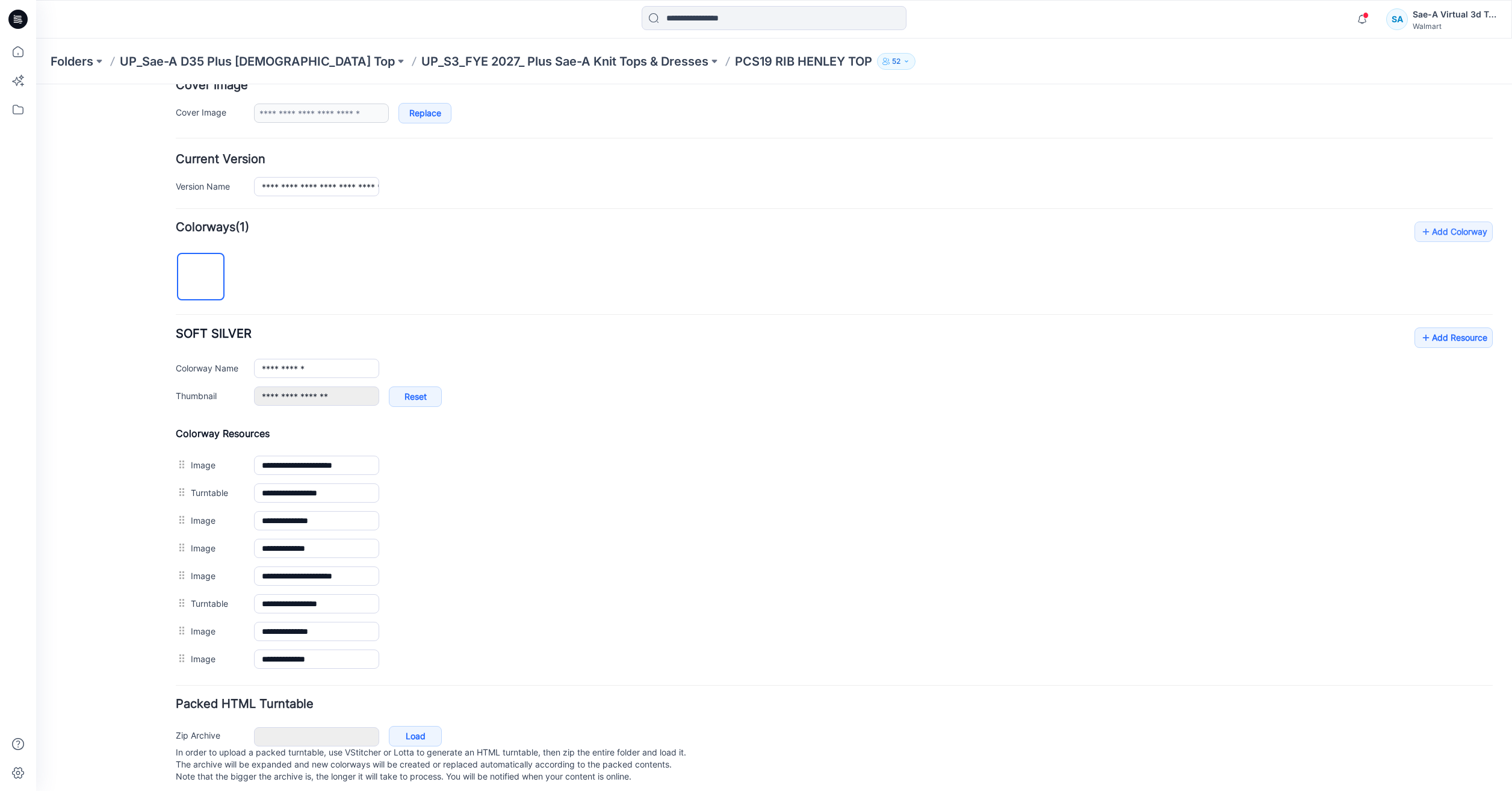
scroll to position [241, 0]
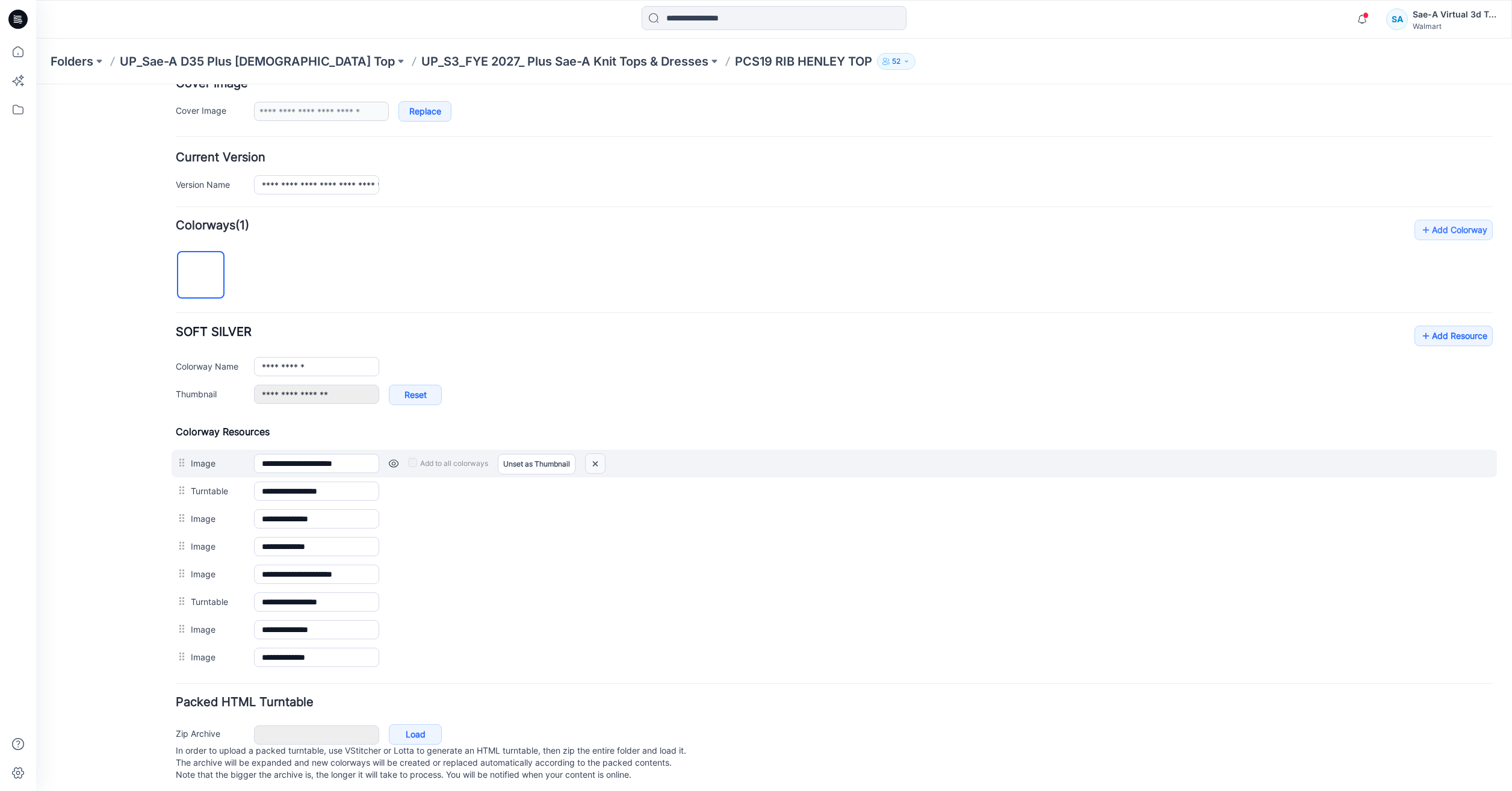
click at [599, 465] on img at bounding box center [595, 464] width 19 height 20
click at [596, 466] on img at bounding box center [595, 464] width 19 height 20
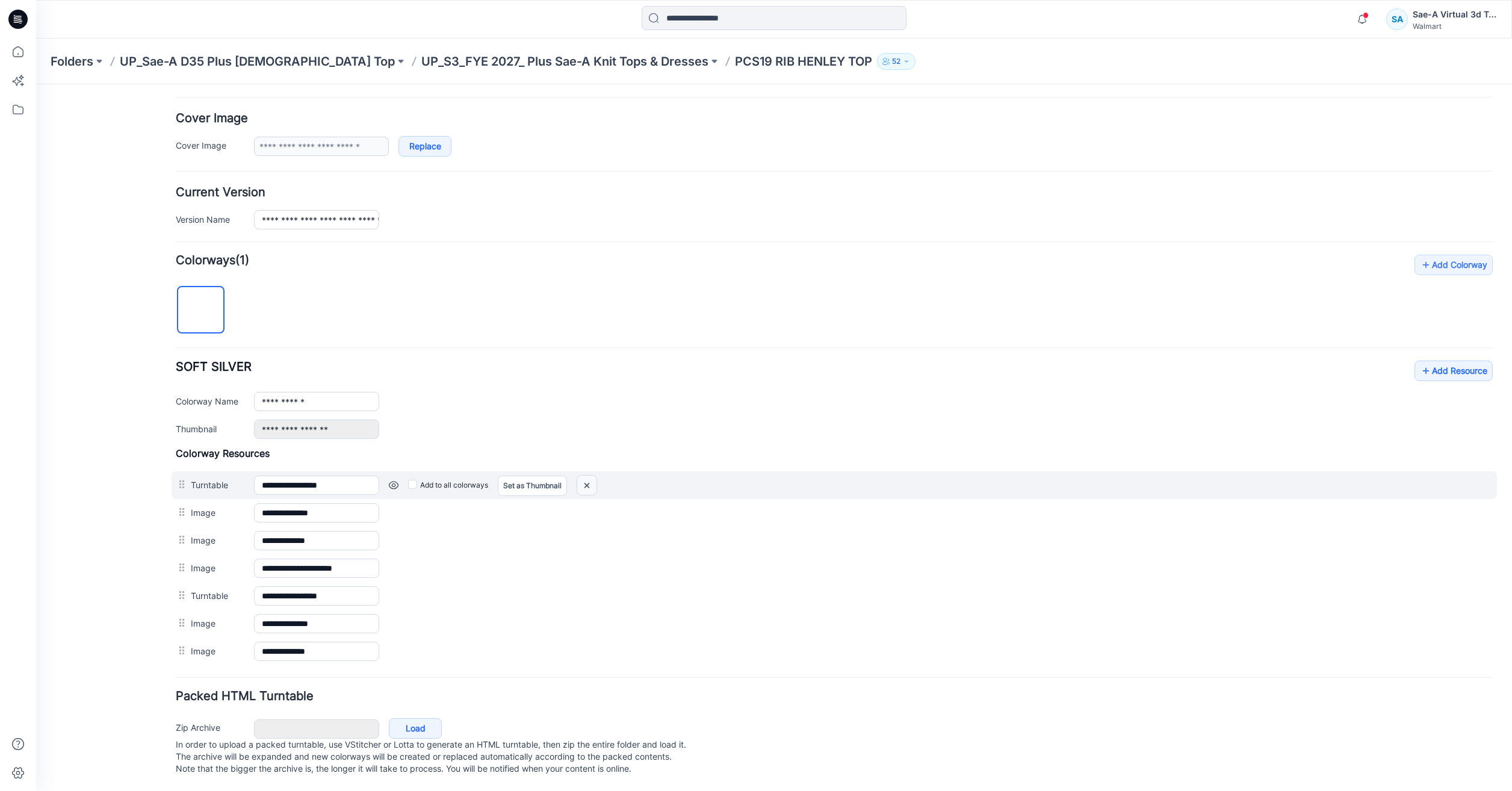
scroll to position [218, 0]
click at [588, 476] on img at bounding box center [587, 486] width 19 height 20
click at [585, 476] on img at bounding box center [587, 486] width 19 height 20
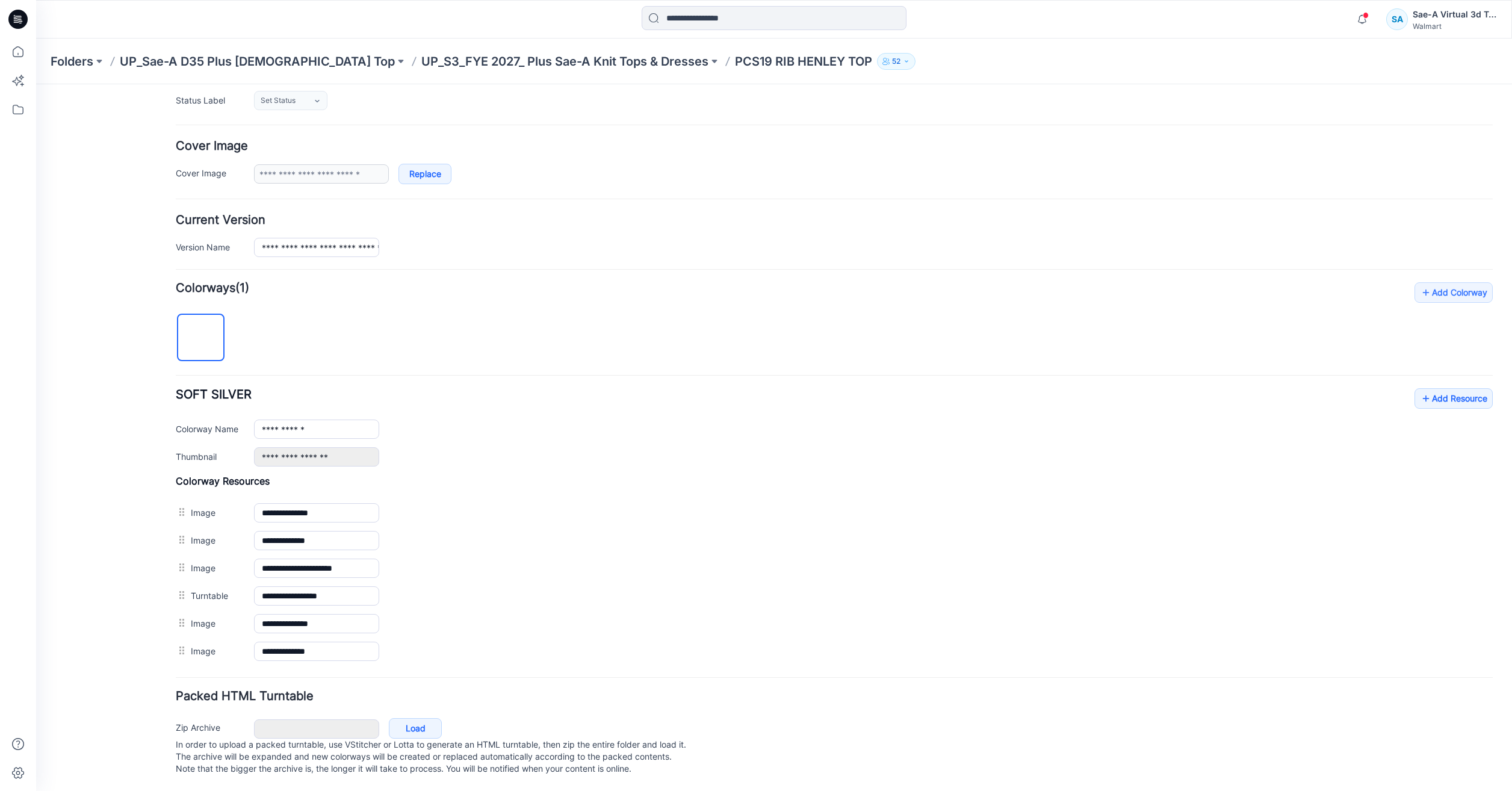
scroll to position [190, 0]
click at [36, 84] on img at bounding box center [36, 84] width 0 height 0
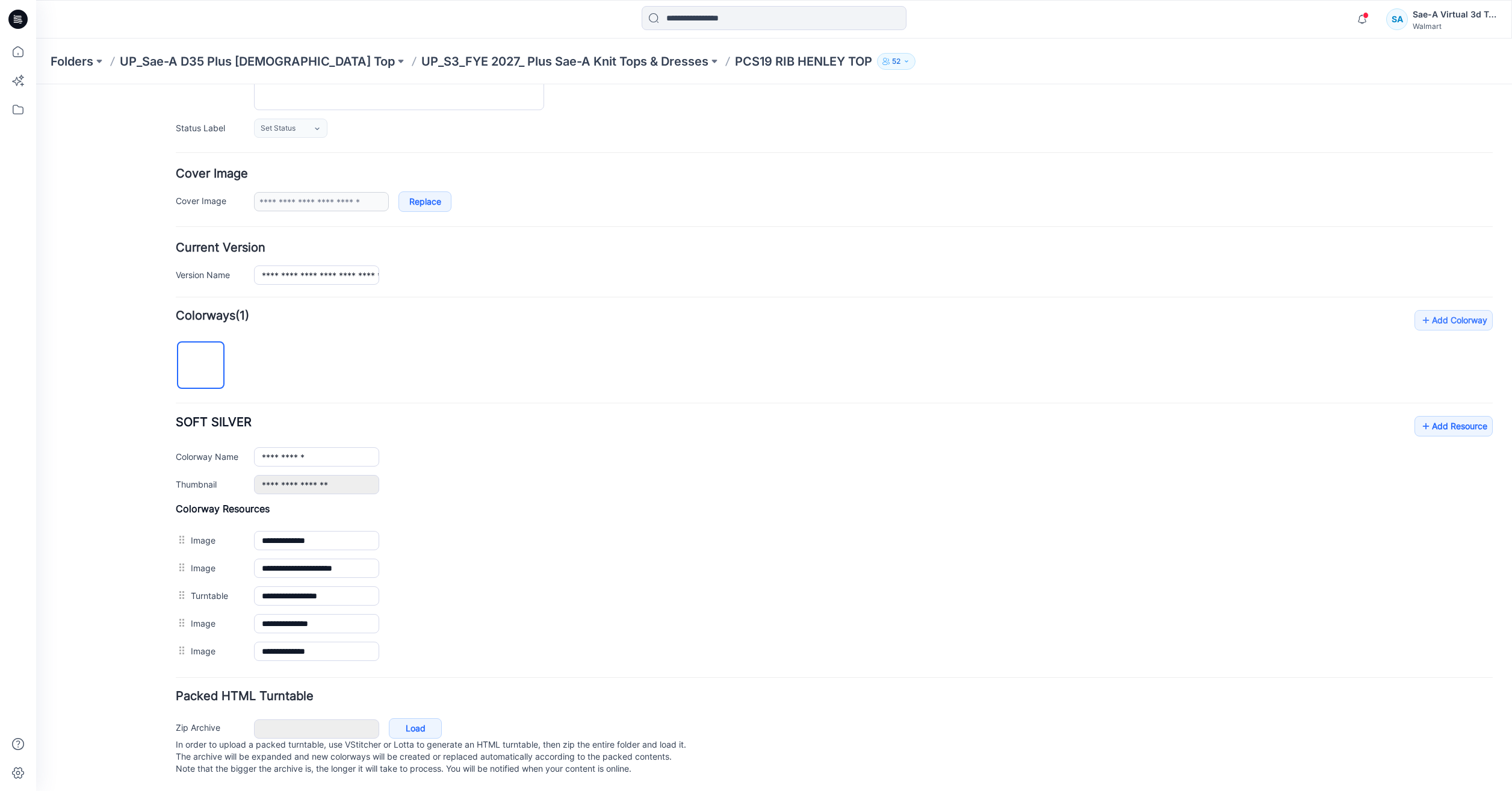
scroll to position [163, 0]
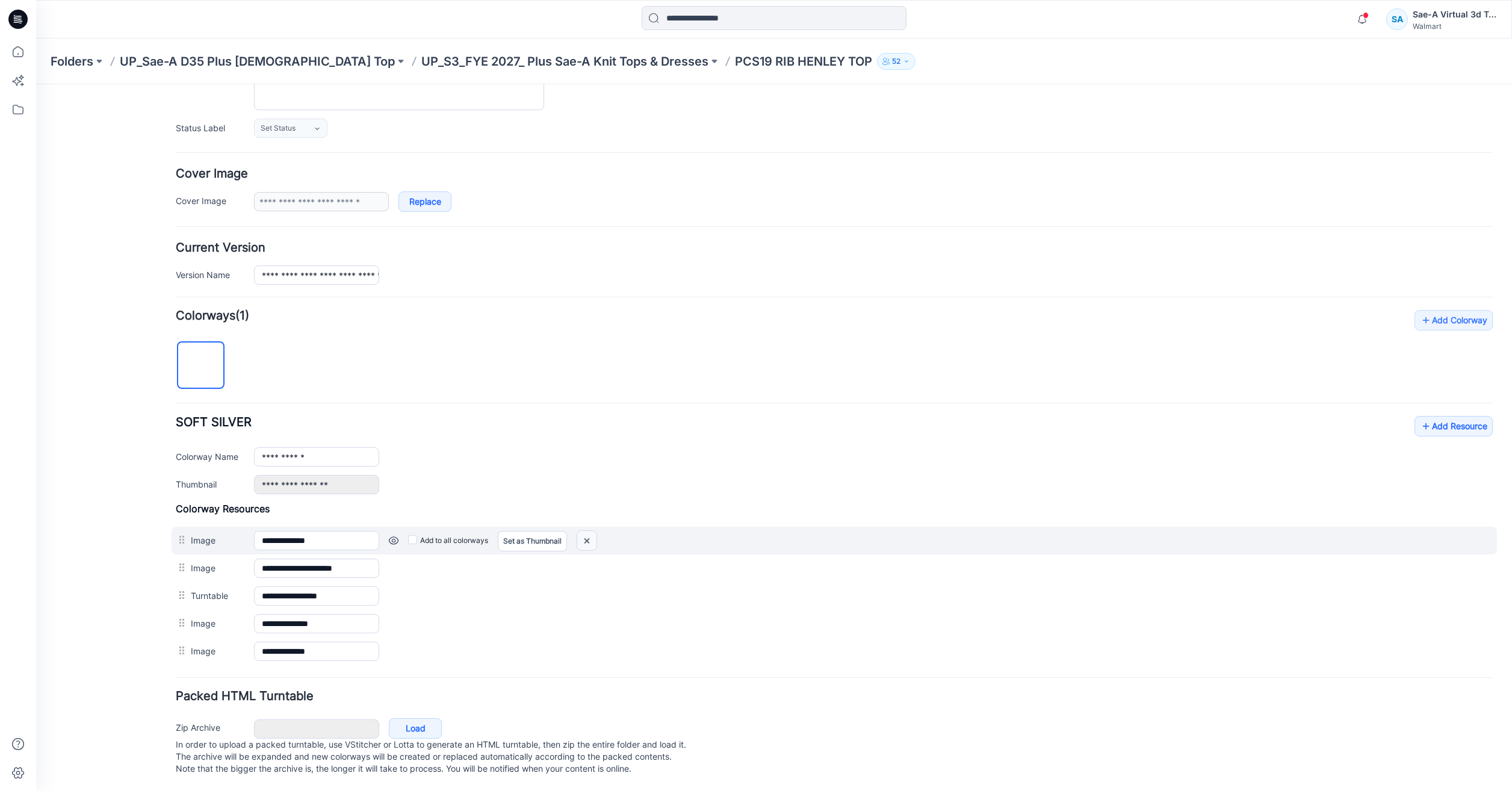
click at [580, 531] on img at bounding box center [587, 541] width 19 height 20
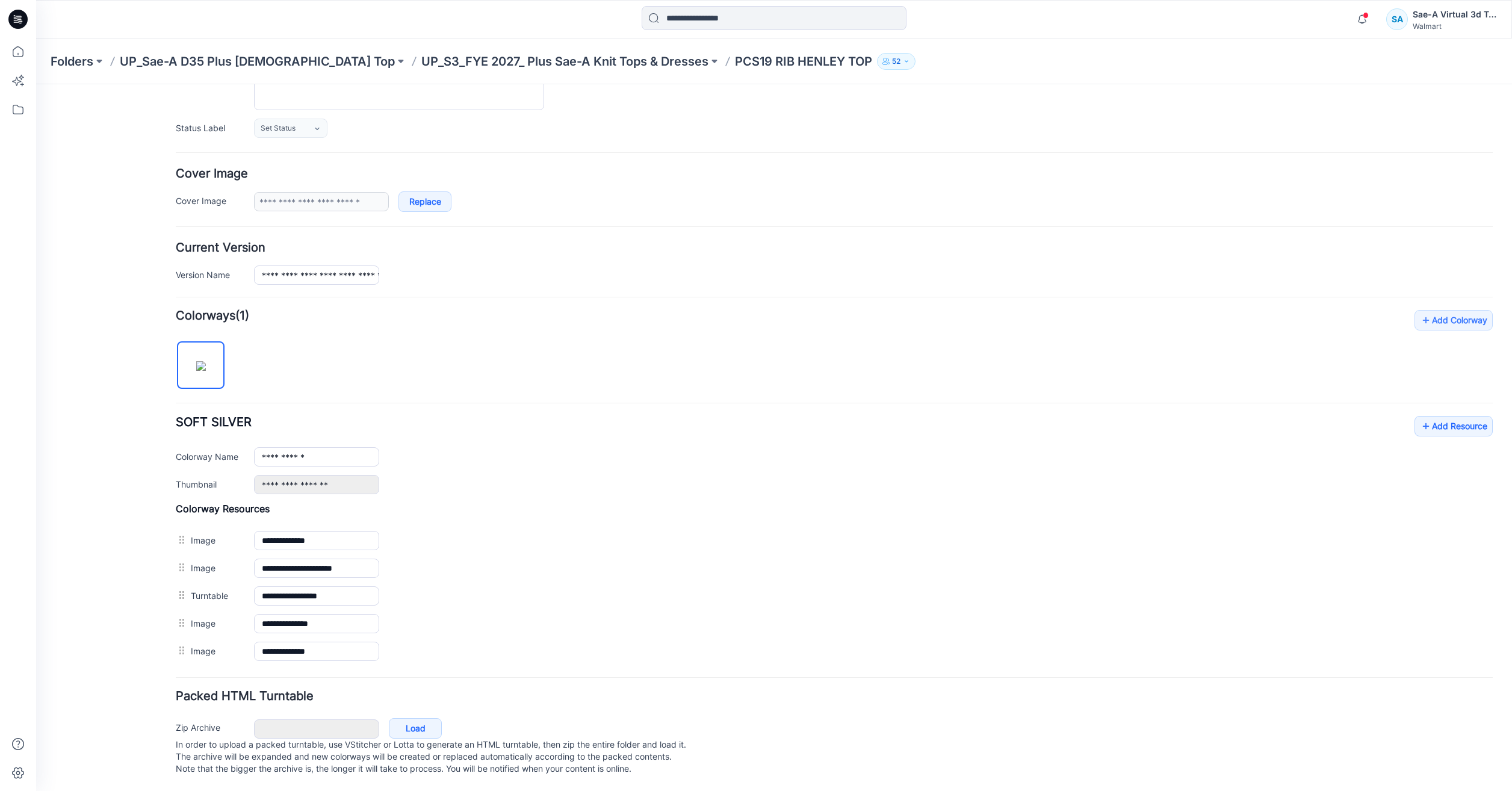
scroll to position [135, 0]
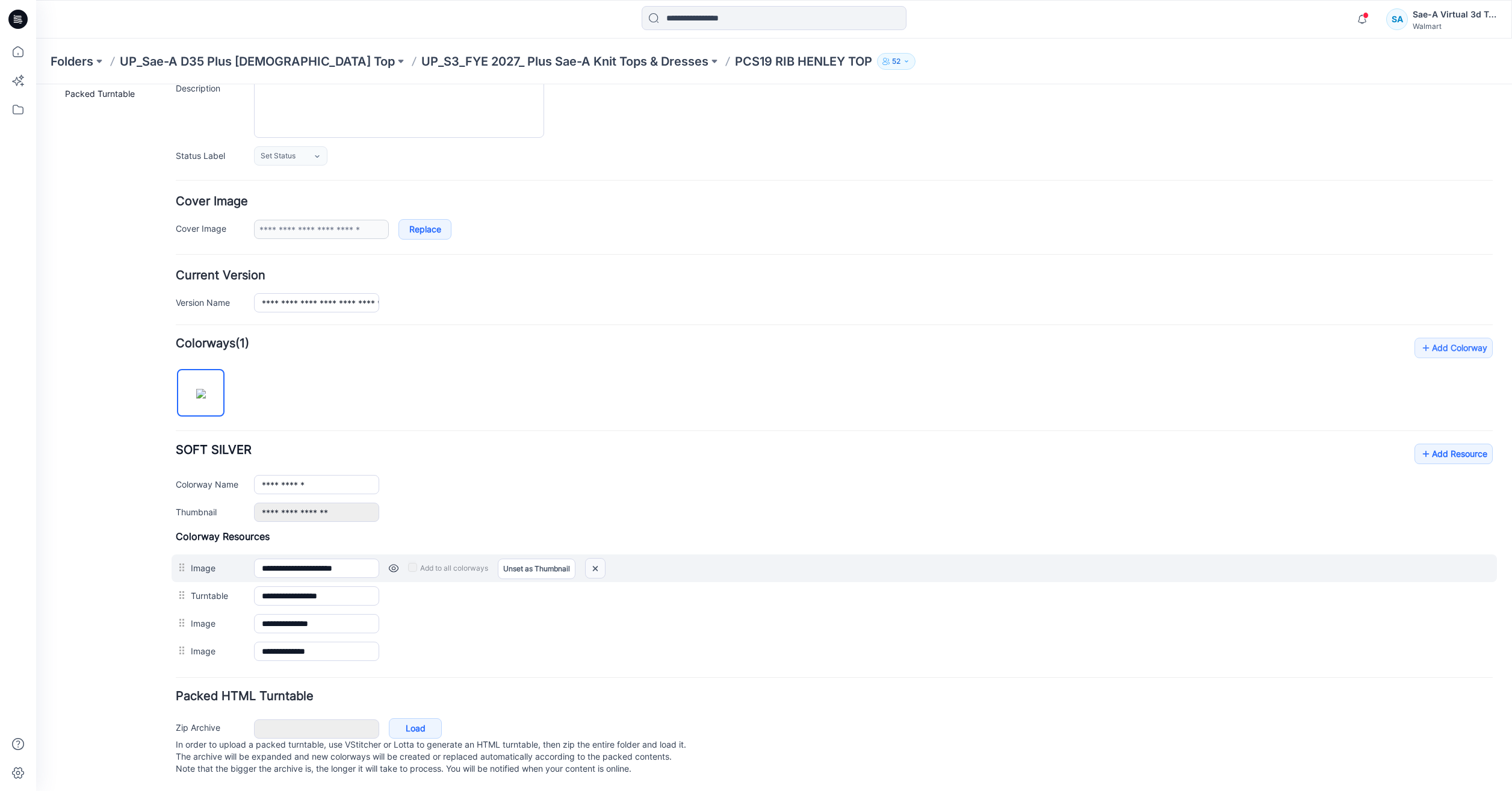
click at [592, 559] on img at bounding box center [595, 568] width 19 height 20
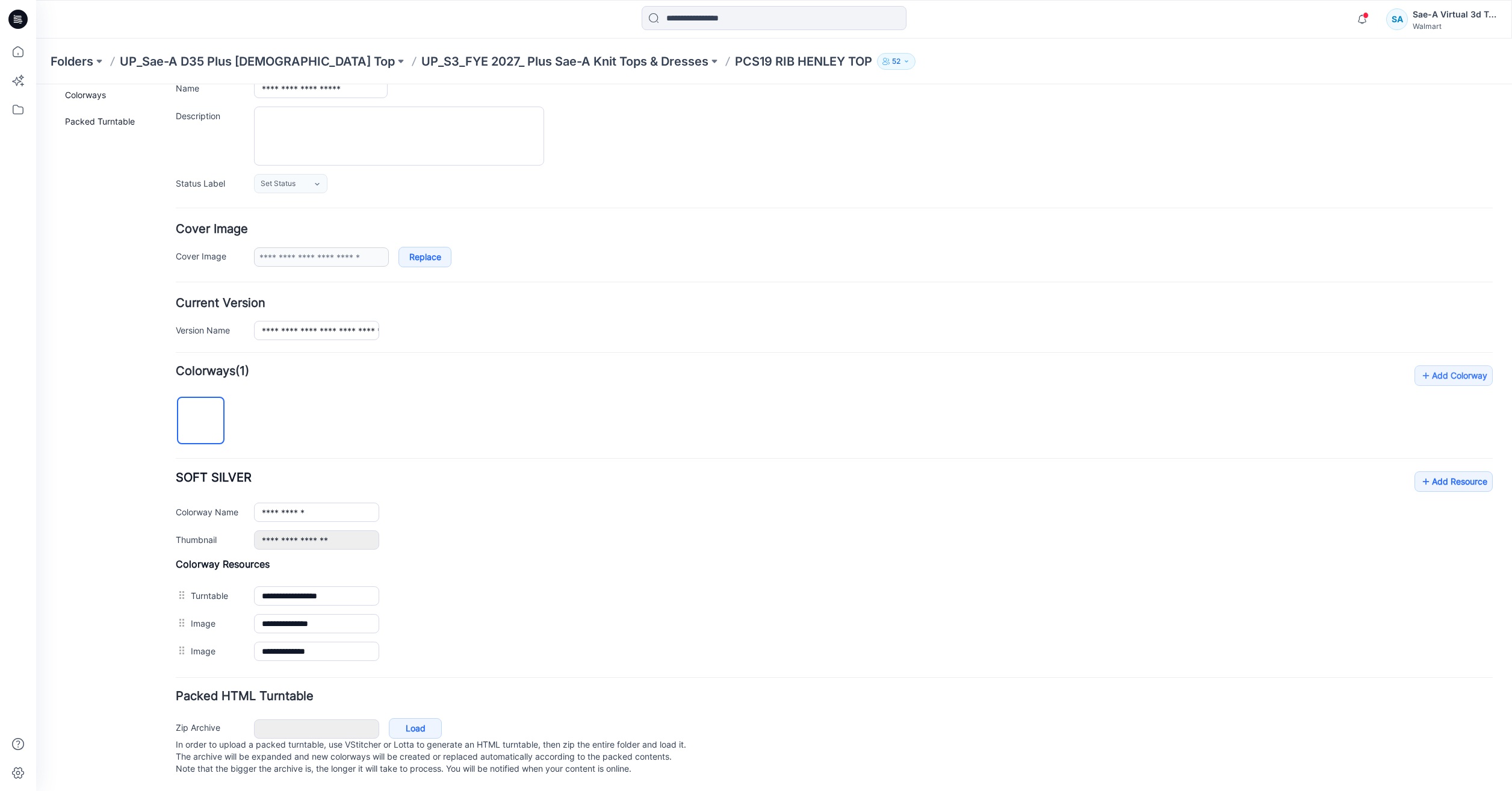
scroll to position [107, 0]
click at [36, 84] on img at bounding box center [36, 84] width 0 height 0
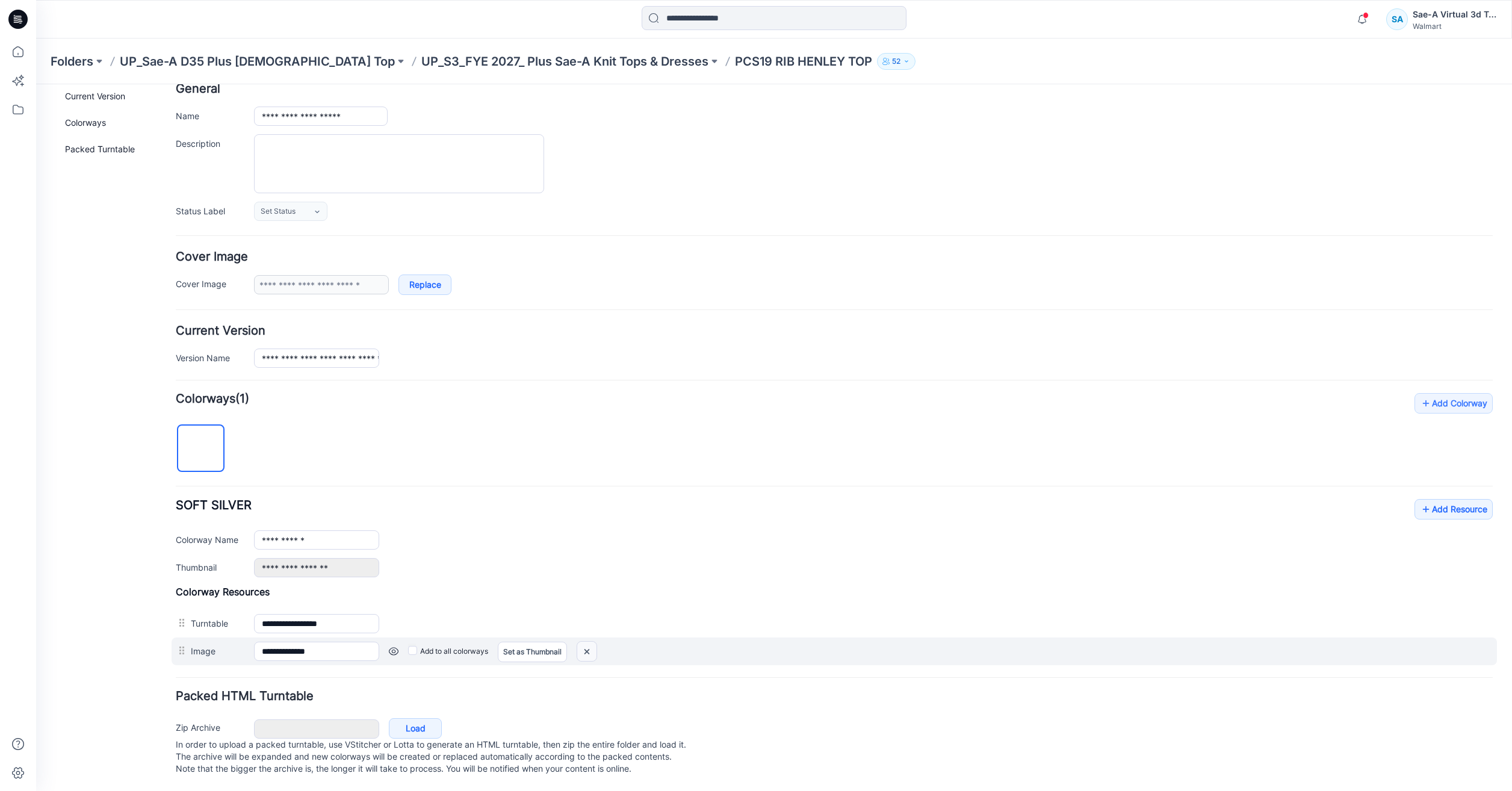
scroll to position [79, 0]
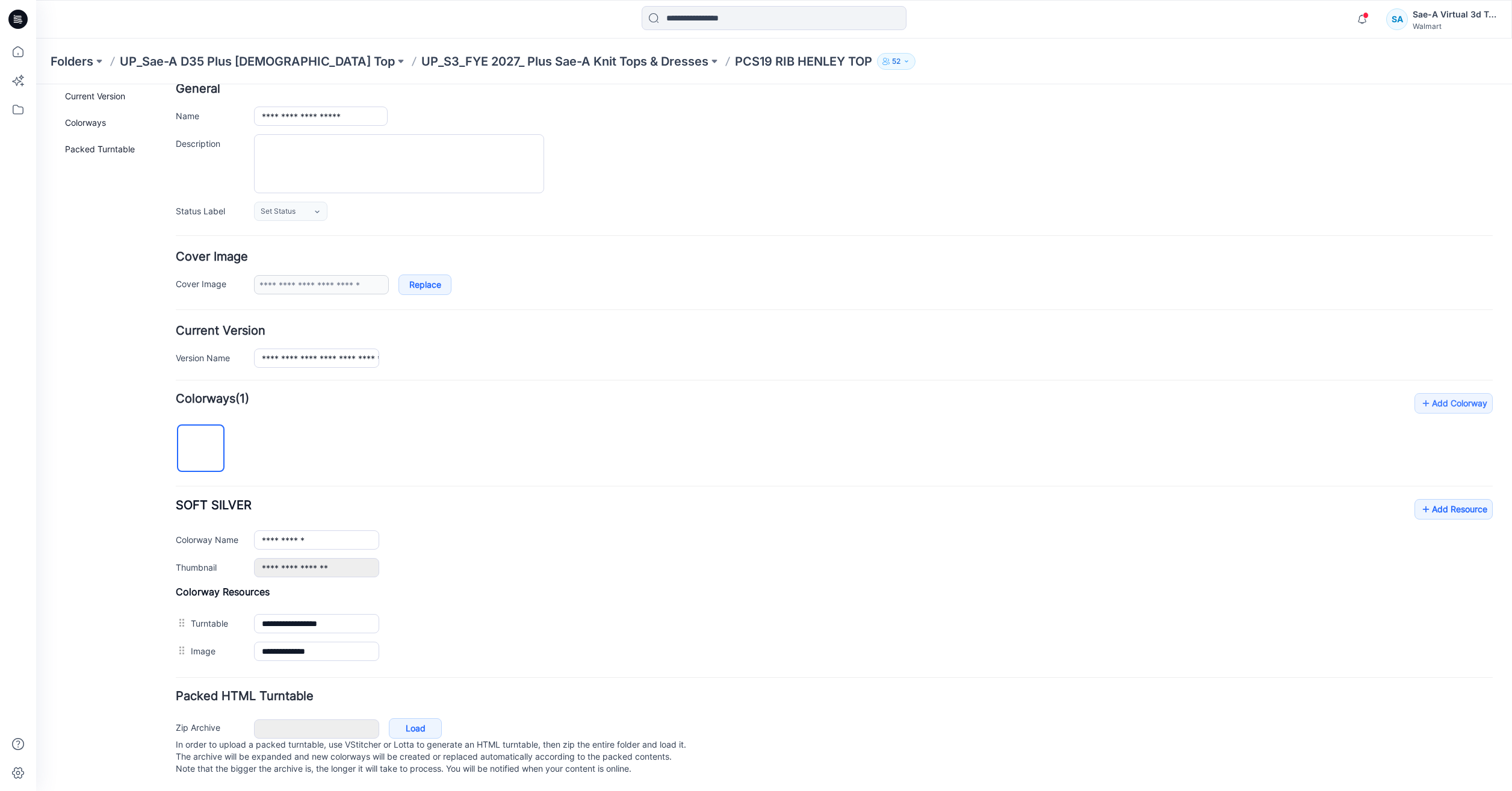
click at [36, 84] on img at bounding box center [36, 84] width 0 height 0
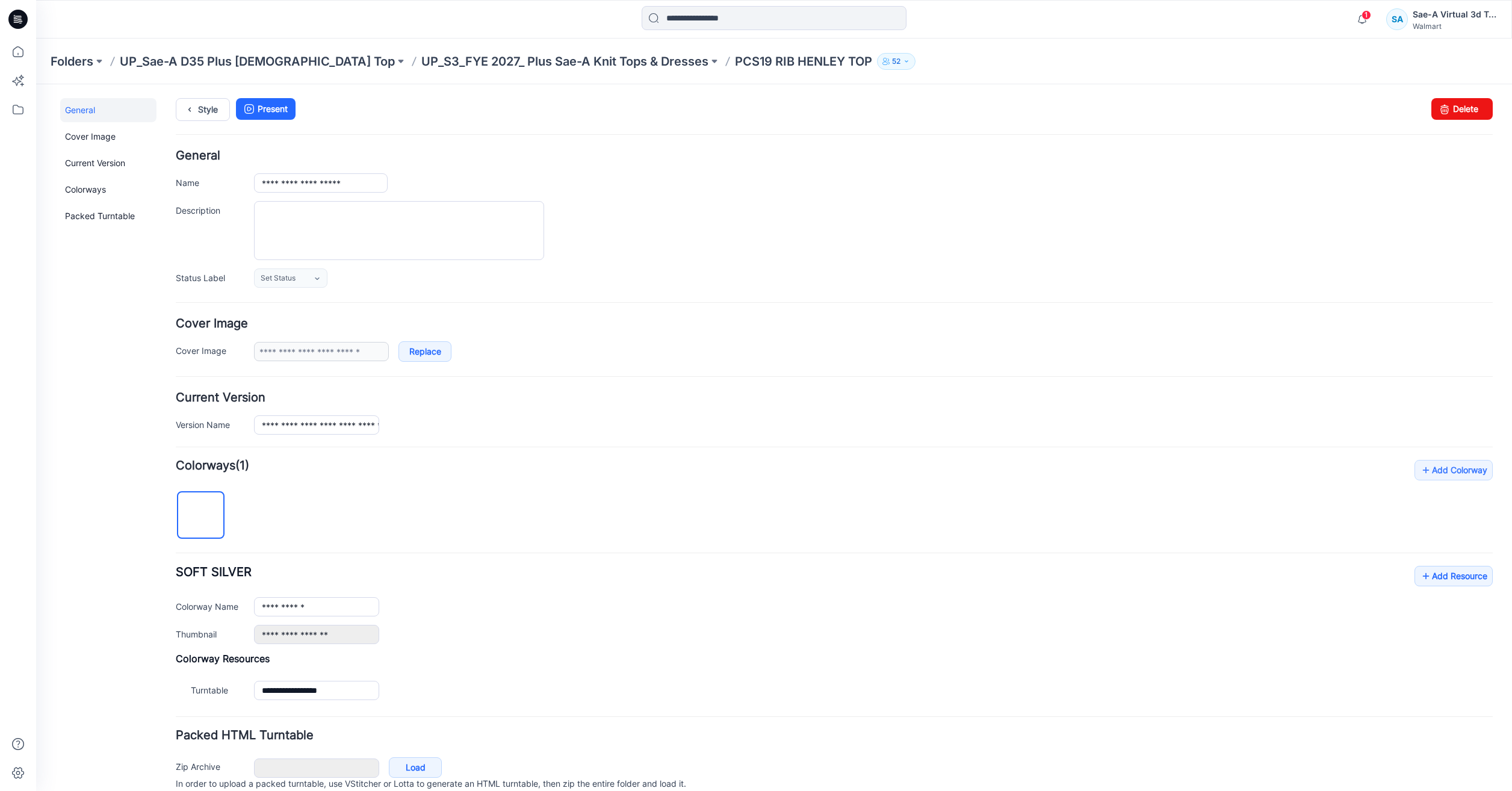
scroll to position [0, 0]
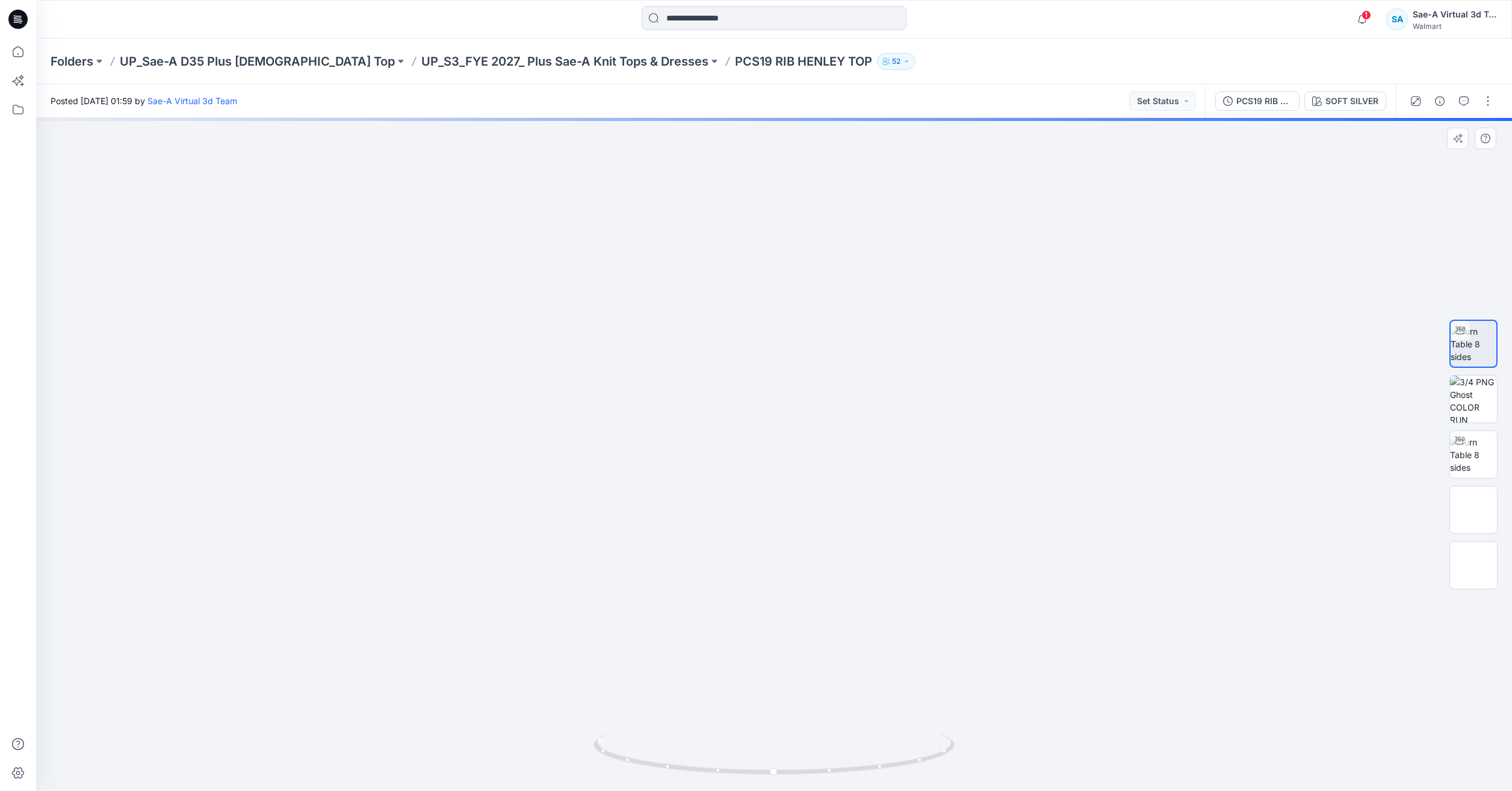
click at [700, 499] on div at bounding box center [774, 454] width 1476 height 673
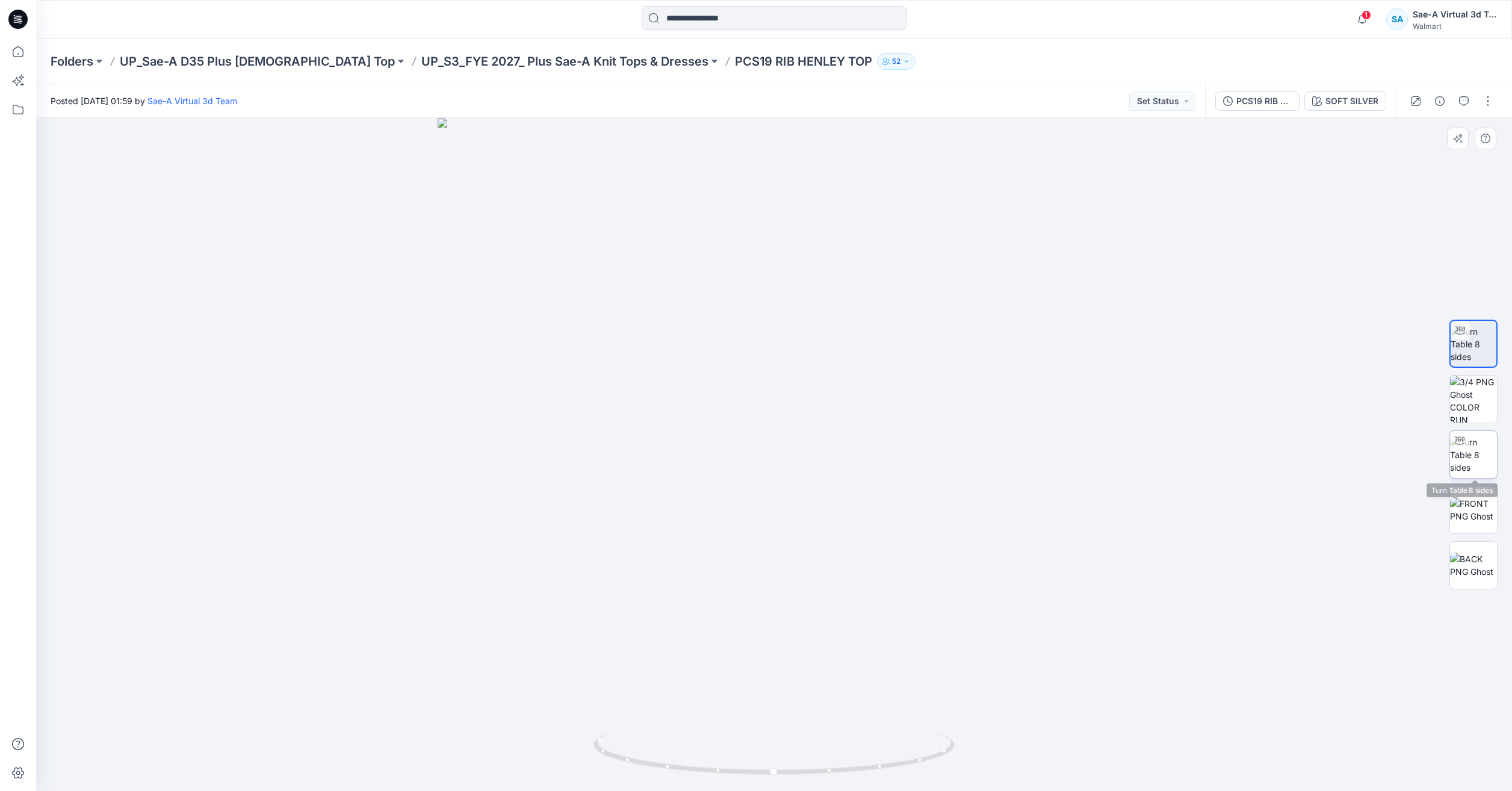
click at [1454, 453] on img at bounding box center [1473, 454] width 47 height 38
drag, startPoint x: 900, startPoint y: 761, endPoint x: 752, endPoint y: 751, distance: 148.3
click at [752, 752] on icon at bounding box center [776, 755] width 364 height 45
drag, startPoint x: 830, startPoint y: 770, endPoint x: 903, endPoint y: 768, distance: 73.0
click at [903, 768] on icon at bounding box center [776, 755] width 364 height 45
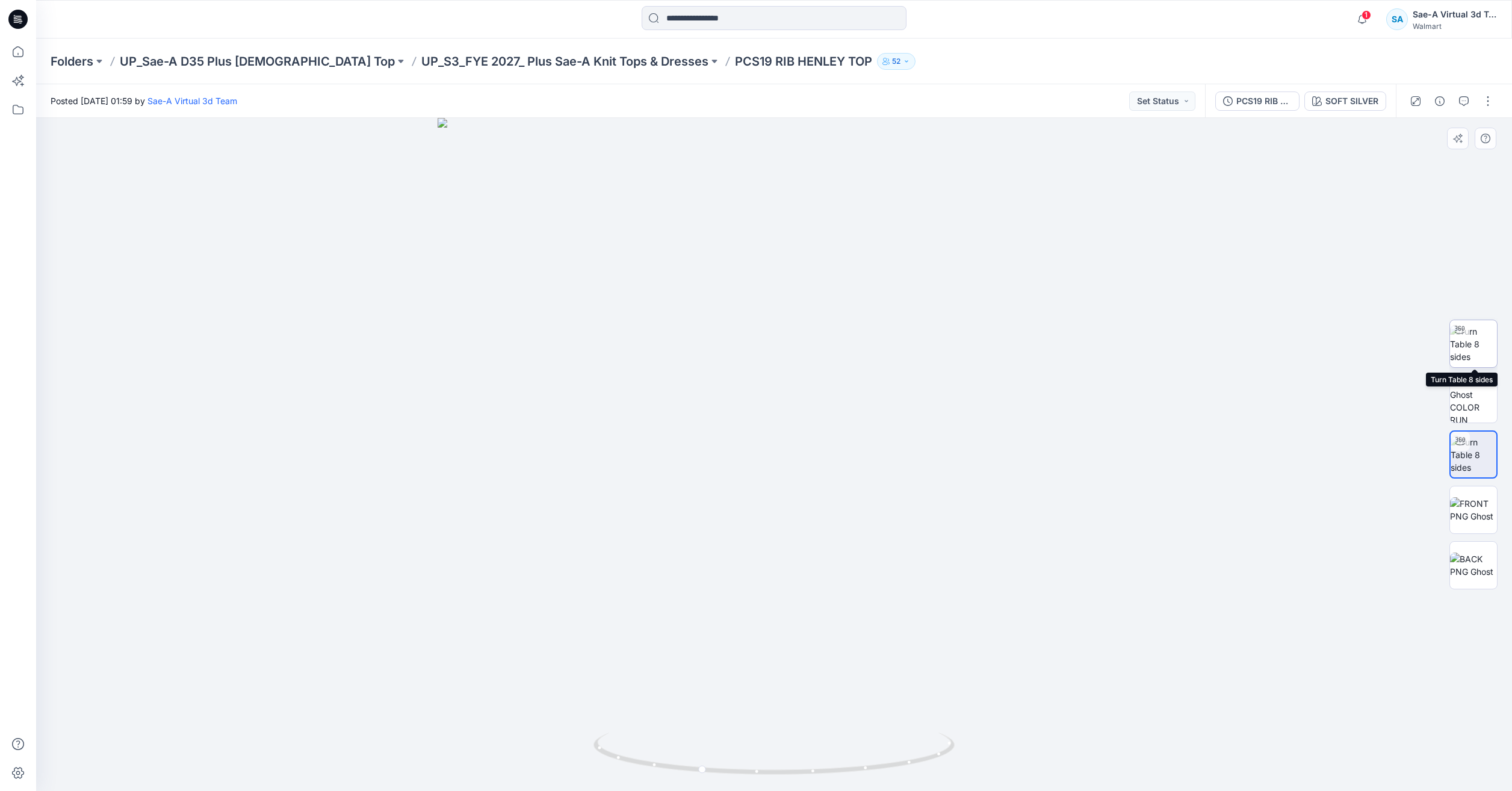
click at [1465, 343] on img at bounding box center [1473, 344] width 47 height 38
click at [1496, 97] on button "button" at bounding box center [1488, 101] width 19 height 19
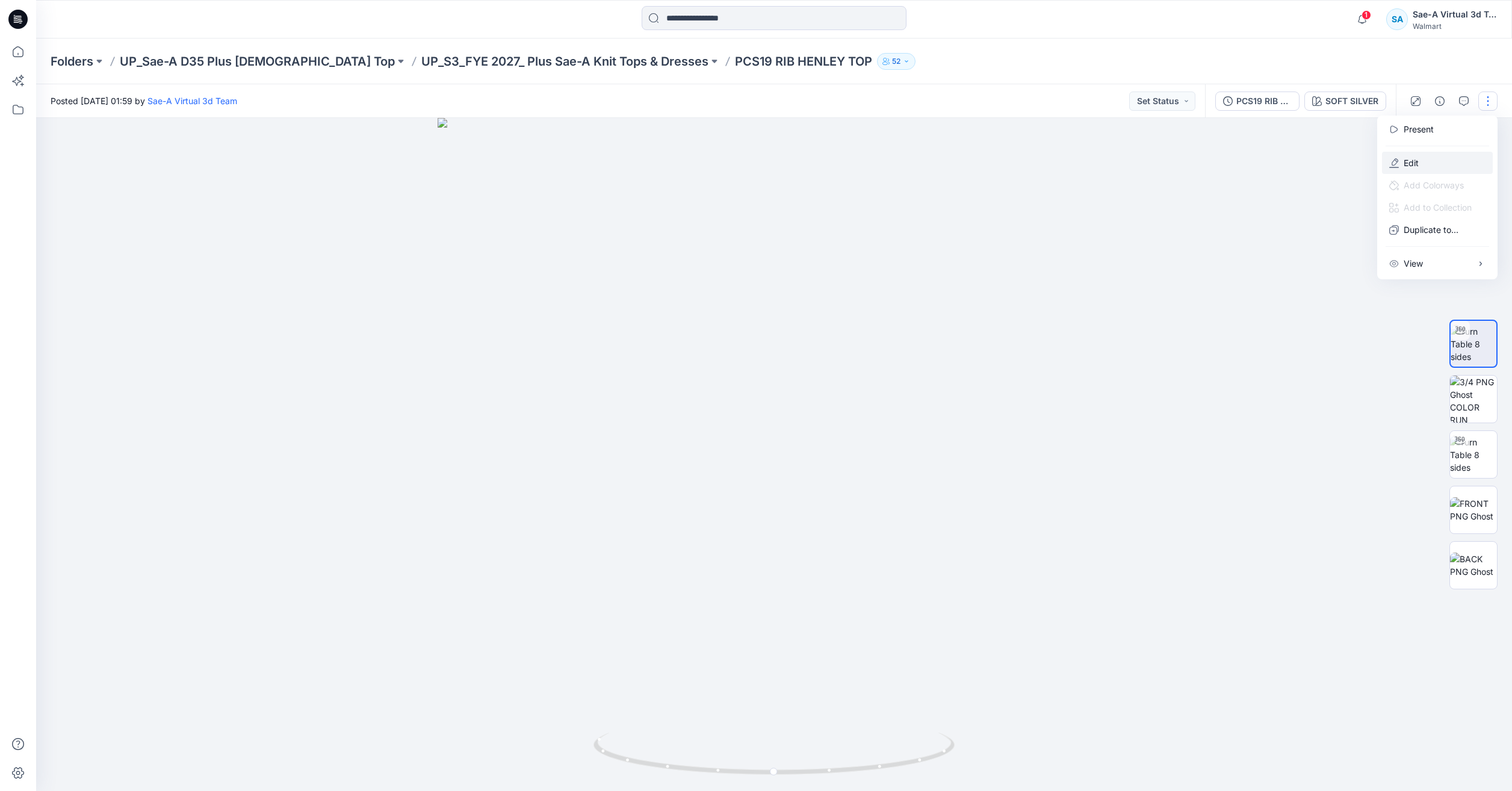
click at [1414, 157] on p "Edit" at bounding box center [1411, 163] width 15 height 12
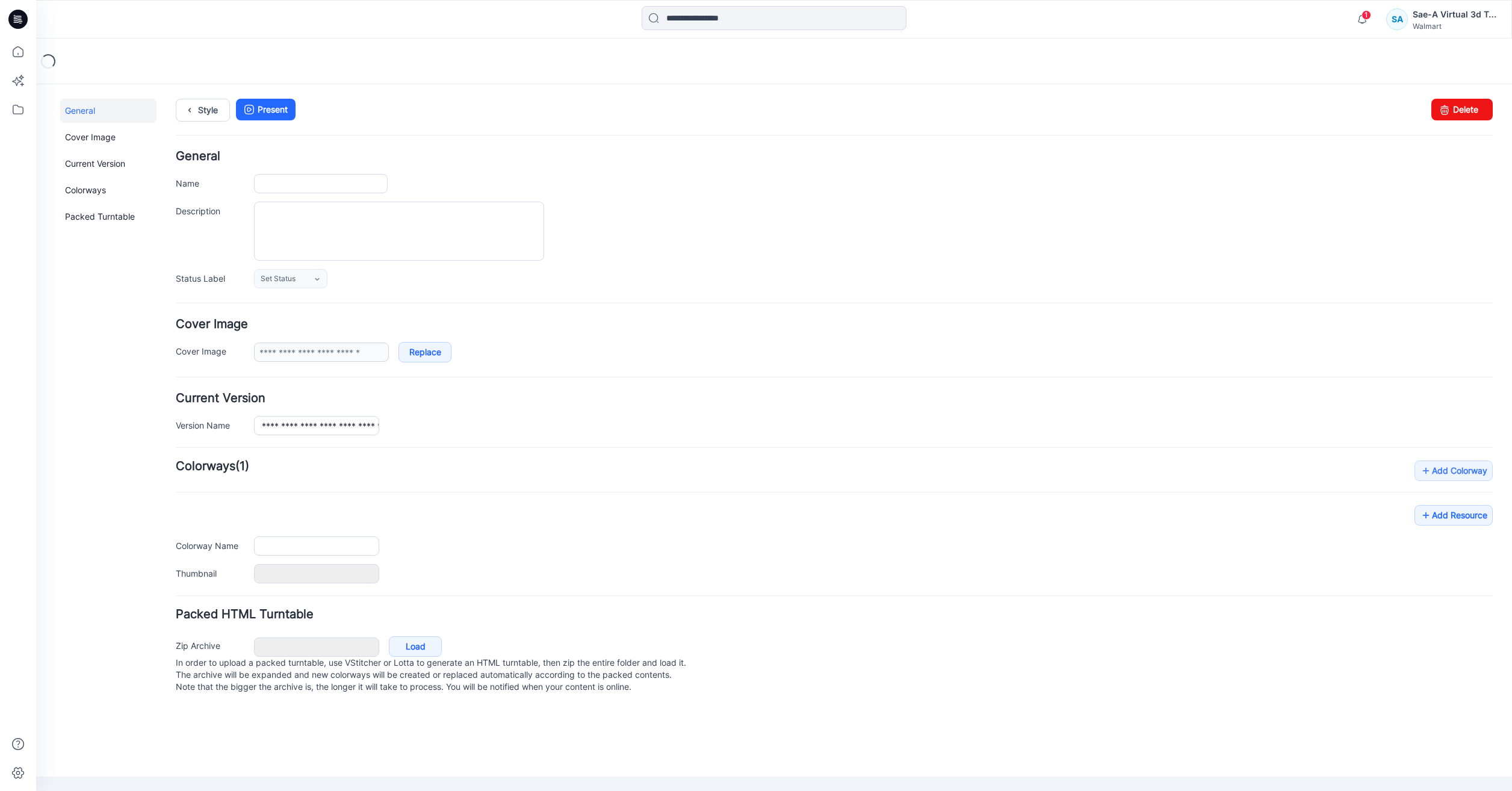
type input "**********"
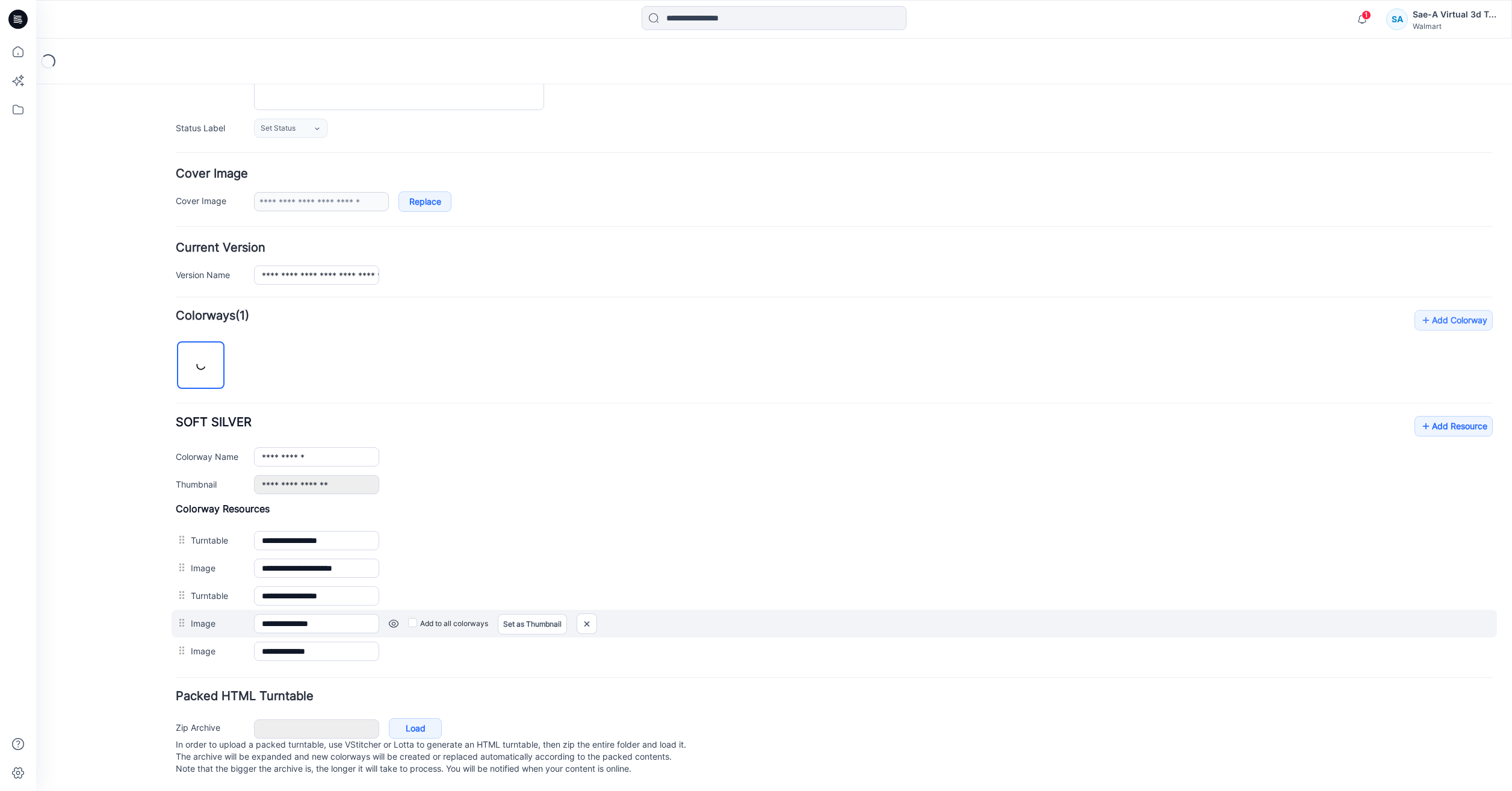
scroll to position [163, 0]
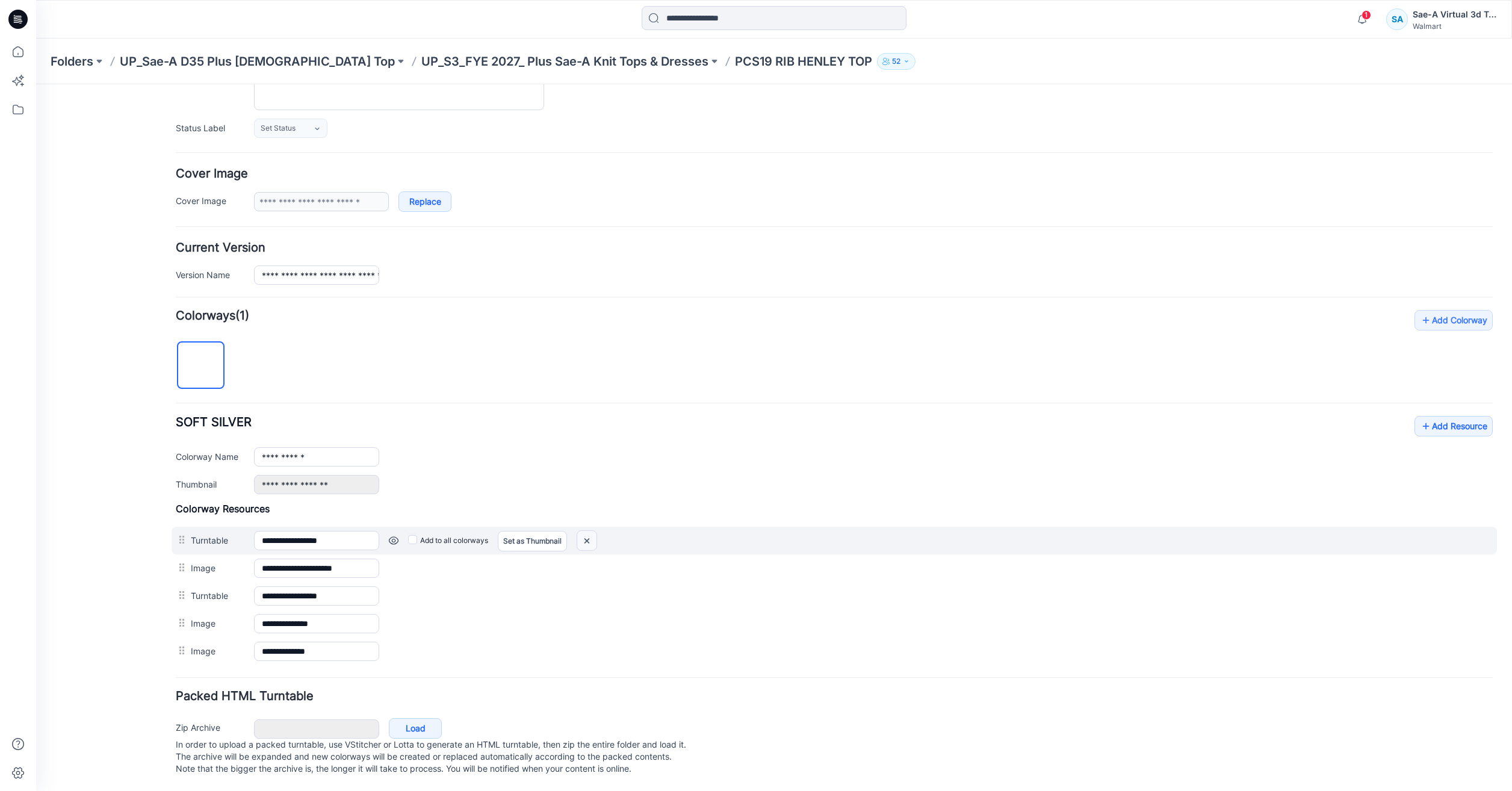
drag, startPoint x: 587, startPoint y: 530, endPoint x: 232, endPoint y: 117, distance: 544.6
click at [587, 531] on img at bounding box center [587, 541] width 19 height 20
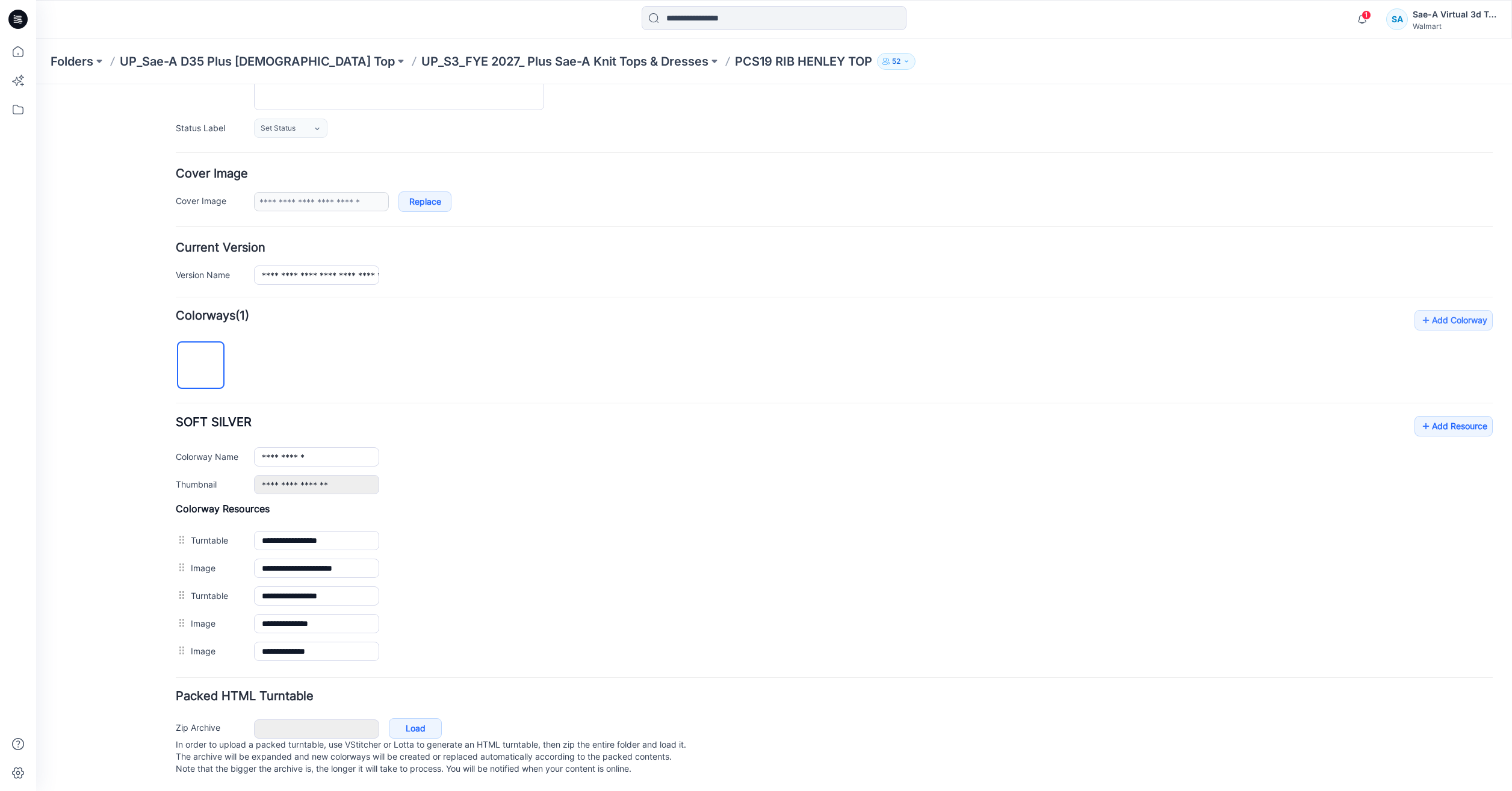
scroll to position [135, 0]
